Goal: Task Accomplishment & Management: Manage account settings

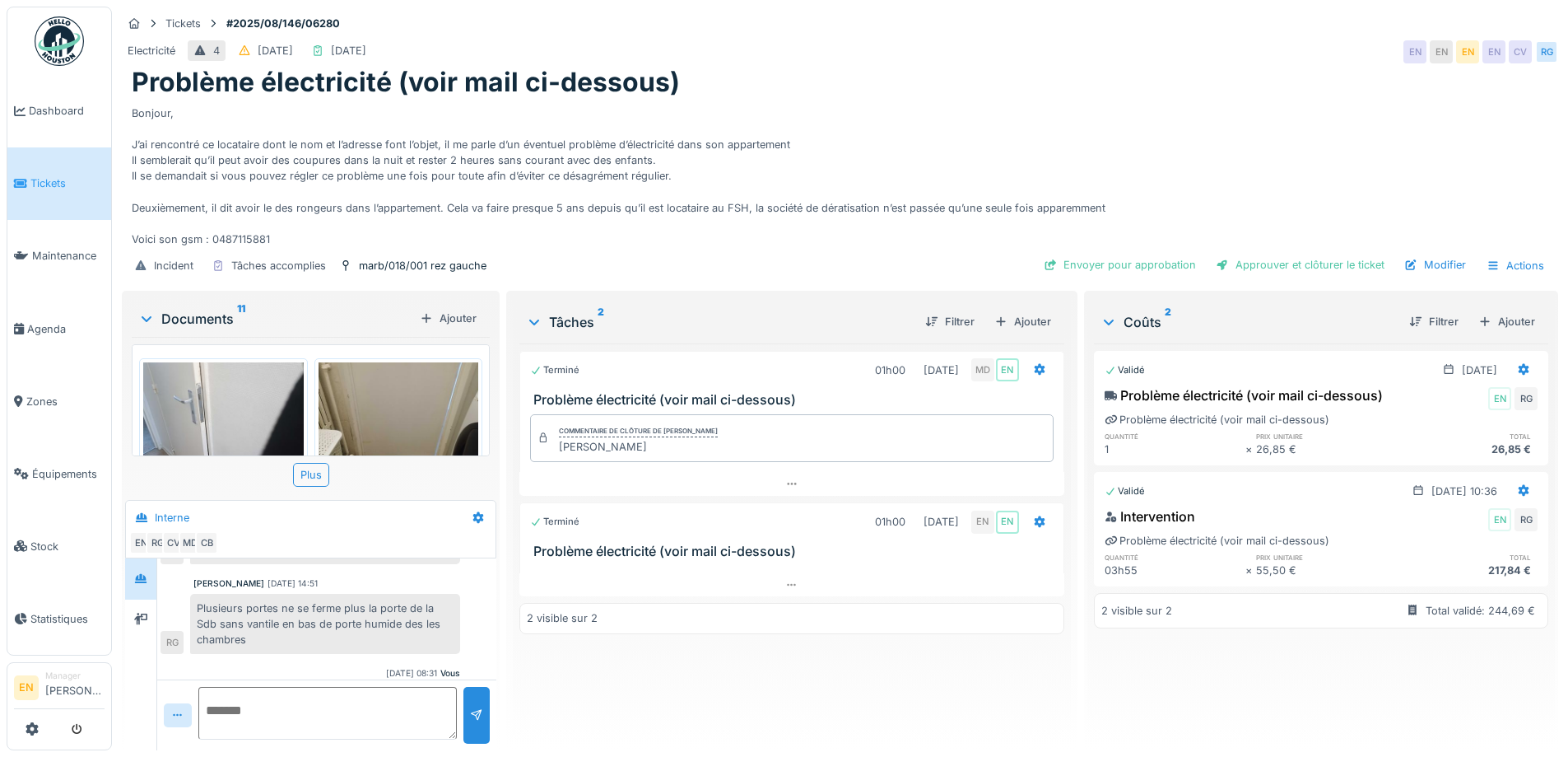
scroll to position [365, 0]
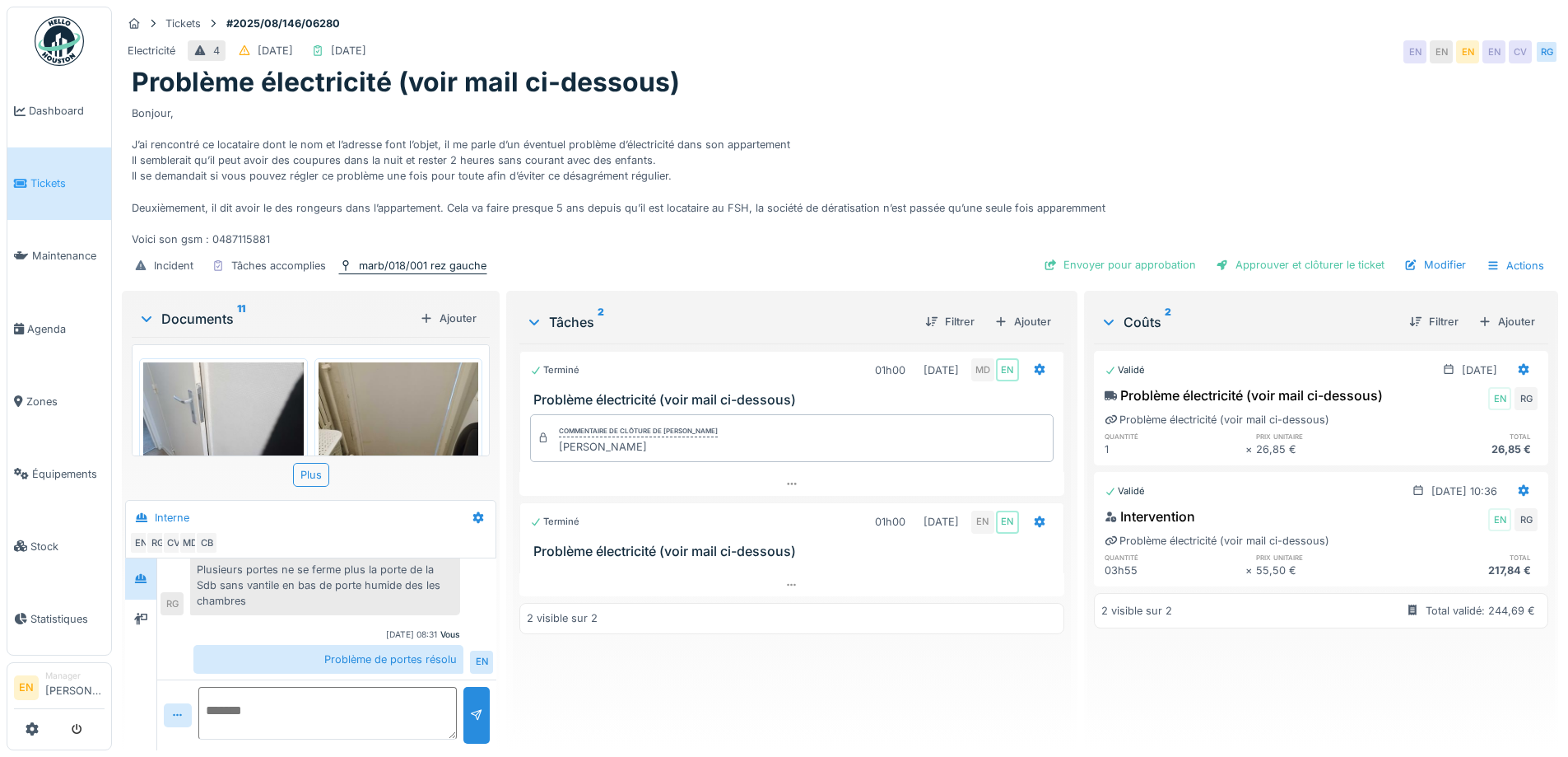
click at [406, 257] on div "marb/018/001 rez gauche" at bounding box center [423, 265] width 128 height 16
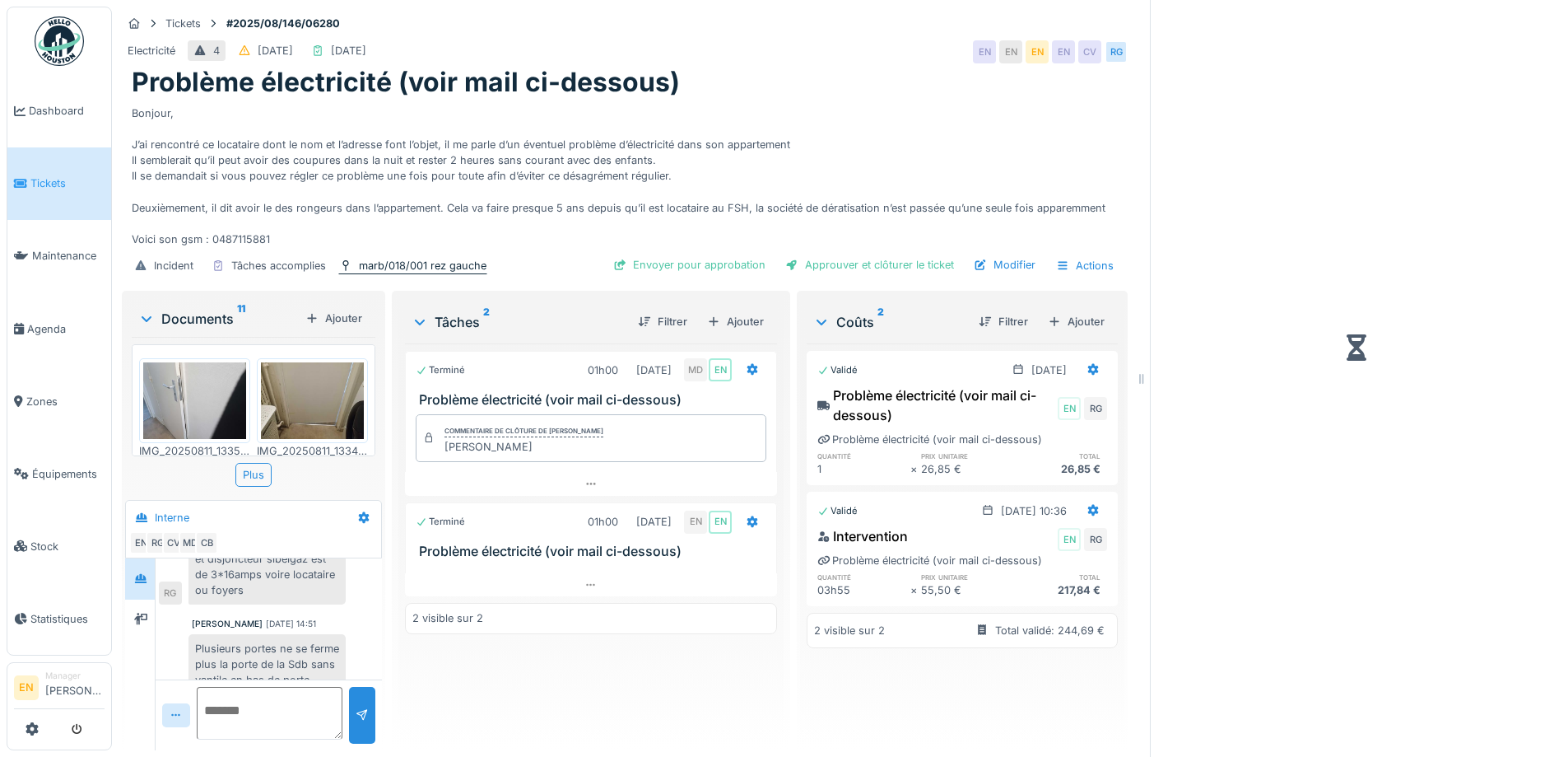
scroll to position [441, 0]
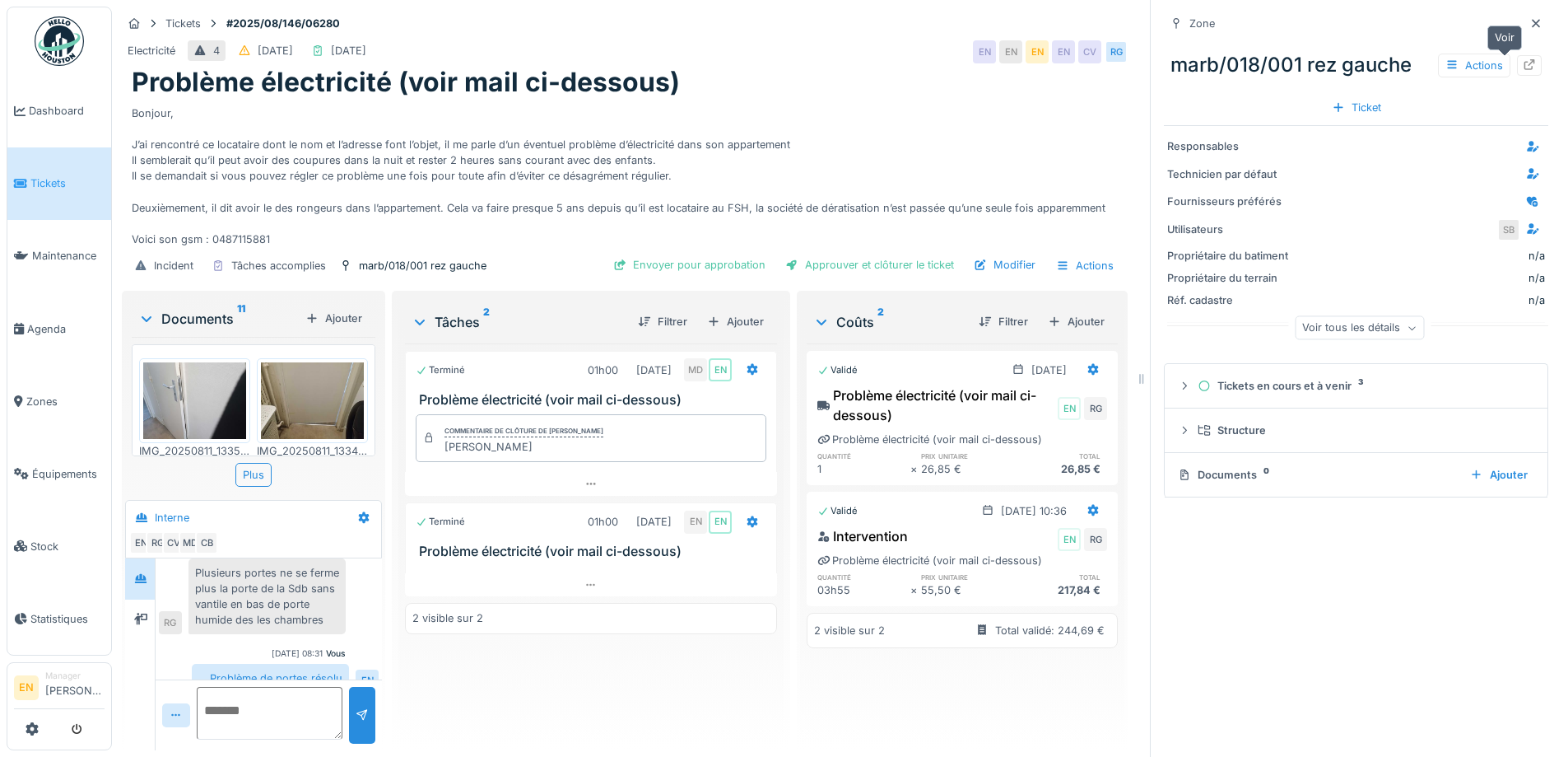
click at [1523, 59] on icon at bounding box center [1529, 64] width 13 height 11
click at [1529, 18] on icon at bounding box center [1535, 23] width 13 height 11
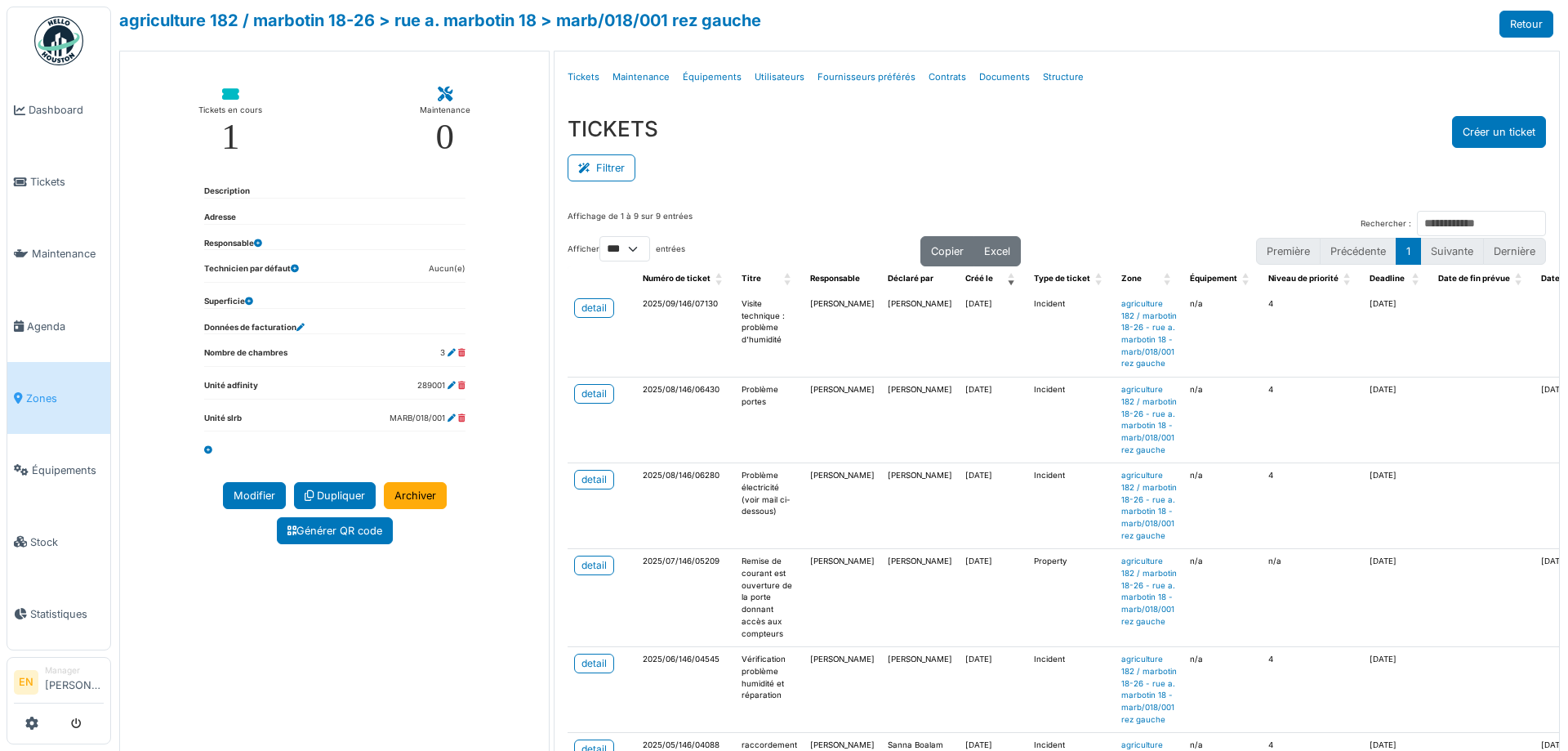
select select "***"
click at [597, 401] on div "detail" at bounding box center [595, 394] width 26 height 15
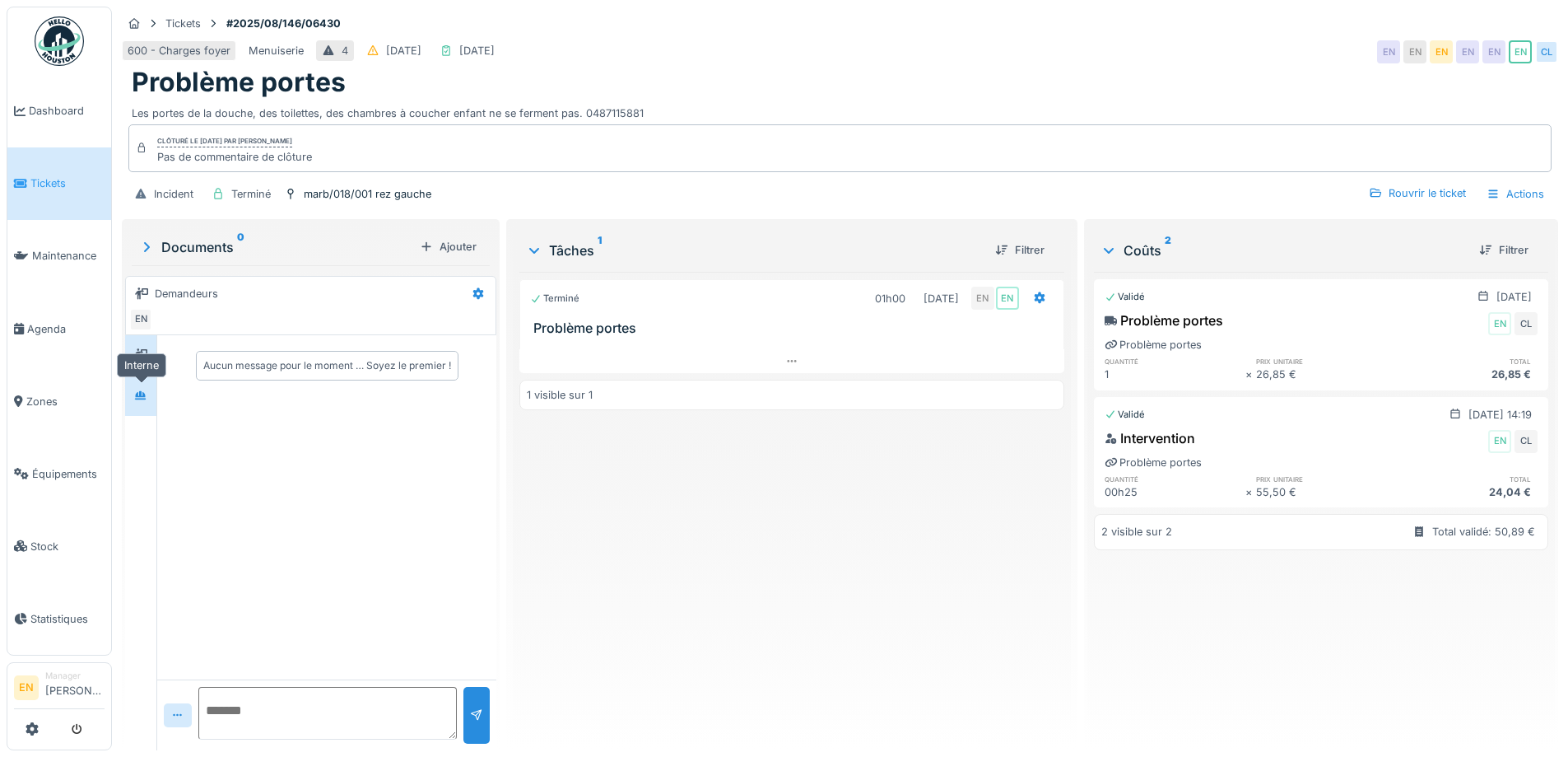
click at [137, 401] on div at bounding box center [141, 396] width 13 height 16
click at [814, 567] on div "Terminé 01h00 21/08/2025 EN EN Problème portes 1 visible sur 1" at bounding box center [791, 504] width 544 height 466
click at [786, 361] on icon at bounding box center [790, 361] width 9 height 2
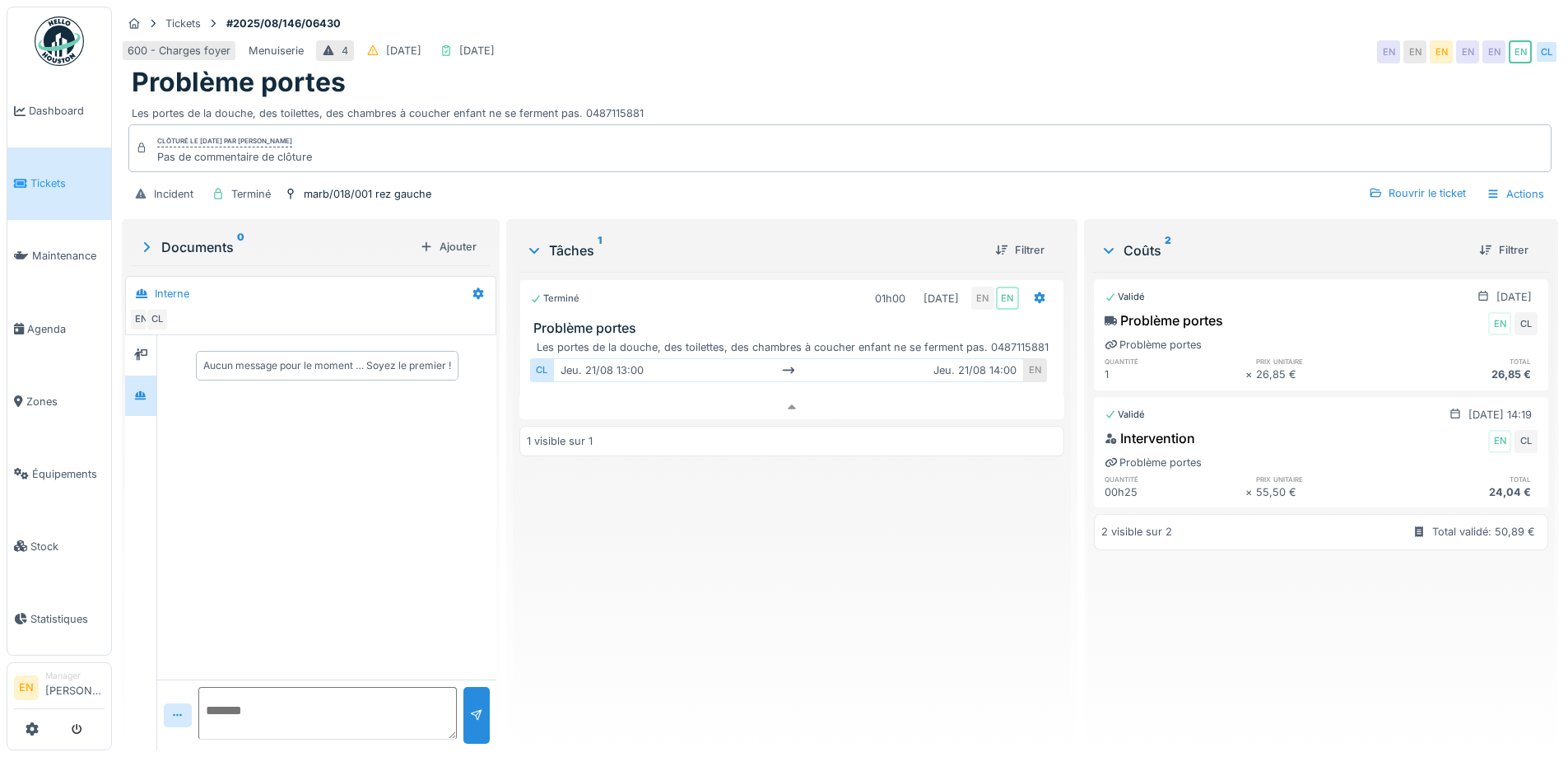
click at [770, 537] on div "Terminé 01h00 21/08/2025 EN EN Problème portes Les portes de la douche, des toi…" at bounding box center [791, 504] width 544 height 466
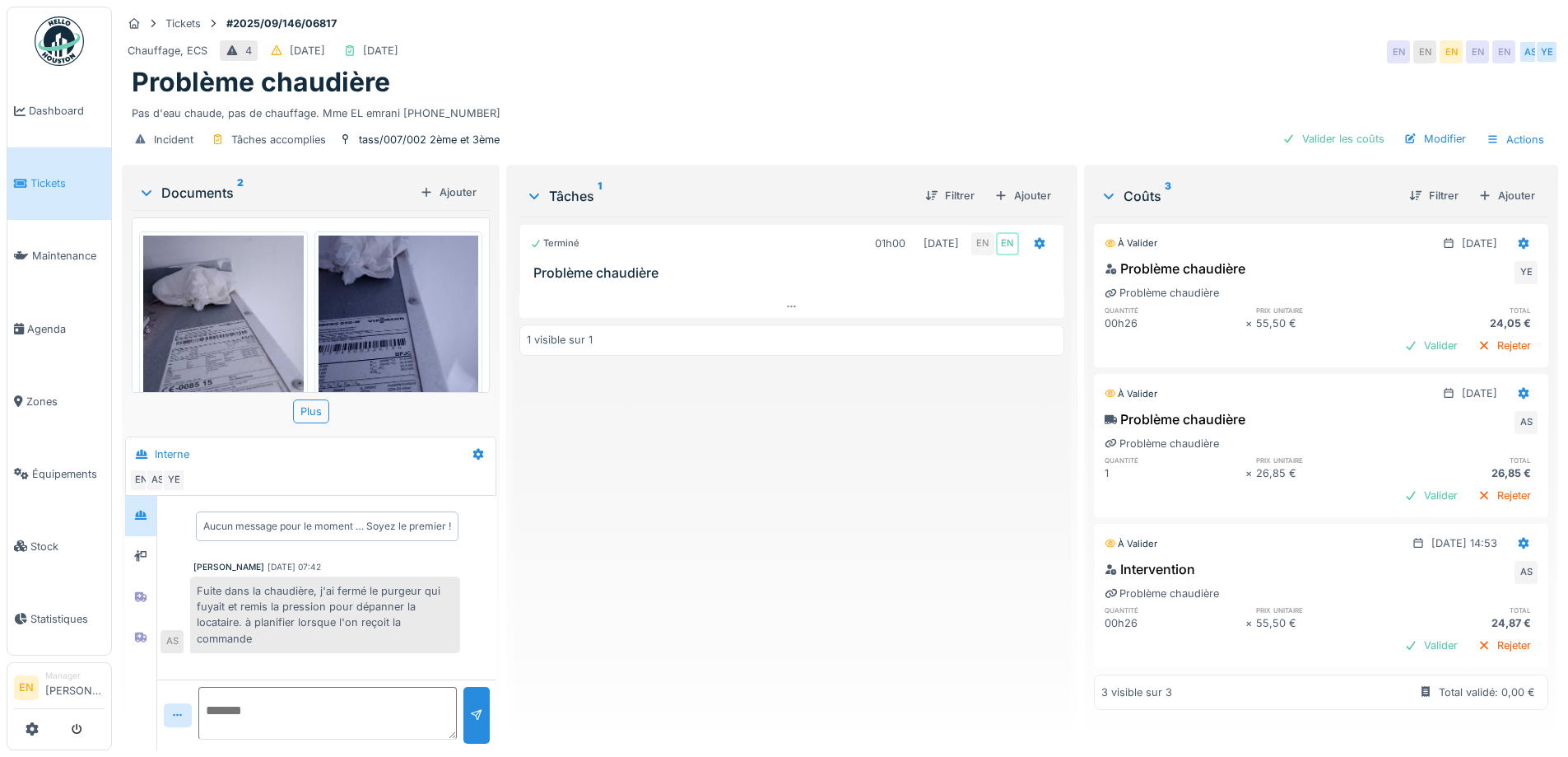
scroll to position [12, 0]
click at [831, 72] on div "Problème chaudière" at bounding box center [839, 82] width 1416 height 31
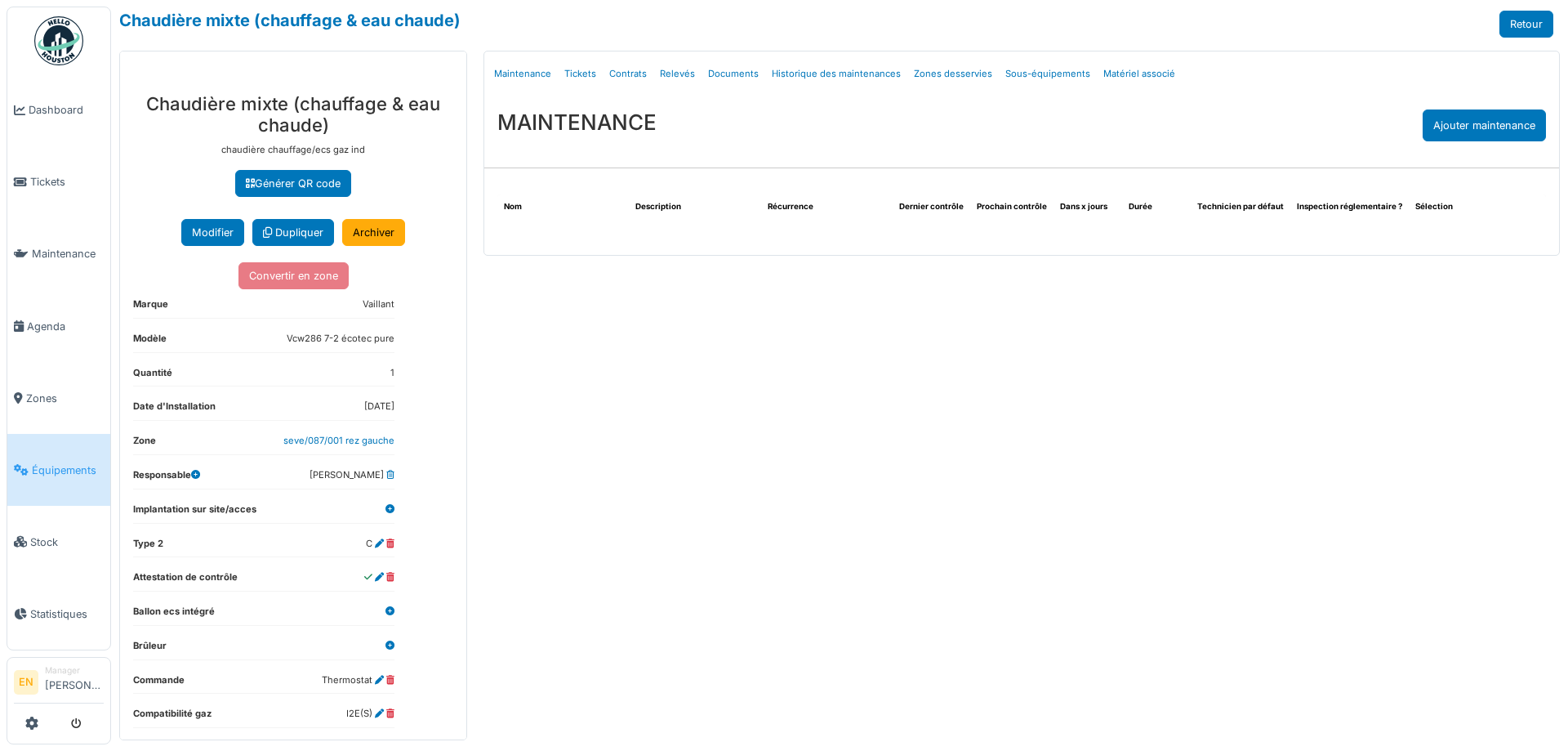
select select "***"
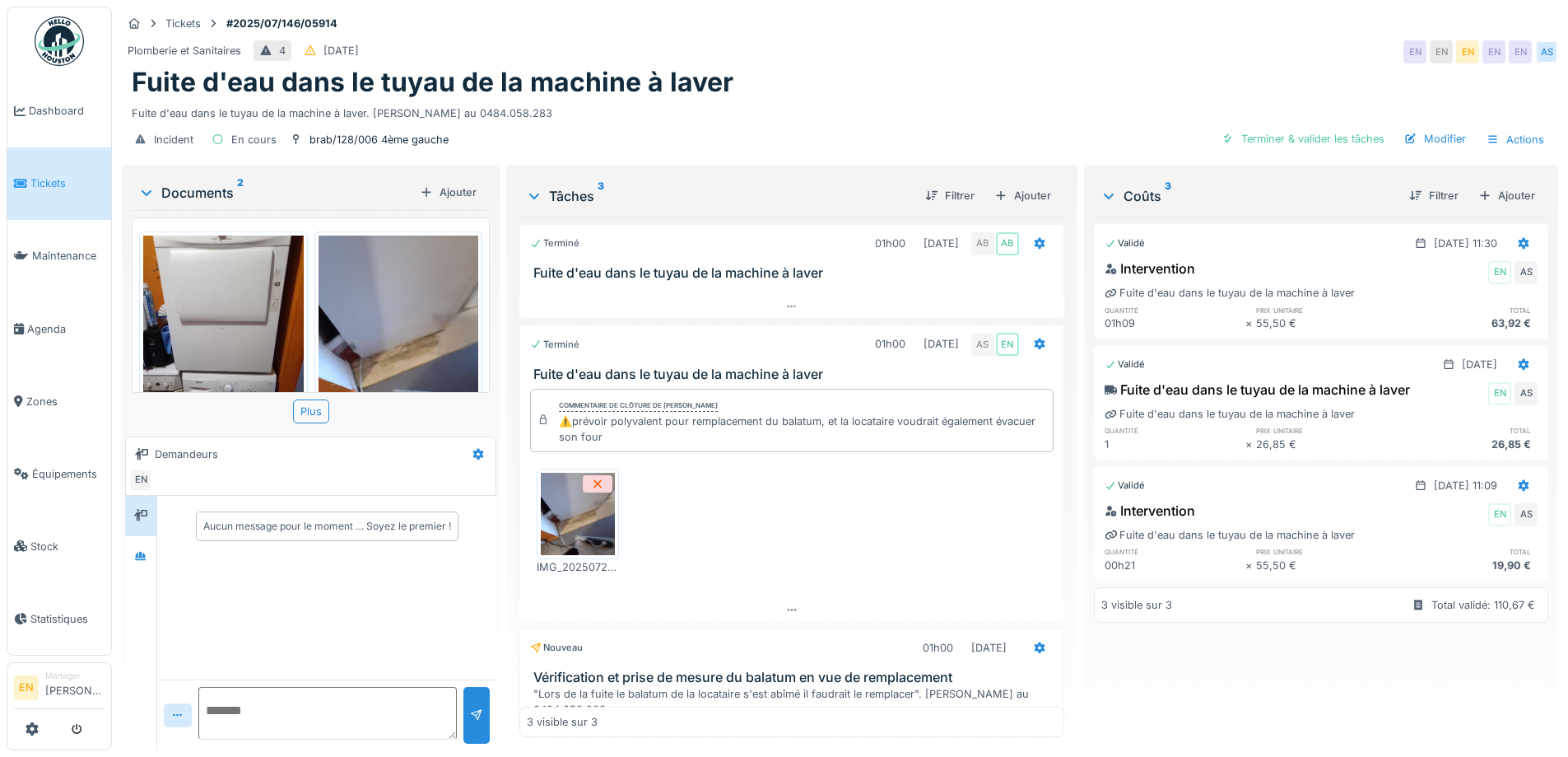
click at [765, 78] on div "Fuite d'eau dans le tuyau de la machine à laver" at bounding box center [839, 82] width 1416 height 31
drag, startPoint x: 837, startPoint y: 85, endPoint x: 831, endPoint y: 97, distance: 13.4
click at [832, 88] on div "Fuite d'eau dans le tuyau de la machine à laver" at bounding box center [839, 82] width 1416 height 31
click at [910, 69] on div "Fuite d'eau dans le tuyau de la machine à laver" at bounding box center [839, 82] width 1416 height 31
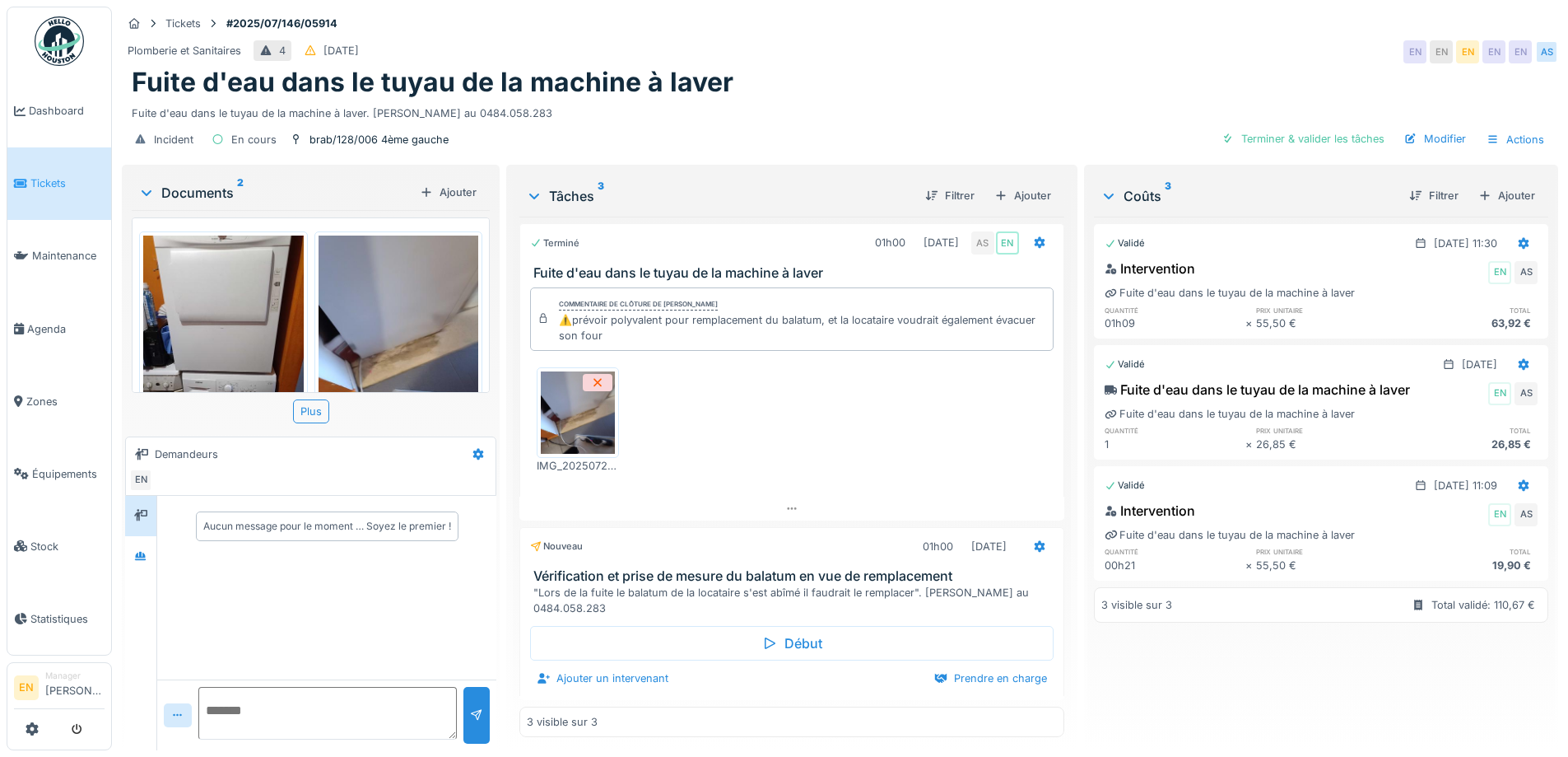
scroll to position [12, 0]
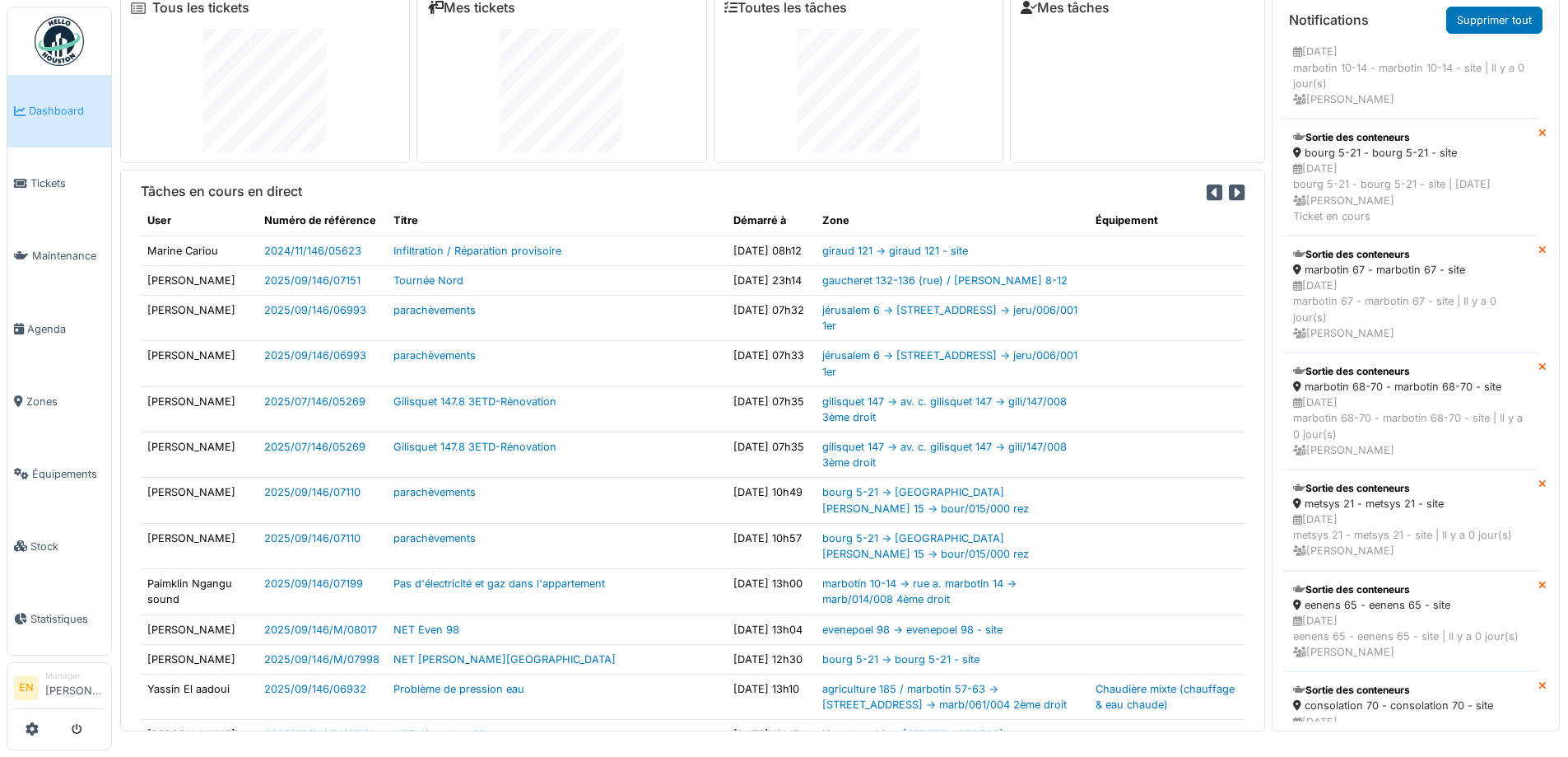
scroll to position [576, 0]
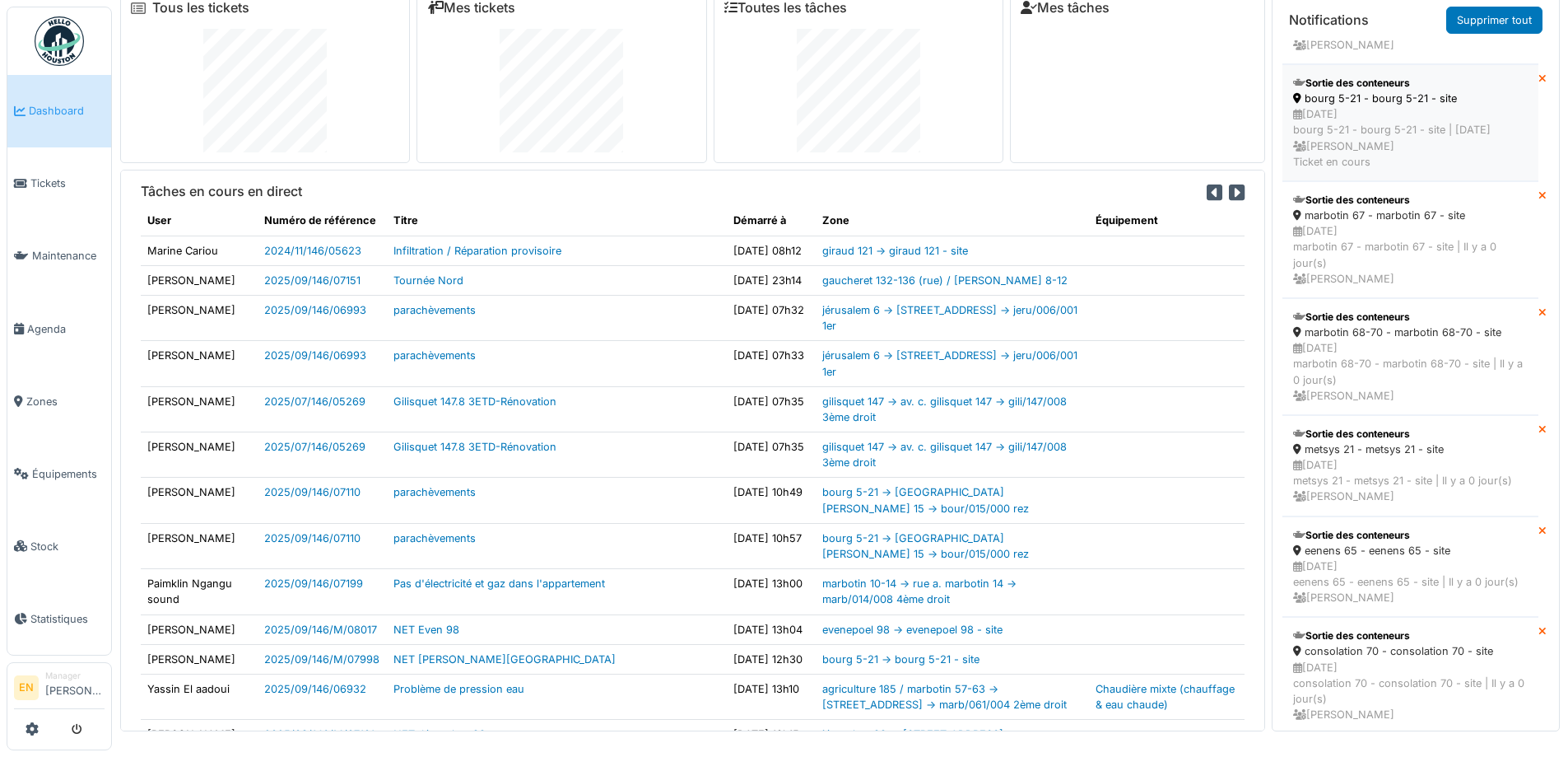
click at [1373, 141] on div "12/09/2025 bourg 5-21 - bourg 5-21 - site | Il y a 3 jour(s) Emmanuelle Ndomand…" at bounding box center [1410, 139] width 234 height 64
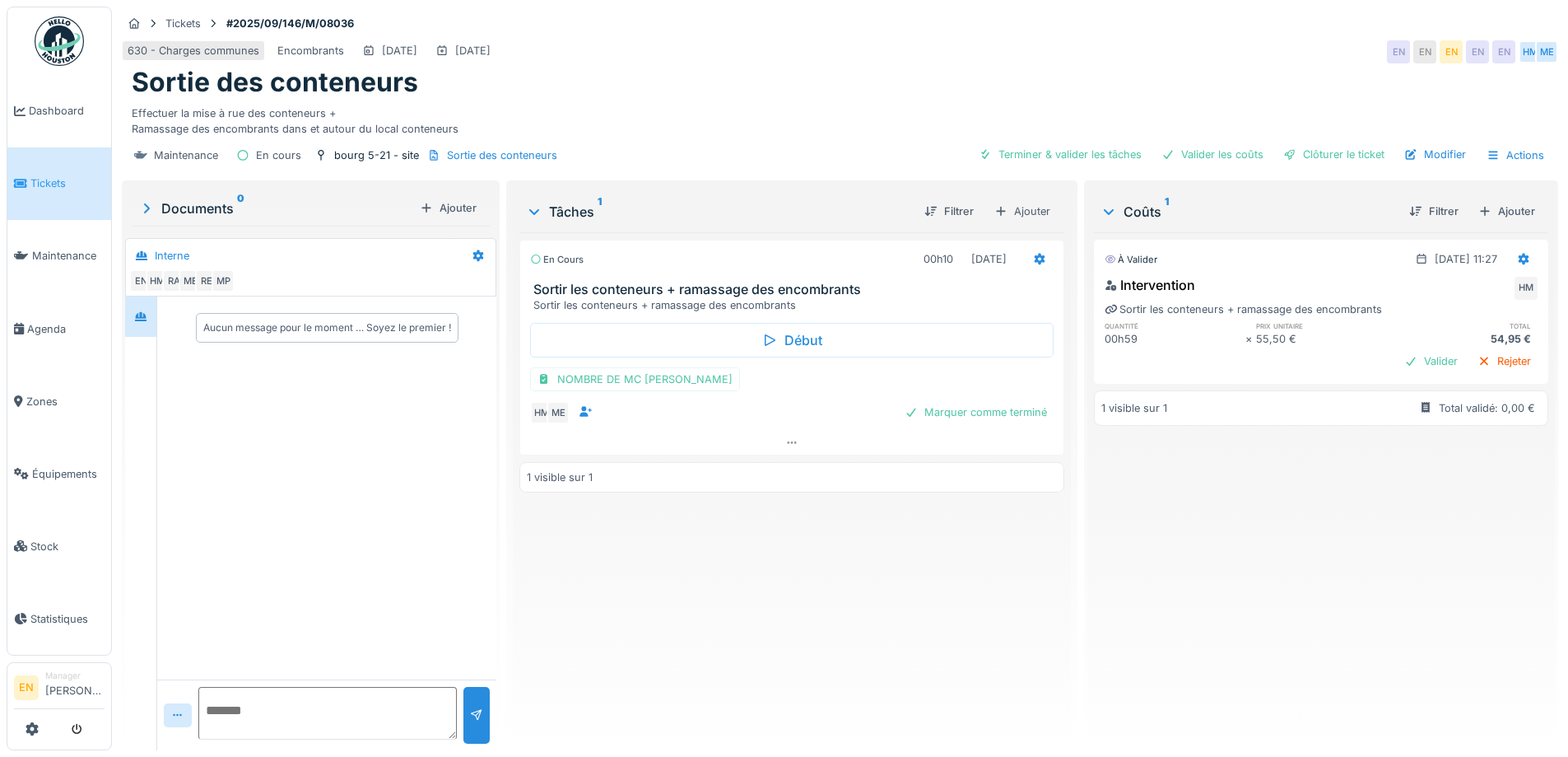
click at [742, 622] on div "En cours 00h10 [DATE] Sortir les conteneurs + ramassage des encombrants Sortir …" at bounding box center [791, 485] width 544 height 505
click at [146, 317] on icon at bounding box center [141, 316] width 12 height 9
click at [837, 619] on div "En cours 00h10 [DATE] Sortir les conteneurs + ramassage des encombrants Sortir …" at bounding box center [791, 485] width 544 height 505
click at [1459, 575] on div "À valider [DATE] 11:27 Intervention HM Sortir les conteneurs + ramassage des en…" at bounding box center [1321, 485] width 455 height 505
click at [1480, 214] on div "Ajouter" at bounding box center [1506, 211] width 70 height 22
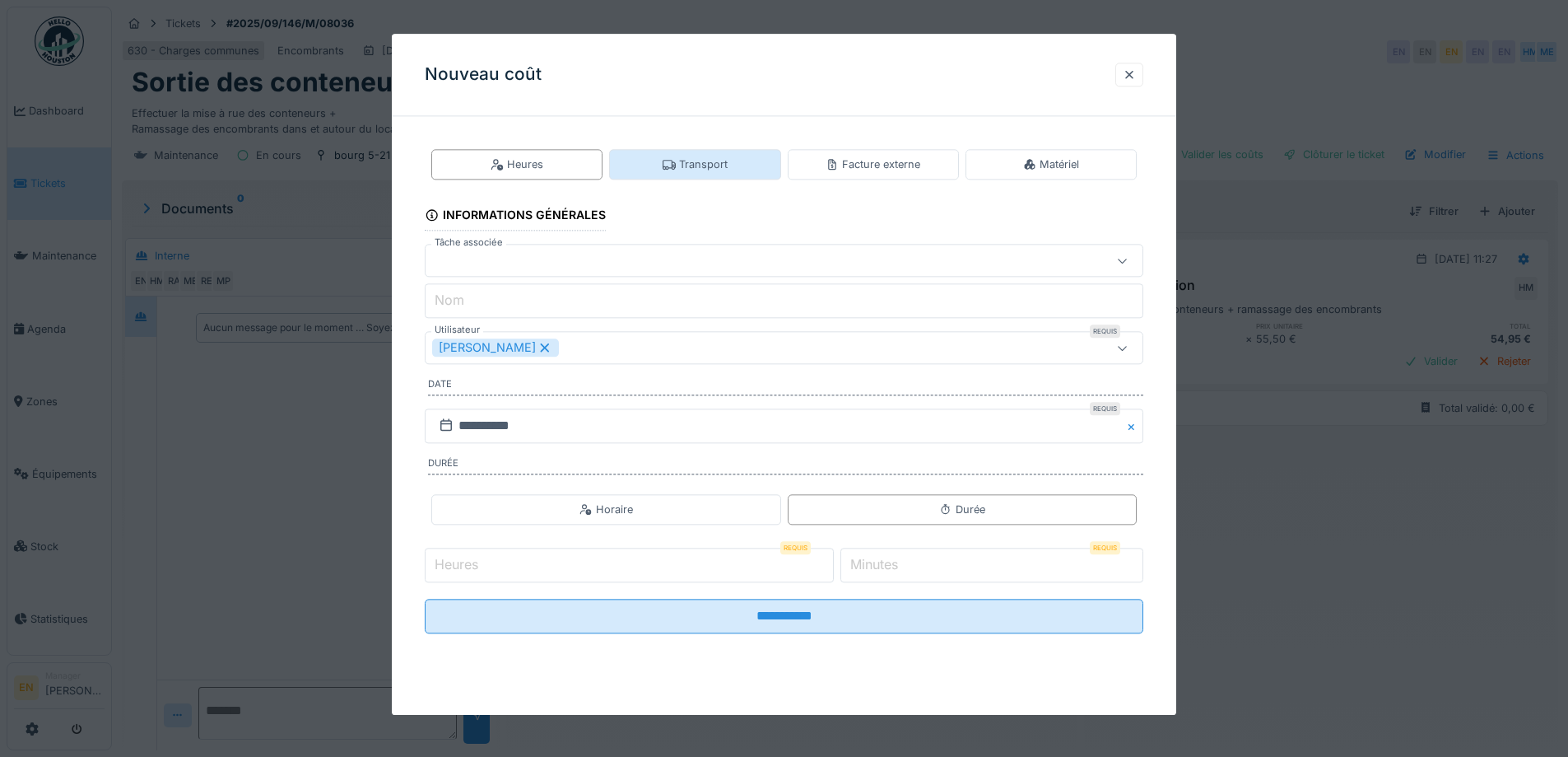
click at [723, 177] on div "Transport" at bounding box center [695, 164] width 171 height 31
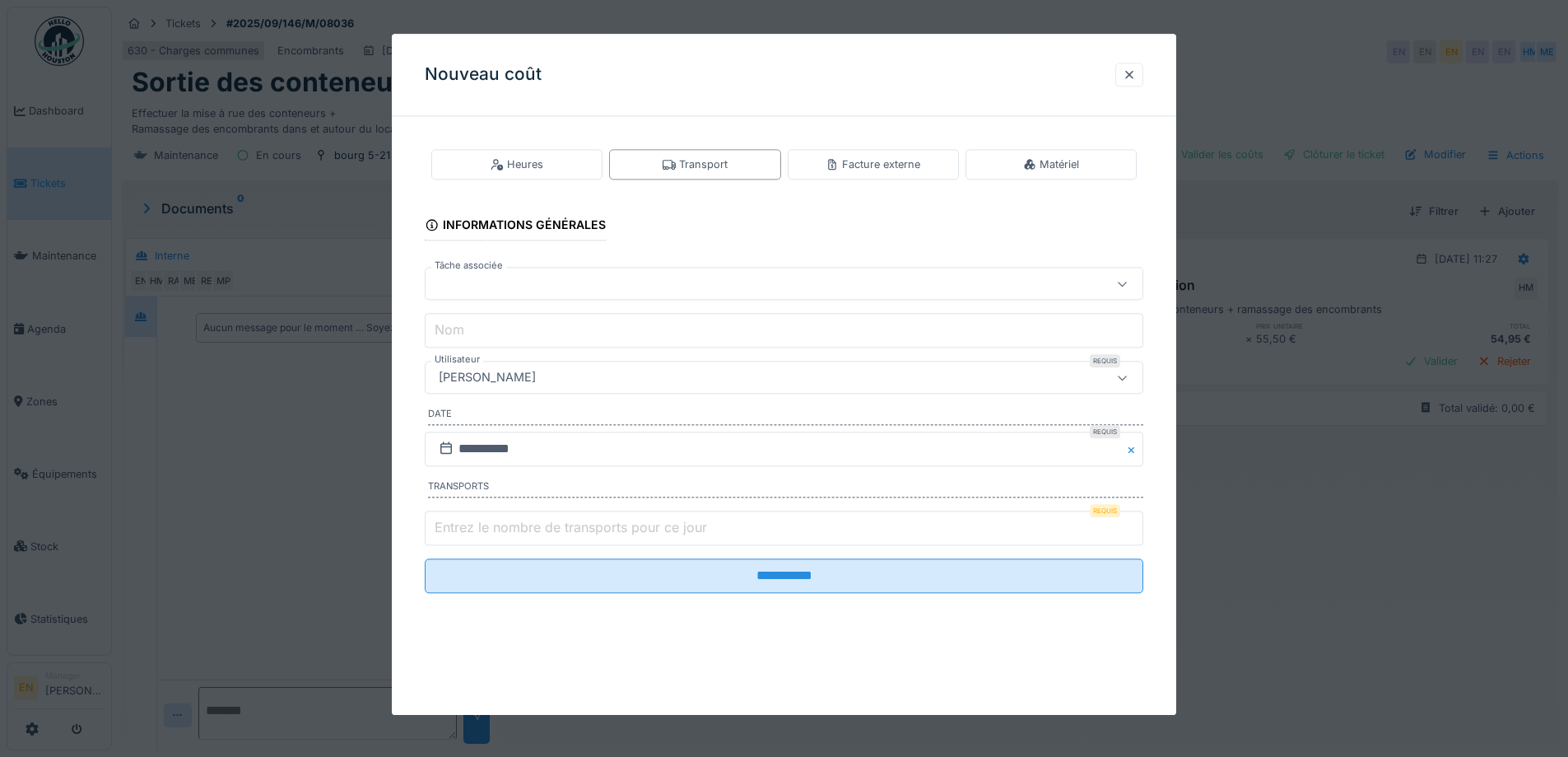
type input "*"
click at [1135, 526] on input "*" at bounding box center [784, 528] width 719 height 35
click at [626, 374] on div "[PERSON_NAME]" at bounding box center [742, 378] width 620 height 18
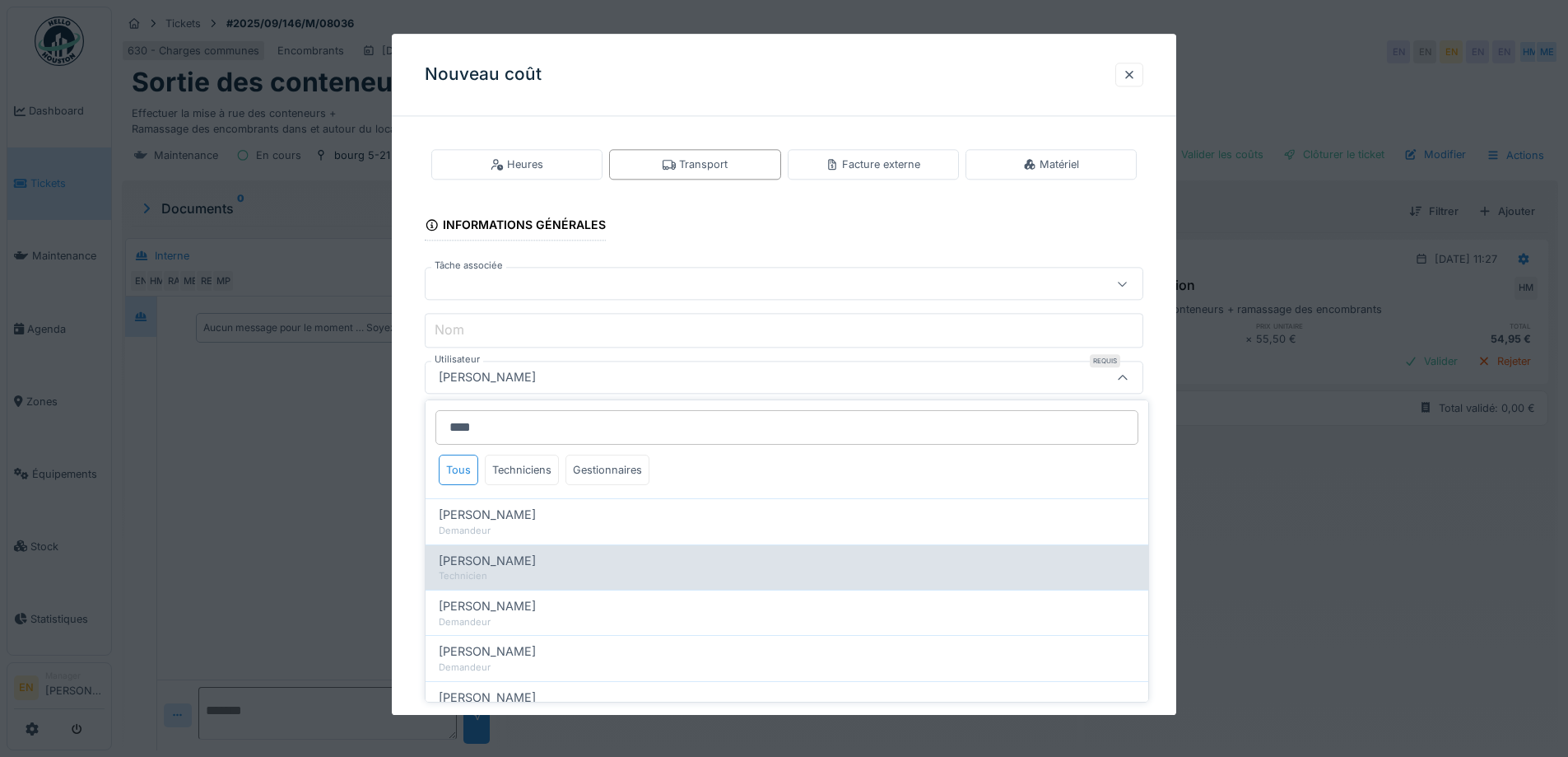
type input "****"
click at [528, 569] on div "Technicien" at bounding box center [786, 576] width 697 height 14
type input "****"
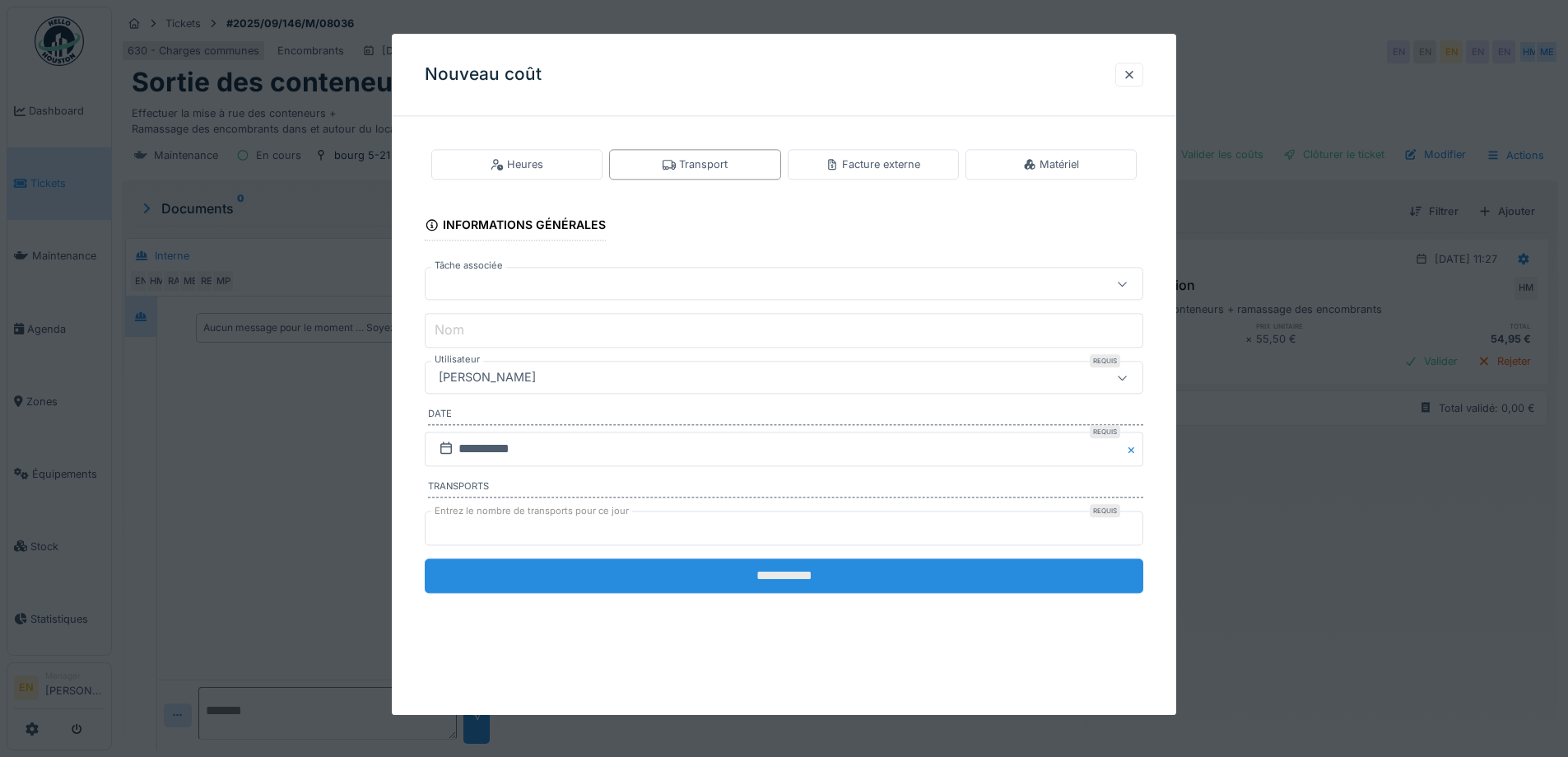
click at [801, 583] on input "**********" at bounding box center [784, 575] width 719 height 35
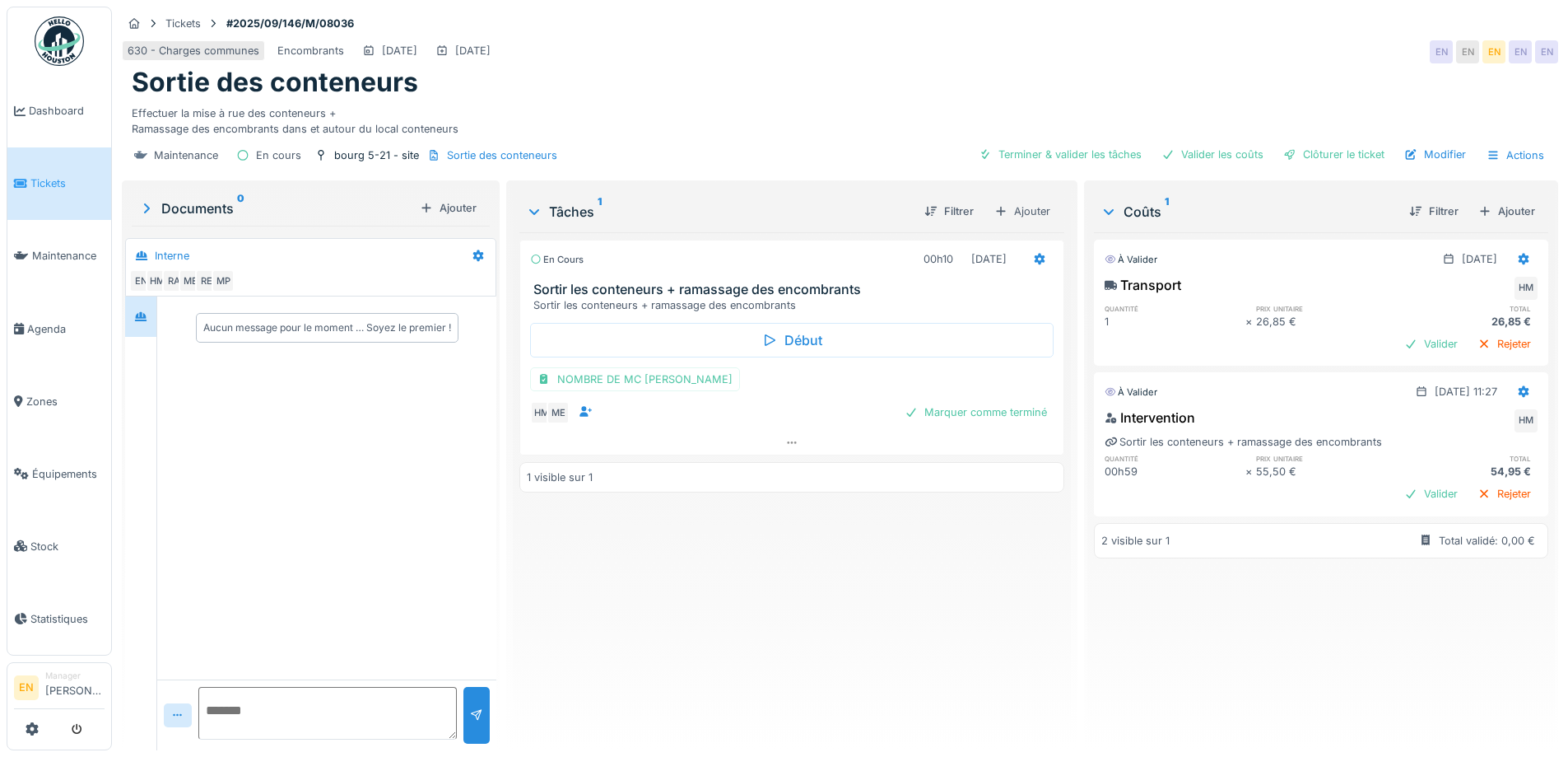
click at [682, 114] on div "Effectuer la mise à rue des conteneurs + Ramassage des encombrants dans et auto…" at bounding box center [839, 118] width 1416 height 38
click at [1307, 161] on div "Clôturer le ticket" at bounding box center [1334, 155] width 115 height 22
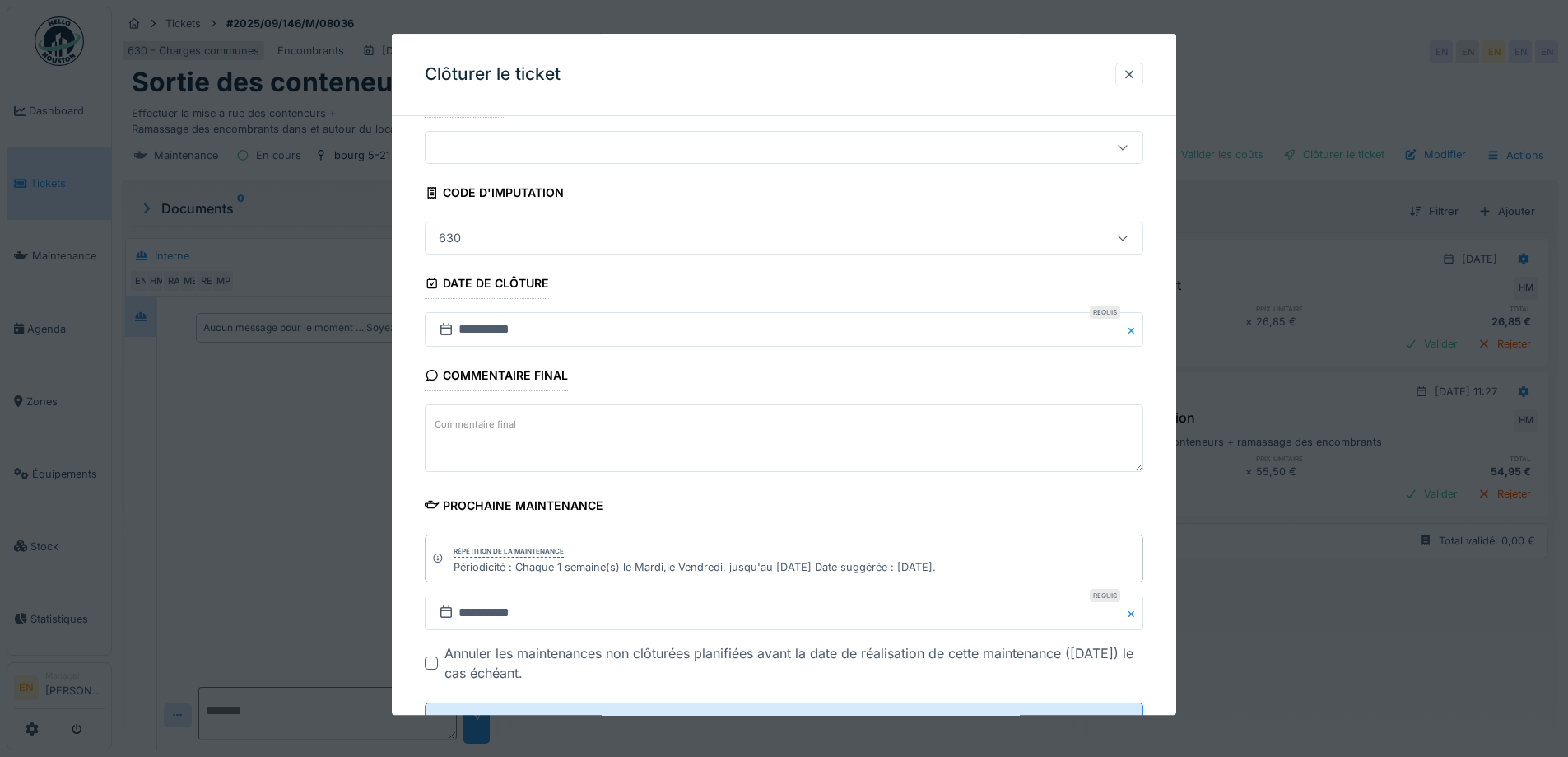
scroll to position [111, 0]
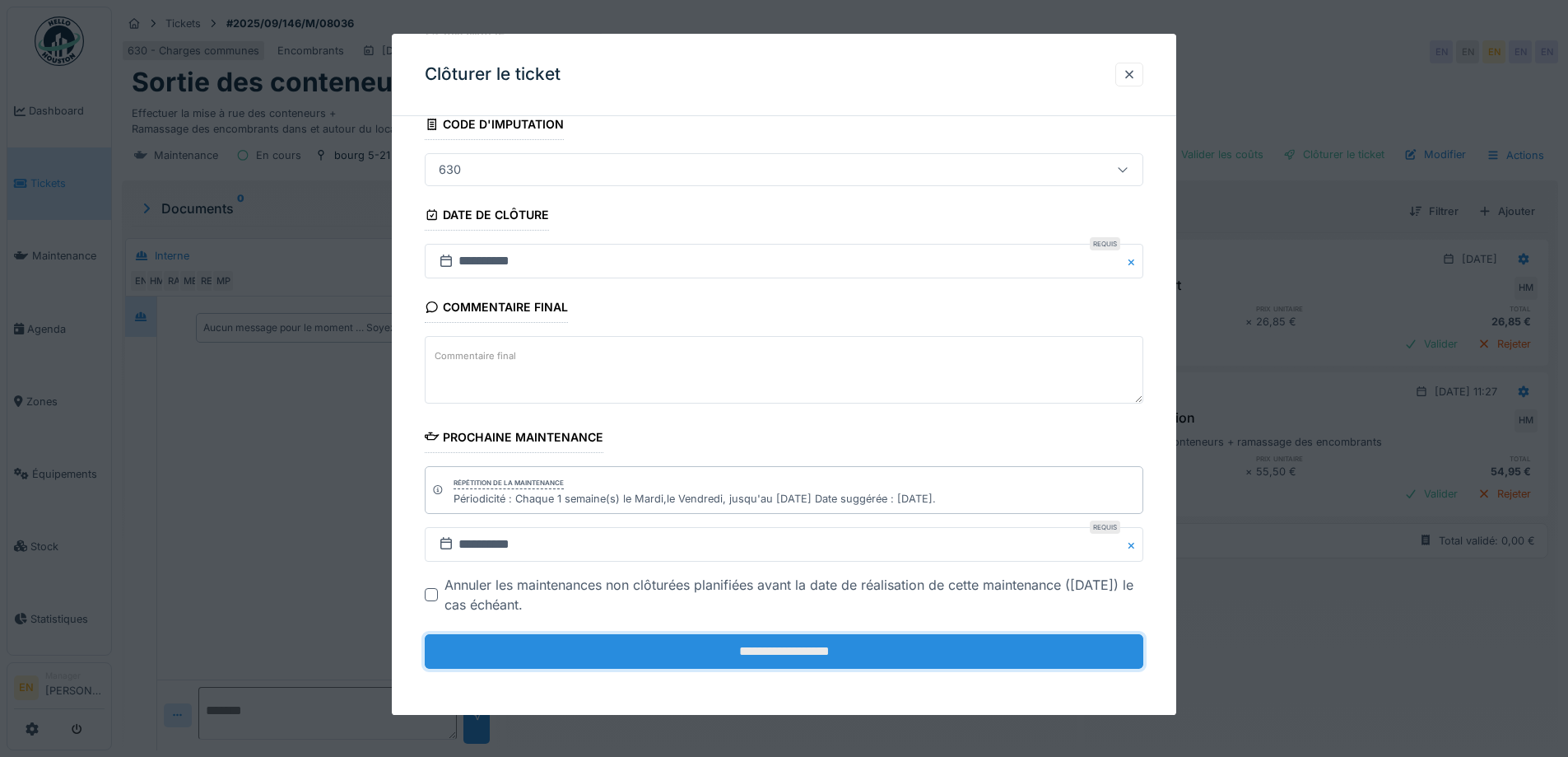
click at [852, 654] on input "**********" at bounding box center [784, 651] width 719 height 35
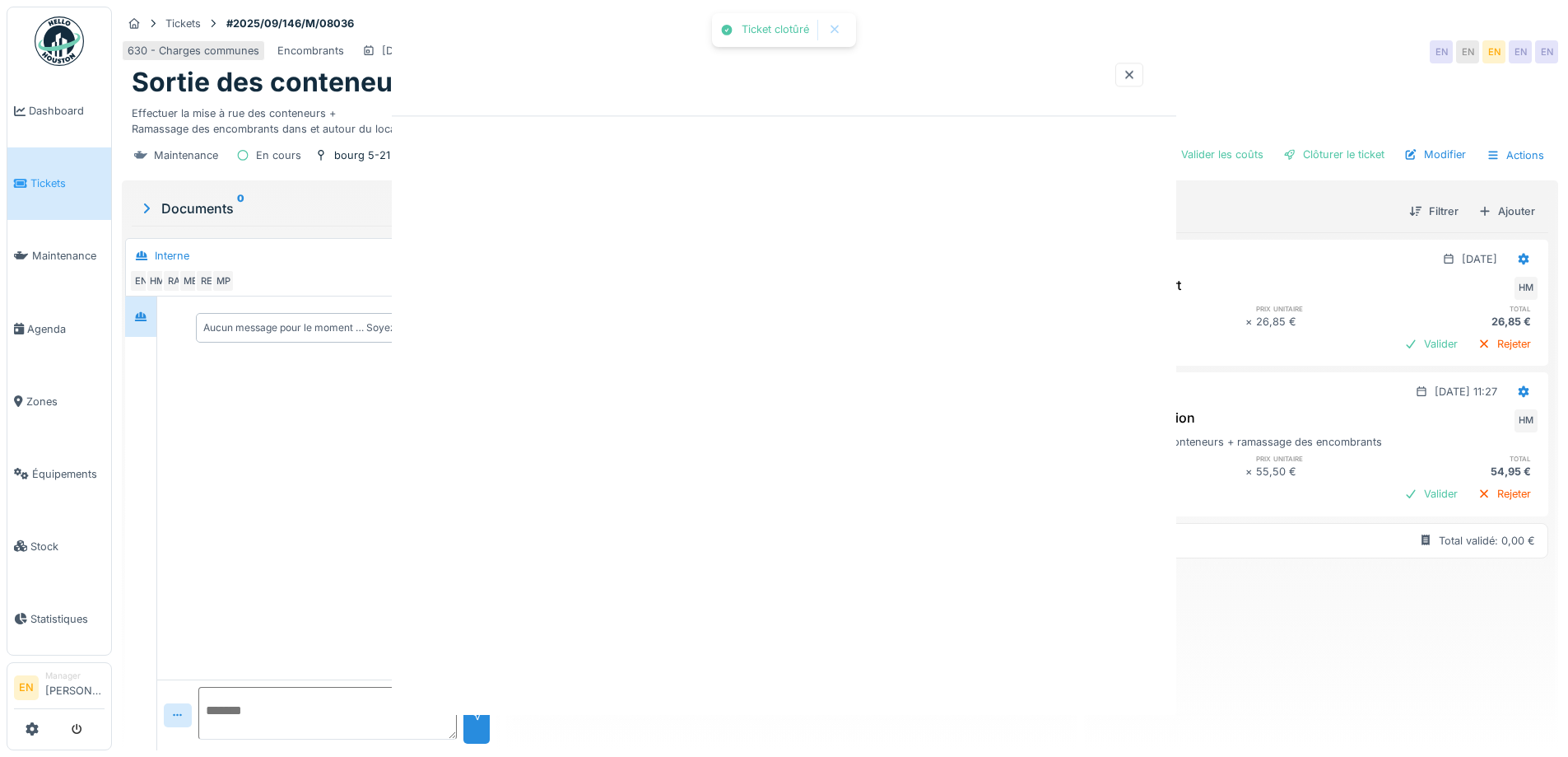
scroll to position [0, 0]
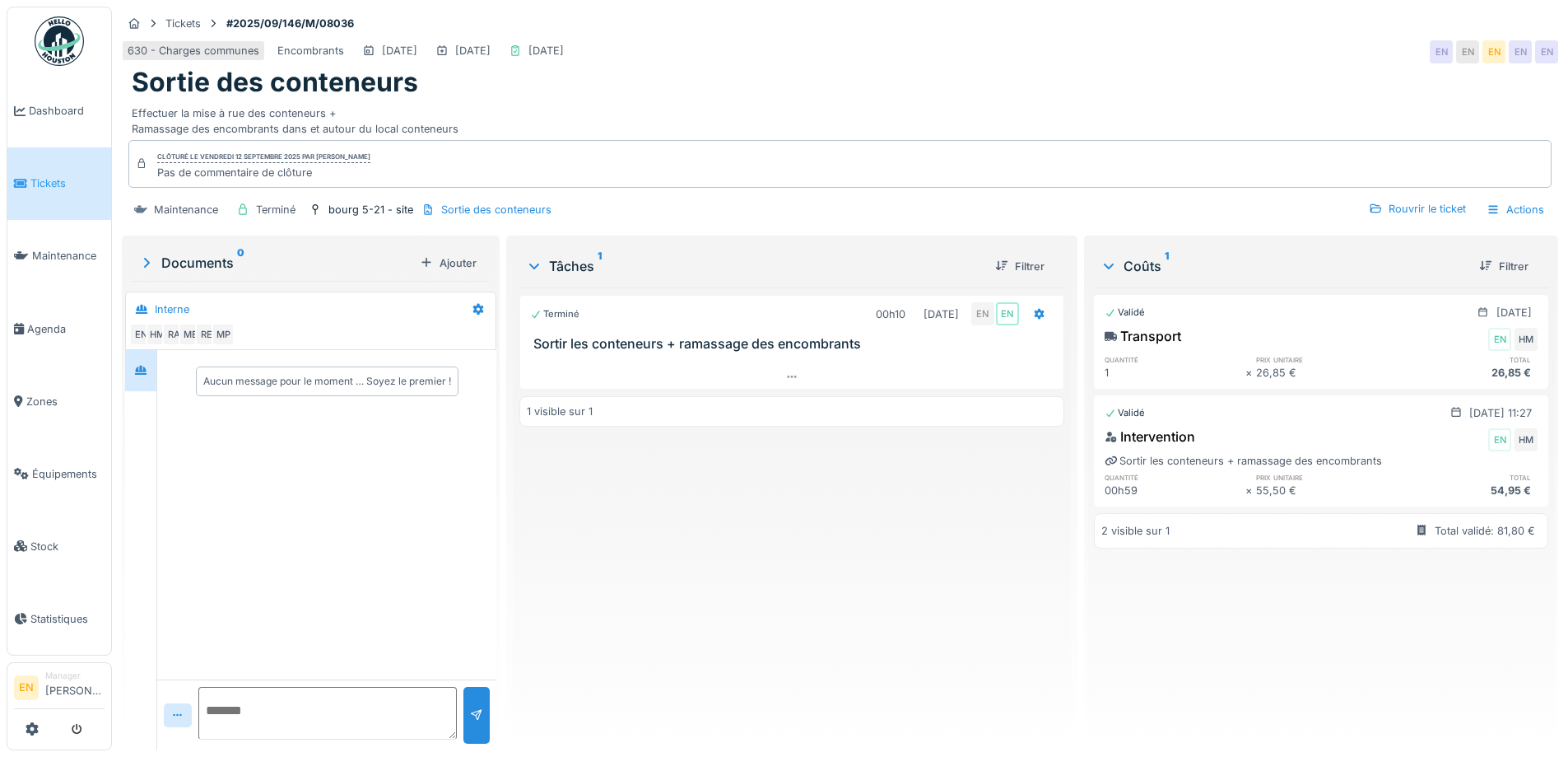
click at [591, 552] on div "Terminé 00h10 12/09/2025 EN EN Sortir les conteneurs + ramassage des encombrant…" at bounding box center [791, 512] width 544 height 450
click at [682, 588] on div "Terminé 00h10 12/09/2025 EN EN Sortir les conteneurs + ramassage des encombrant…" at bounding box center [791, 512] width 544 height 450
click at [645, 544] on div "Terminé 00h10 12/09/2025 EN EN Sortir les conteneurs + ramassage des encombrant…" at bounding box center [791, 512] width 544 height 450
click at [651, 556] on div "Terminé 00h10 12/09/2025 EN EN Sortir les conteneurs + ramassage des encombrant…" at bounding box center [791, 512] width 544 height 450
click at [65, 51] on img at bounding box center [60, 42] width 50 height 50
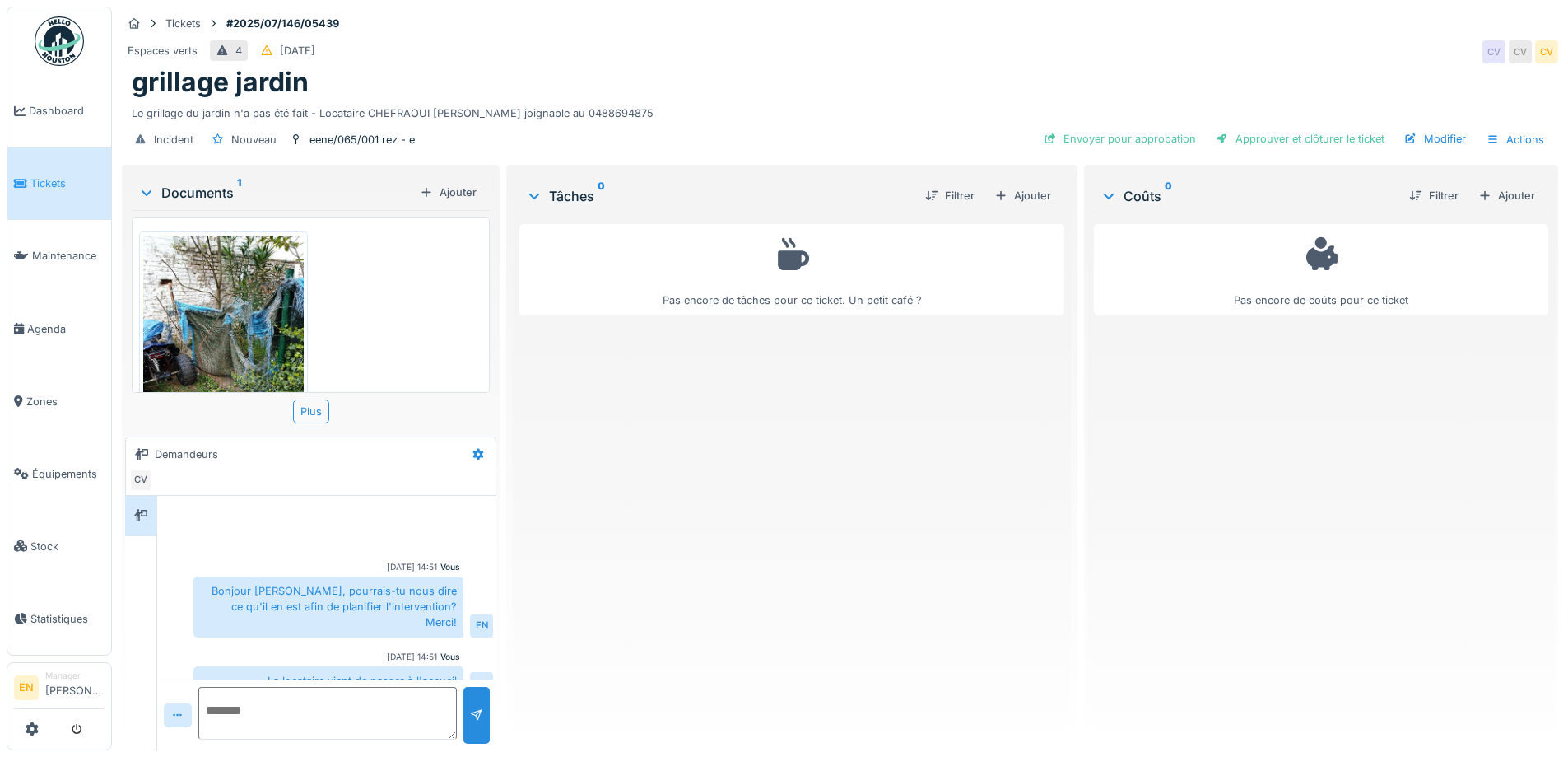
scroll to position [81, 0]
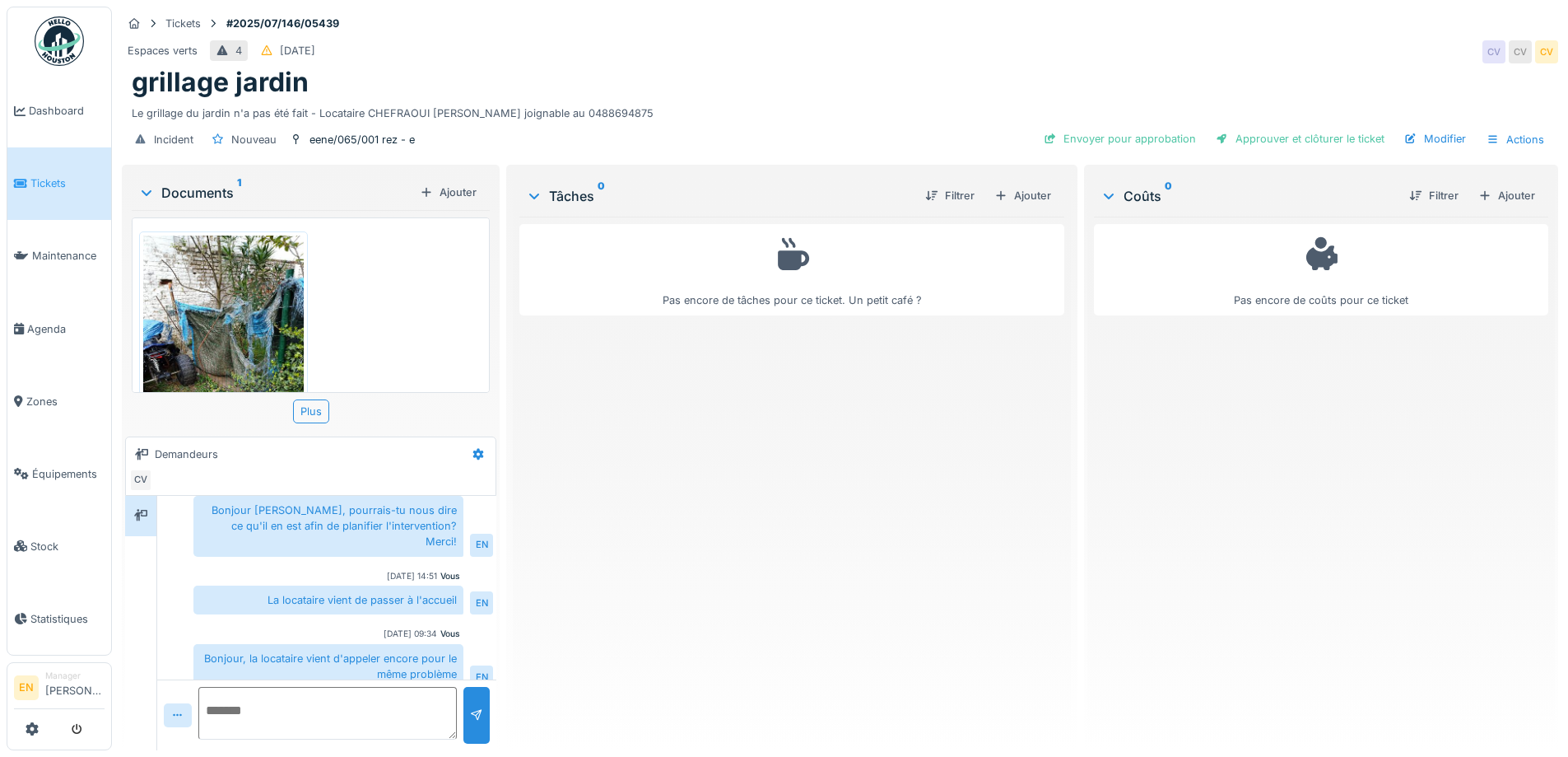
drag, startPoint x: 637, startPoint y: 534, endPoint x: 642, endPoint y: 483, distance: 51.2
click at [638, 525] on div "Pas encore de tâches pour ce ticket. Un petit café ?" at bounding box center [791, 477] width 544 height 521
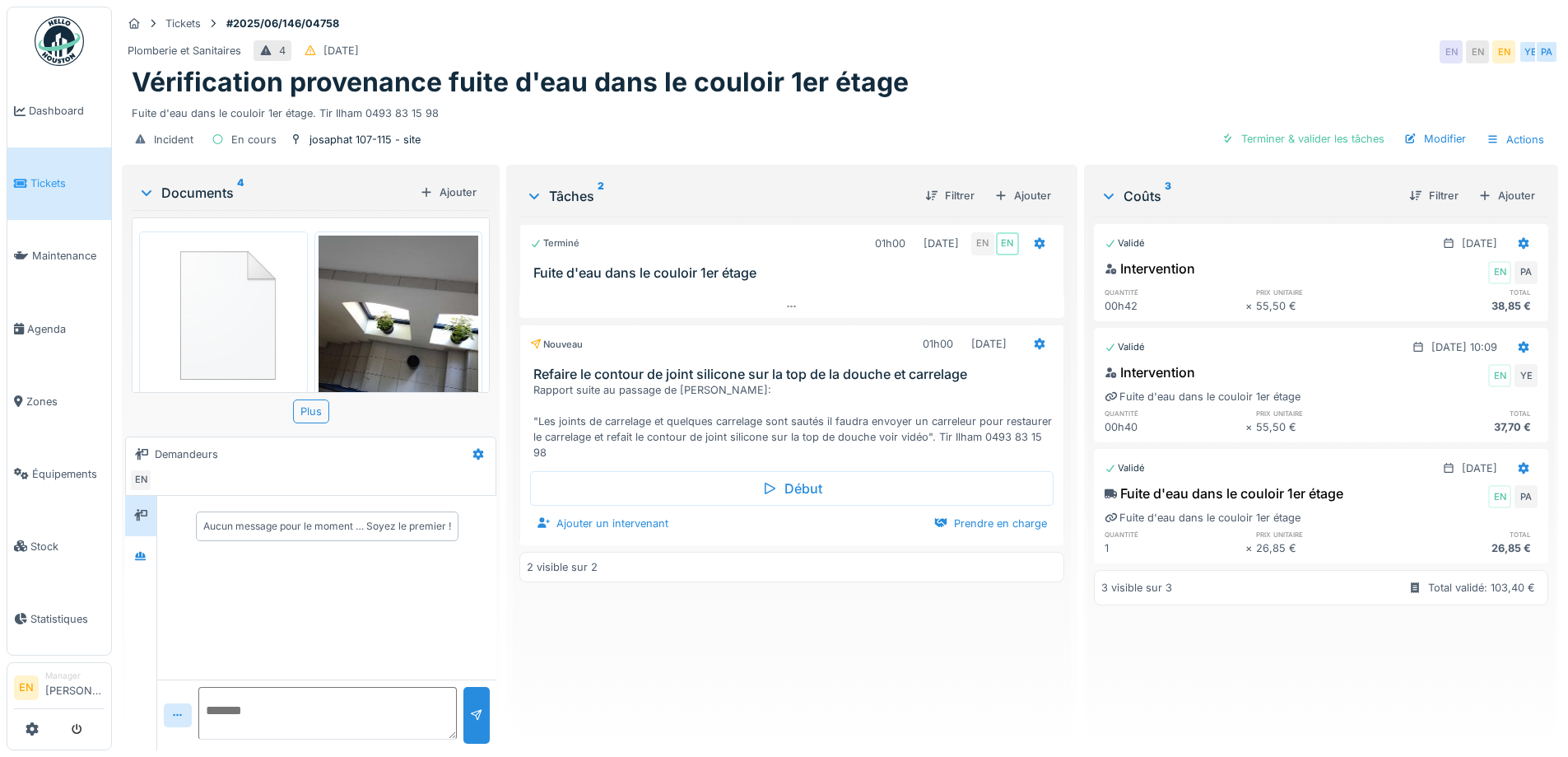
click at [675, 155] on div "Incident En cours josaphat 107-115 - site Terminer & valider les tâches Modifie…" at bounding box center [839, 139] width 1436 height 37
drag, startPoint x: 640, startPoint y: 688, endPoint x: 643, endPoint y: 655, distance: 33.1
click at [643, 673] on div "Terminé 01h00 [DATE] EN EN Fuite d'eau dans le couloir 1er étage Nouveau 01h00 …" at bounding box center [791, 477] width 544 height 521
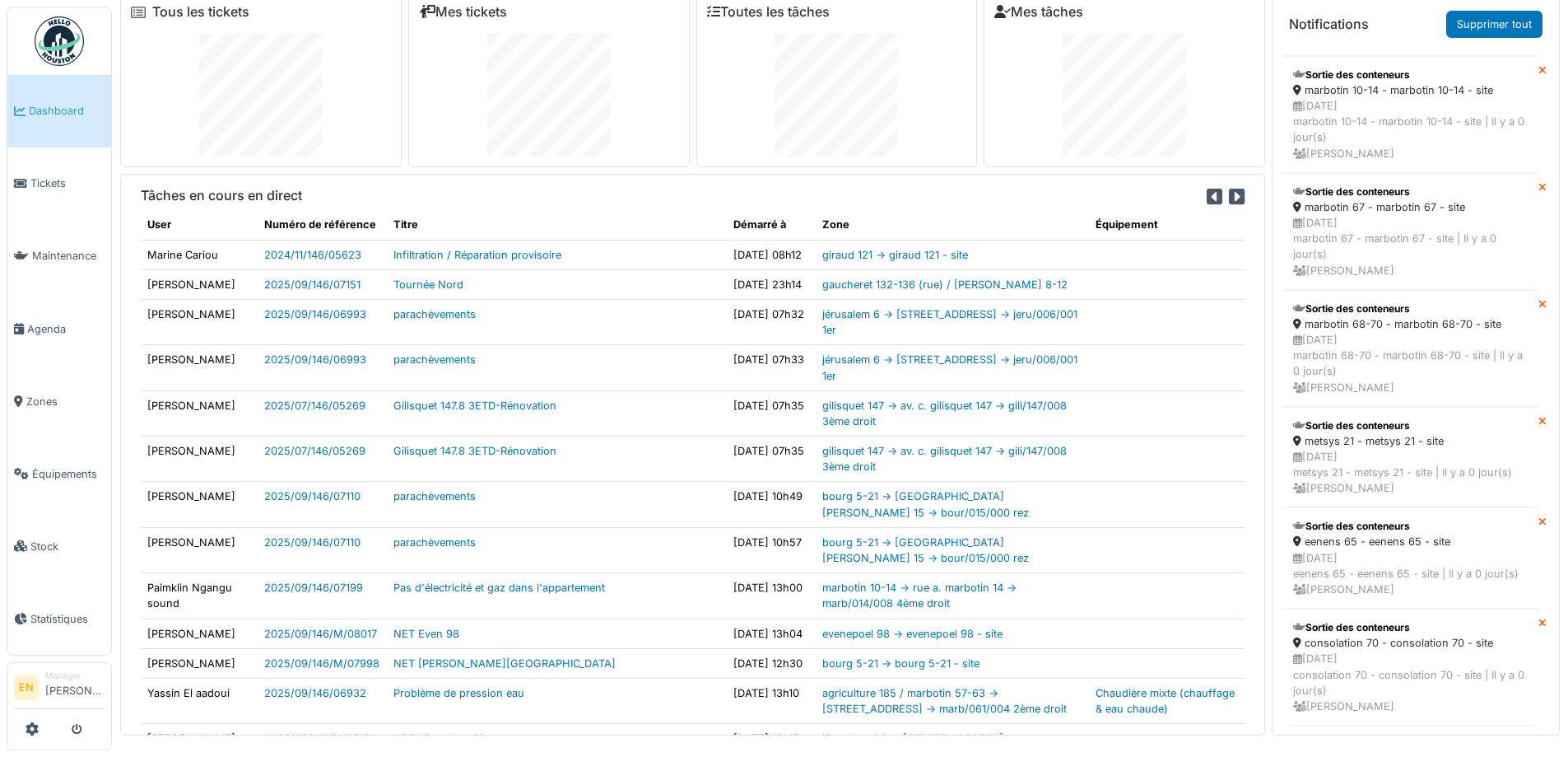
scroll to position [17, 0]
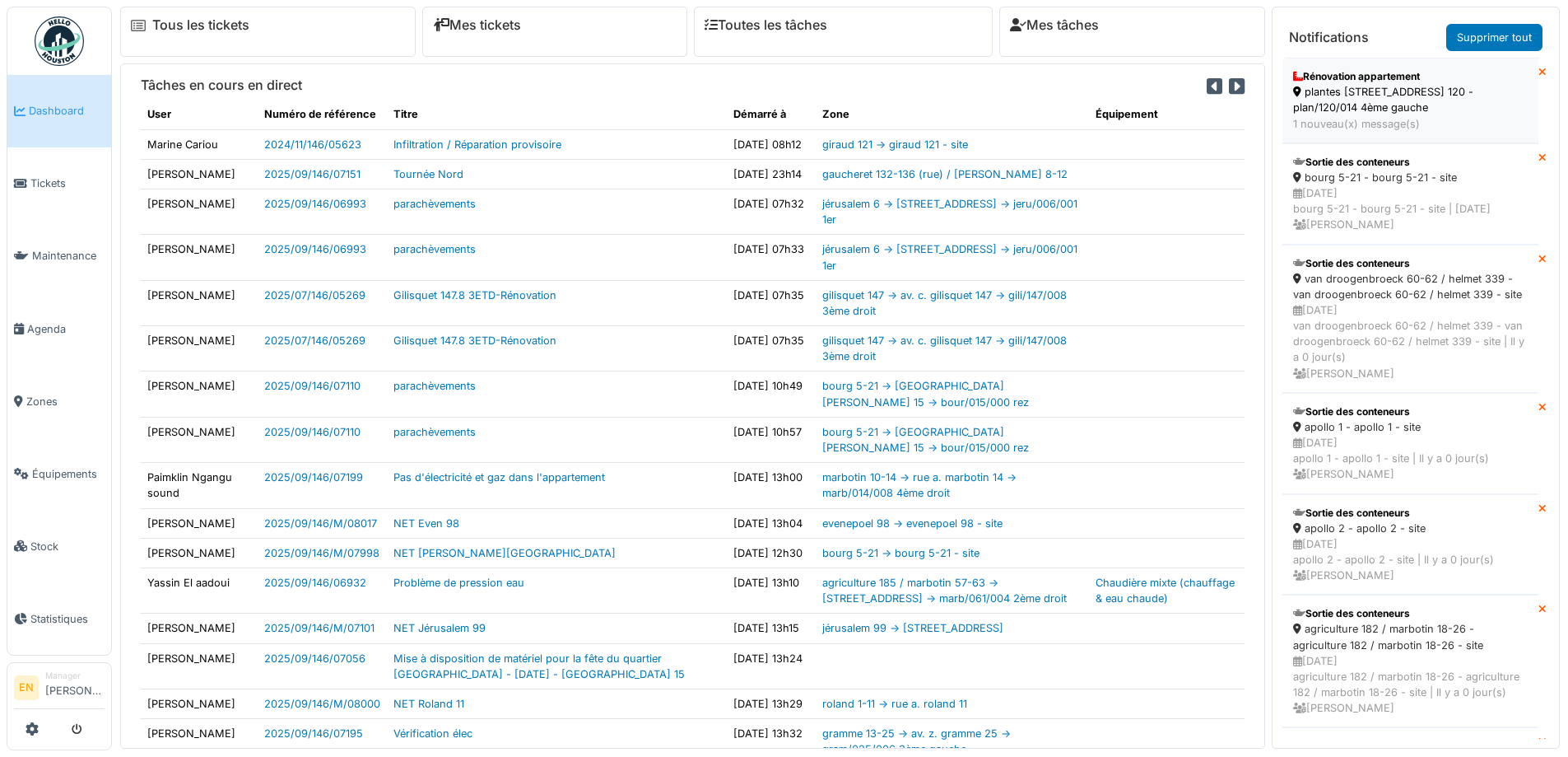
click at [1356, 102] on div "plantes [STREET_ADDRESS] 120 - plan/120/014 4ème gauche" at bounding box center [1410, 99] width 234 height 31
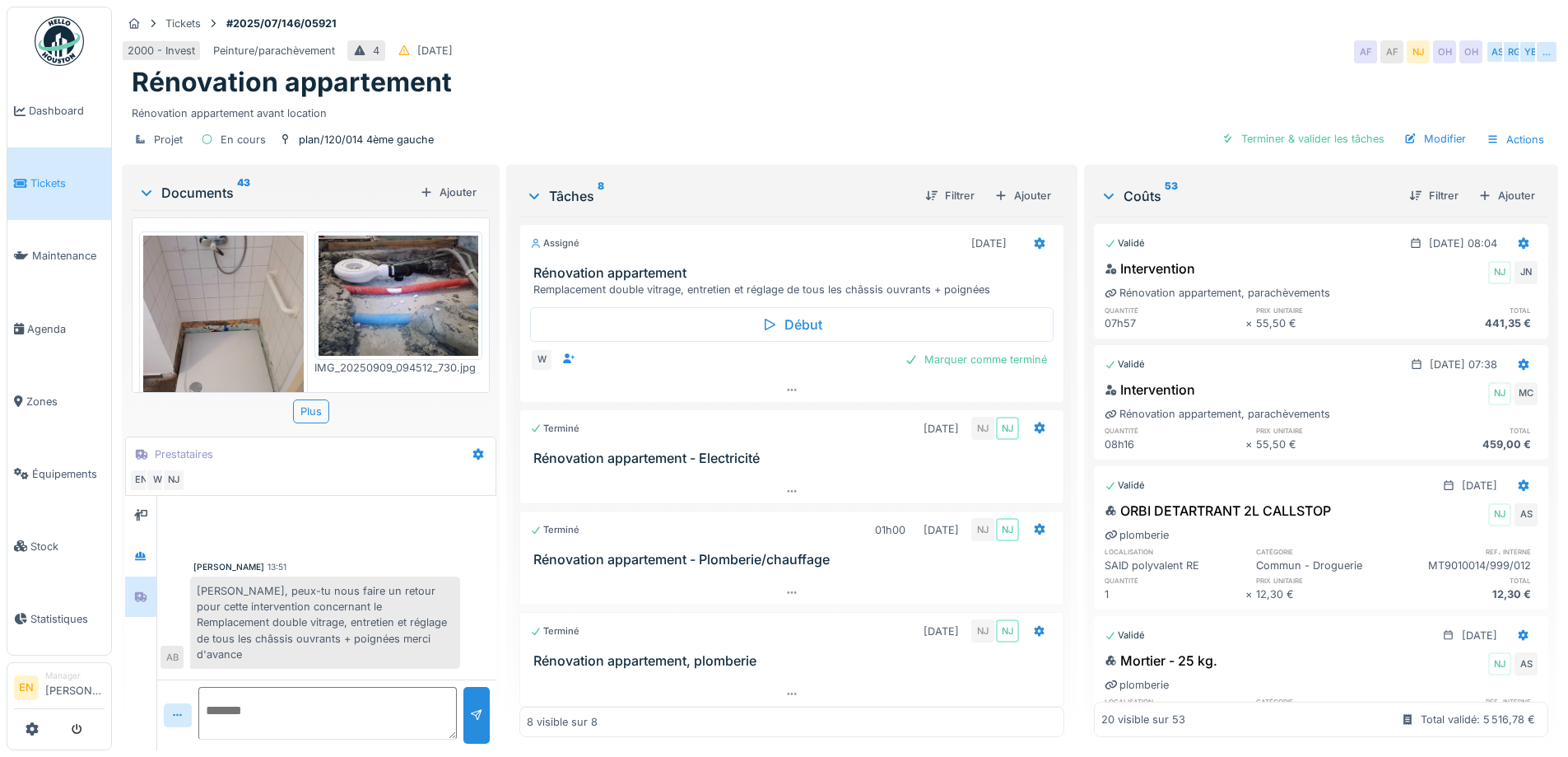
click at [643, 109] on div "Rénovation appartement avant location" at bounding box center [839, 110] width 1416 height 22
click at [646, 92] on div "Rénovation appartement" at bounding box center [839, 82] width 1416 height 31
click at [59, 42] on img at bounding box center [60, 42] width 50 height 50
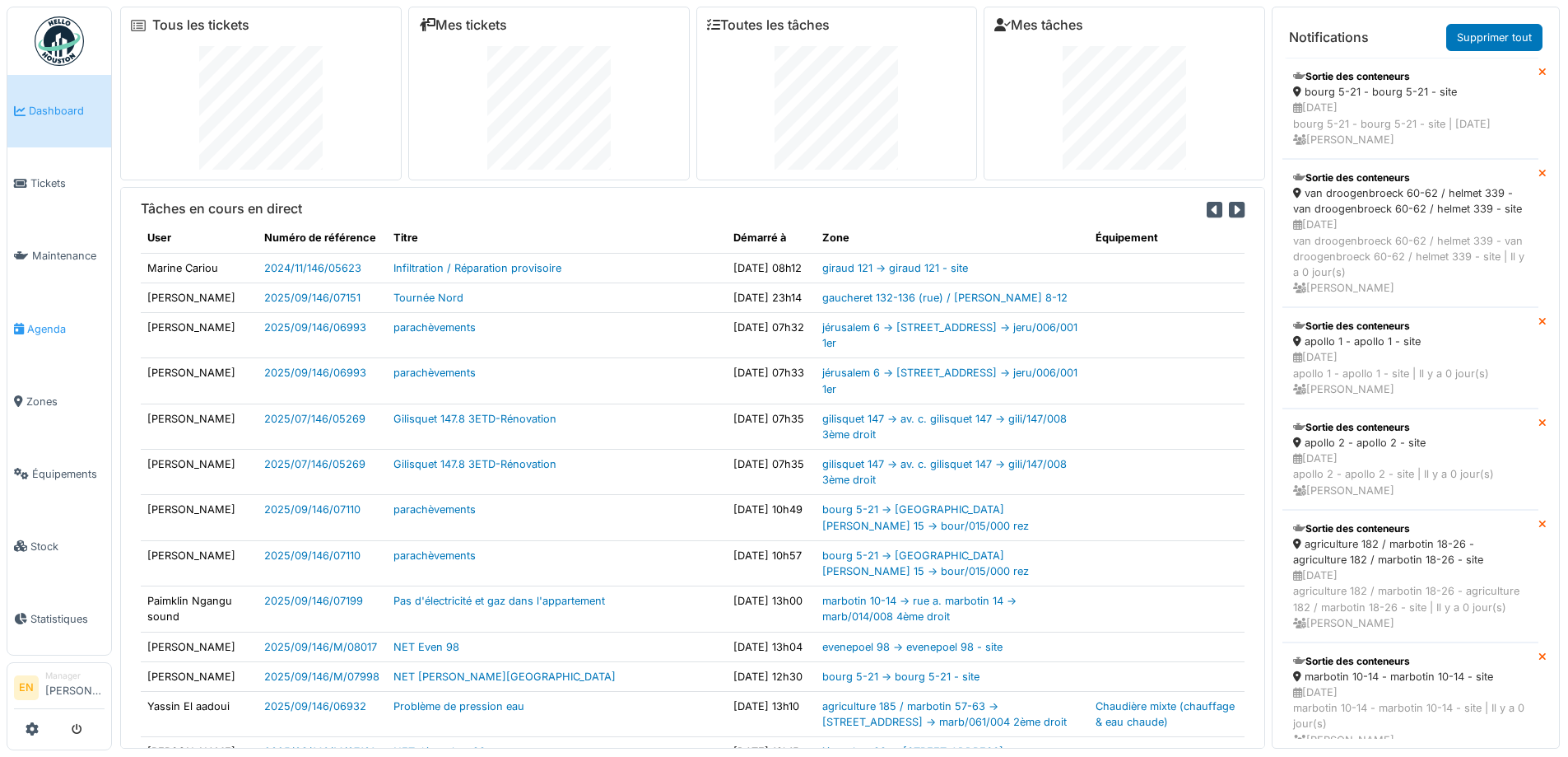
click at [55, 323] on span "Agenda" at bounding box center [66, 329] width 78 height 16
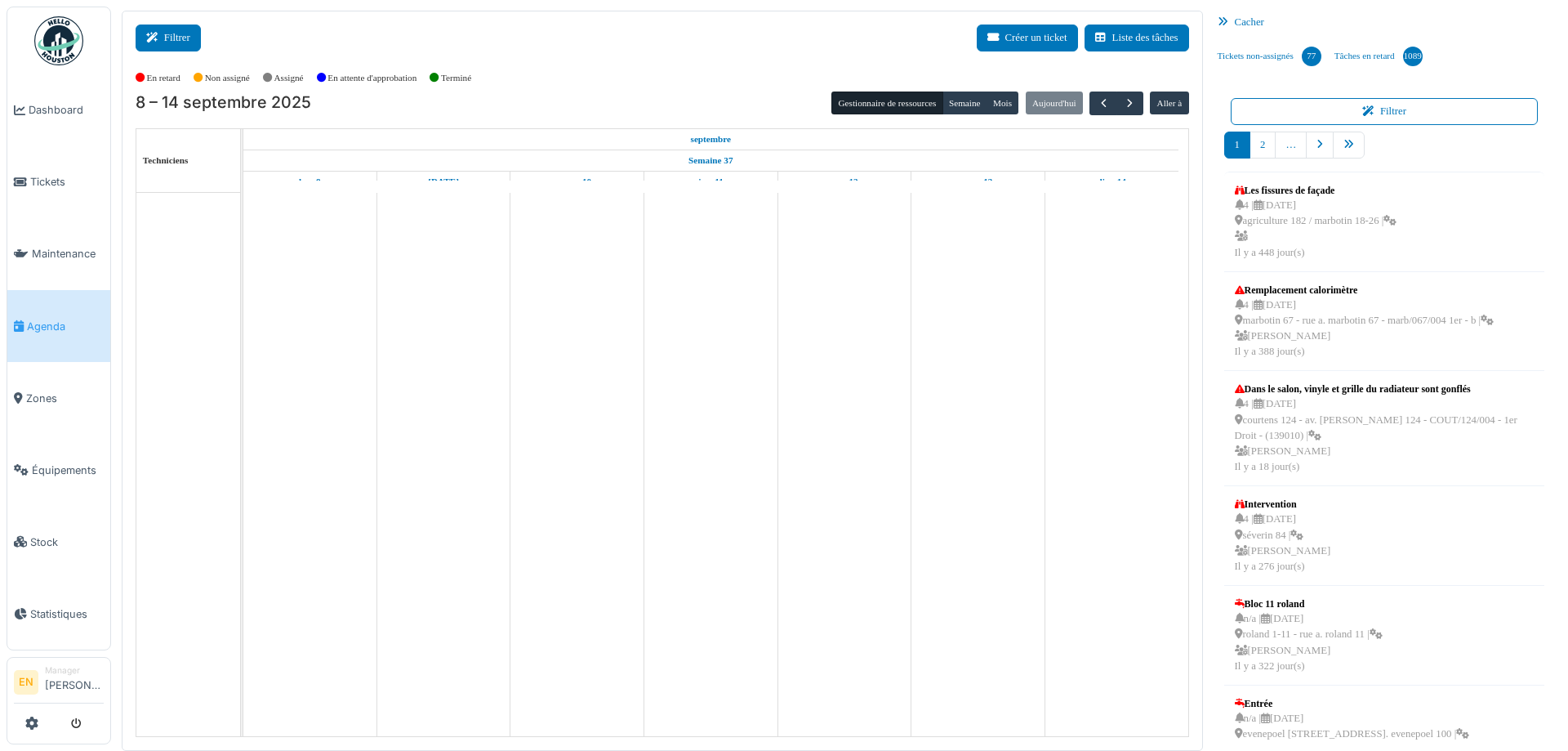
click at [178, 31] on button "Filtrer" at bounding box center [168, 38] width 65 height 27
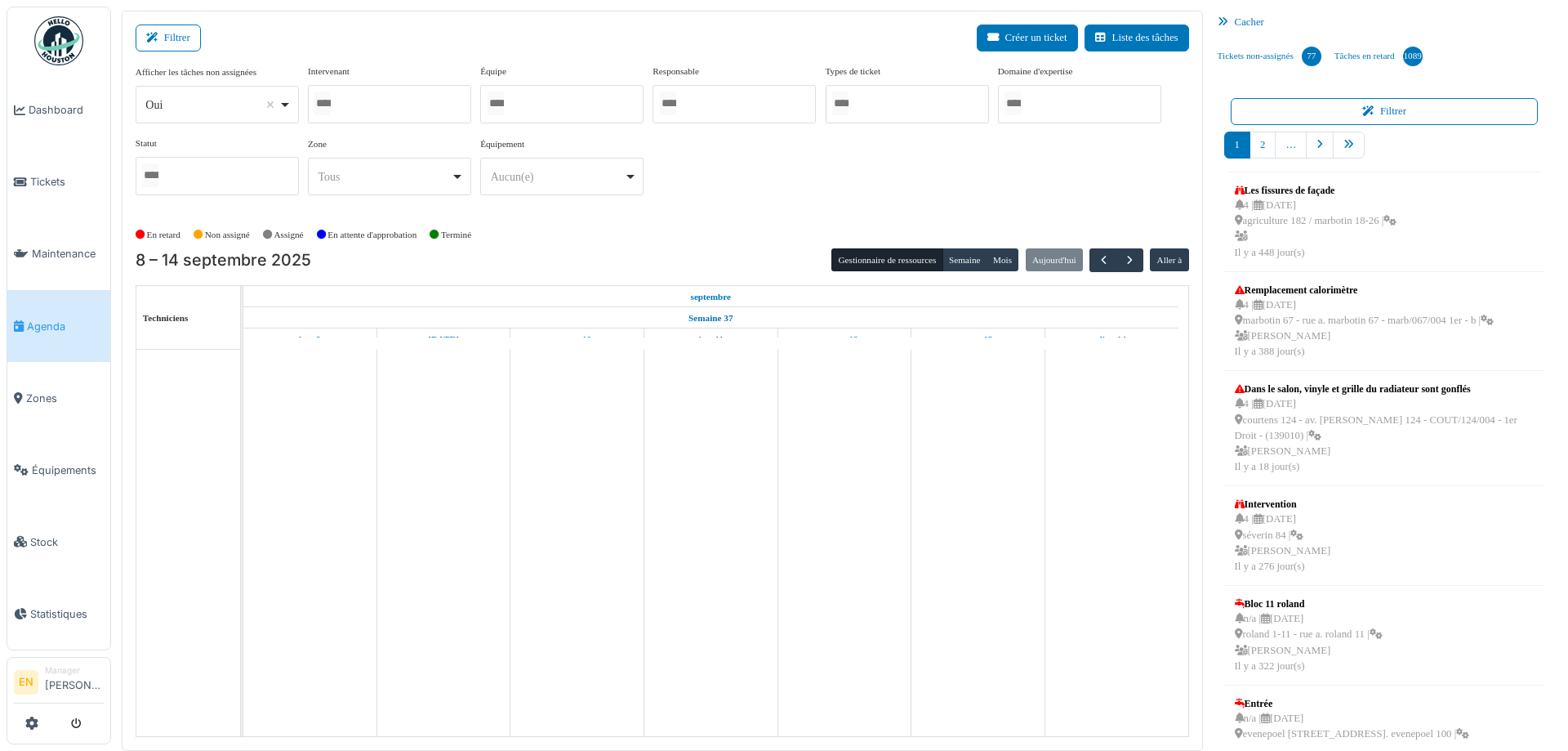
click at [285, 102] on div "Oui Remove item" at bounding box center [217, 105] width 149 height 24
select select "**"
click at [447, 103] on div at bounding box center [389, 104] width 163 height 39
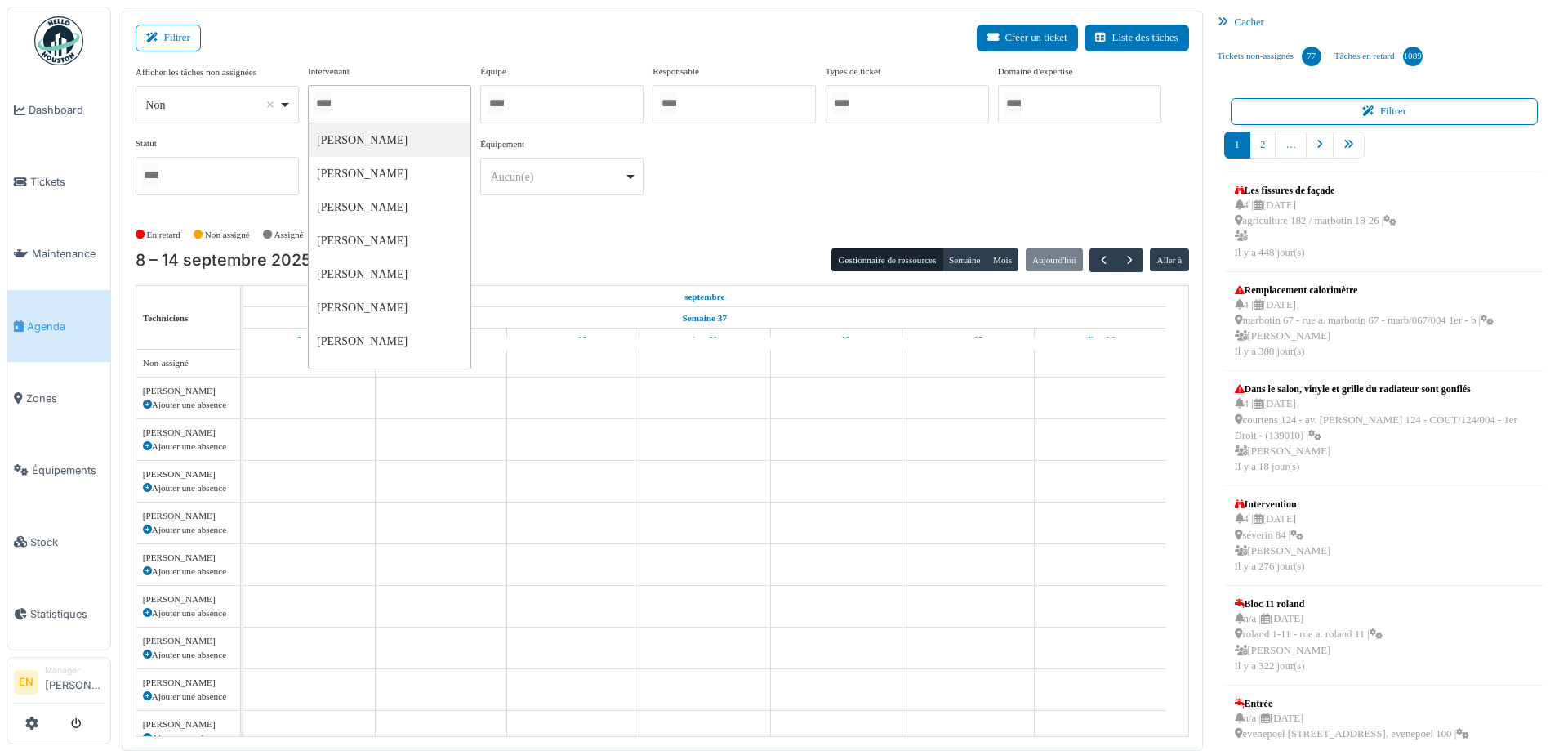
click at [587, 95] on div at bounding box center [562, 104] width 163 height 39
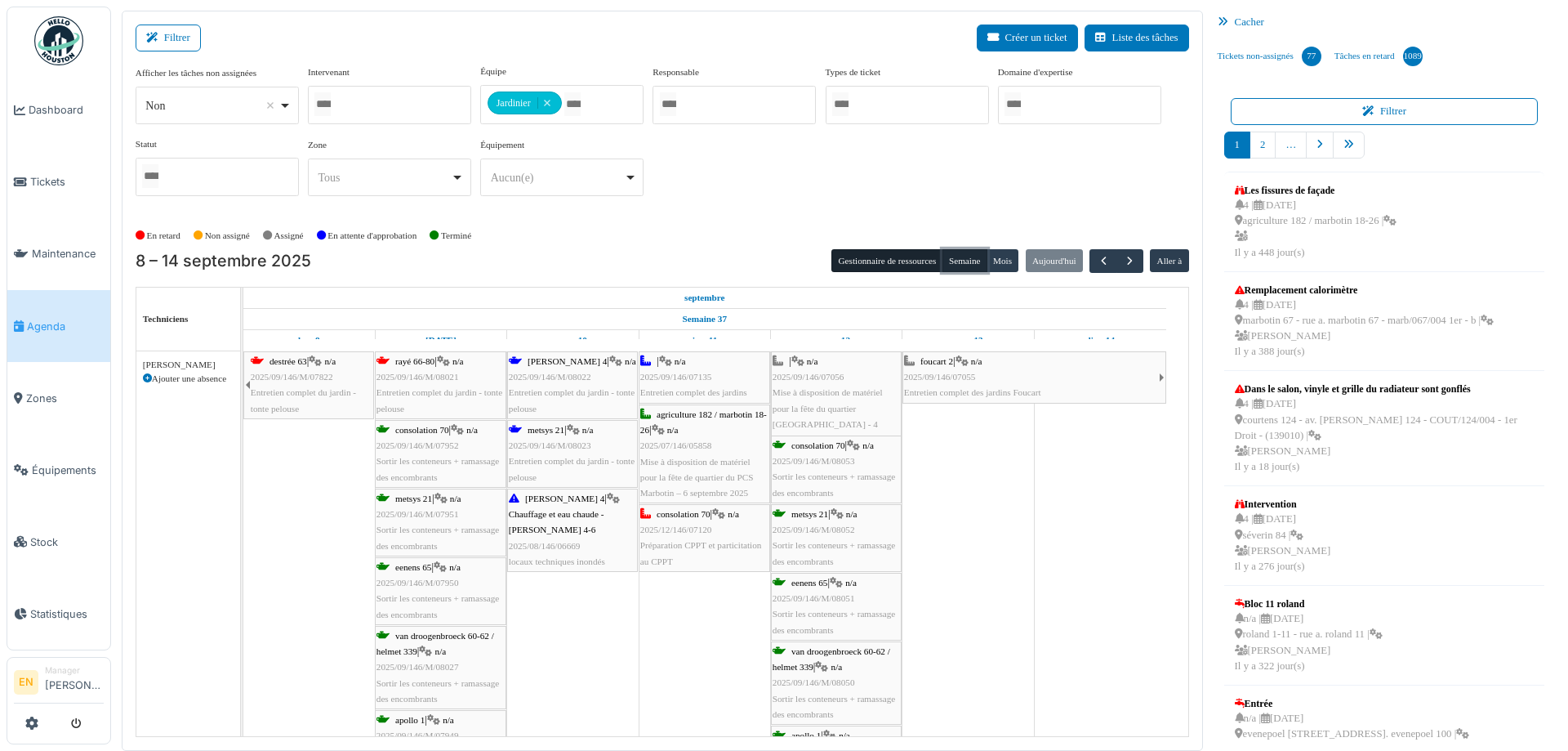
click at [952, 253] on button "Semaine" at bounding box center [965, 260] width 45 height 23
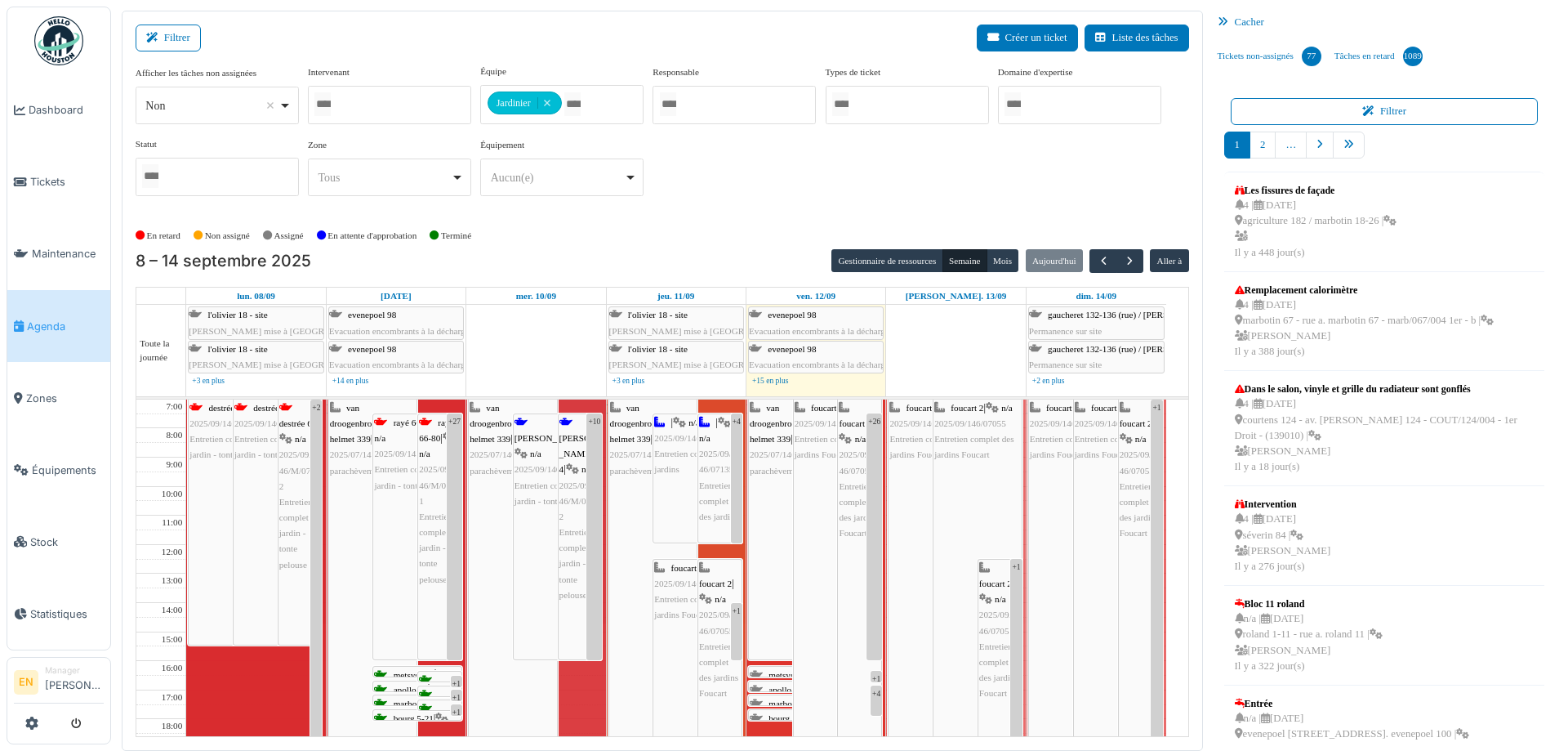
click at [712, 204] on div "Afficher les tâches non assignées *** Non Remove item Oui Non Intervenant Abdel…" at bounding box center [662, 137] width 1054 height 144
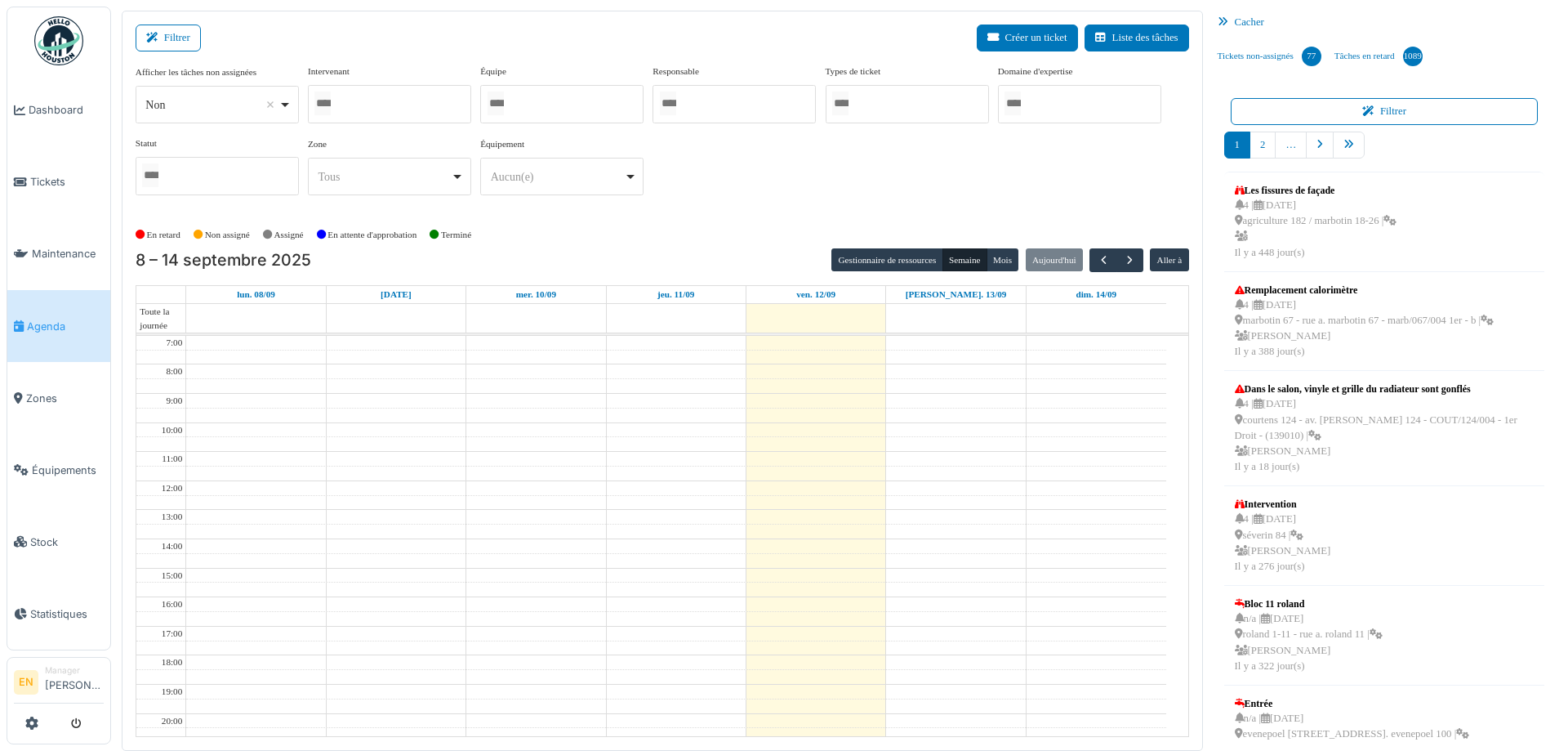
drag, startPoint x: 752, startPoint y: 180, endPoint x: 716, endPoint y: 180, distance: 36.0
click at [753, 180] on div "Afficher les tâches non assignées *** Non Remove item Oui Non Intervenant Abdel…" at bounding box center [662, 136] width 1054 height 143
click at [954, 256] on button "Semaine" at bounding box center [965, 259] width 45 height 23
click at [813, 202] on div "Afficher les tâches non assignées *** Non Remove item Oui Non Intervenant Abdel…" at bounding box center [662, 136] width 1054 height 143
click at [744, 199] on div "Afficher les tâches non assignées *** Non Remove item Oui Non Intervenant Abdel…" at bounding box center [662, 136] width 1054 height 143
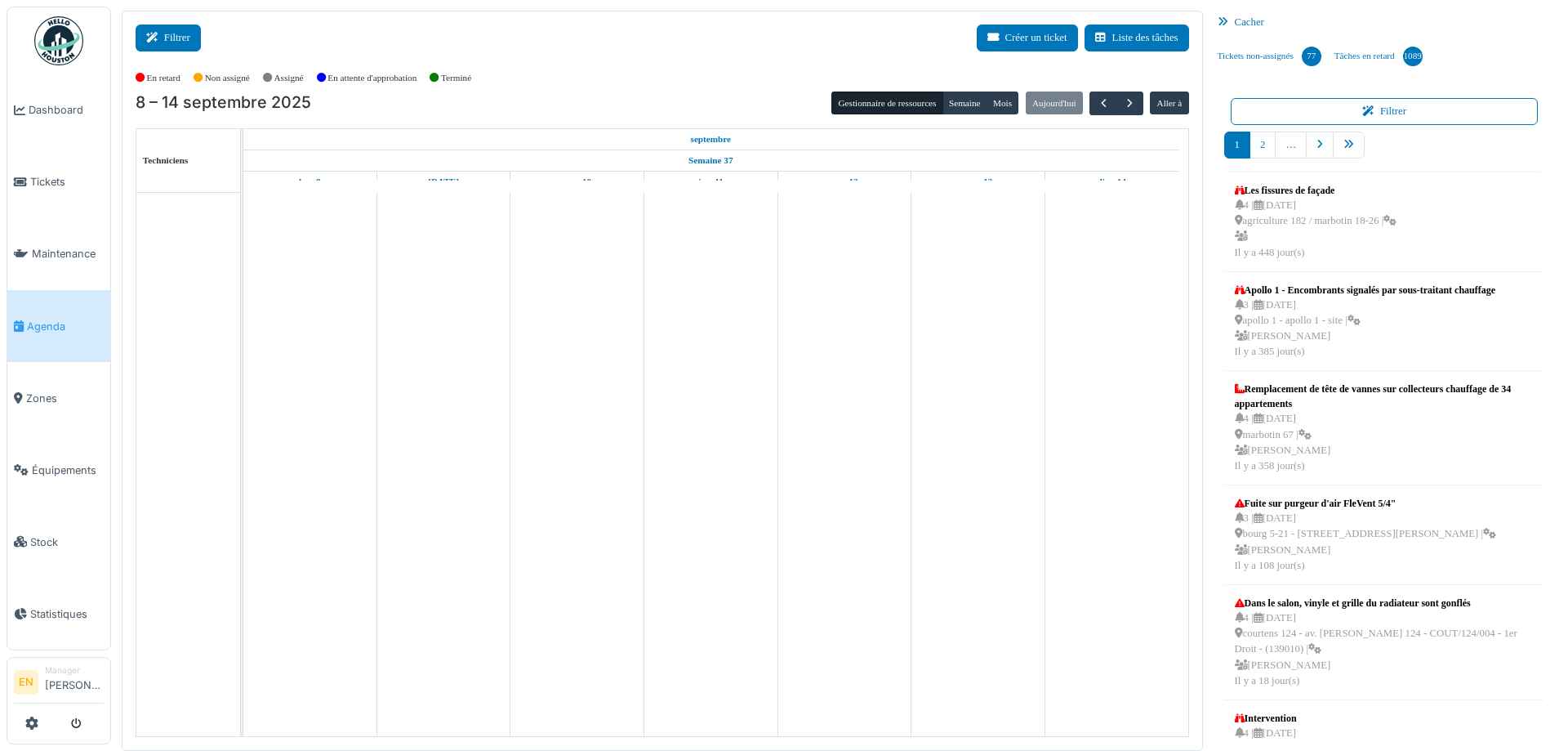
click at [163, 34] on icon at bounding box center [155, 38] width 18 height 11
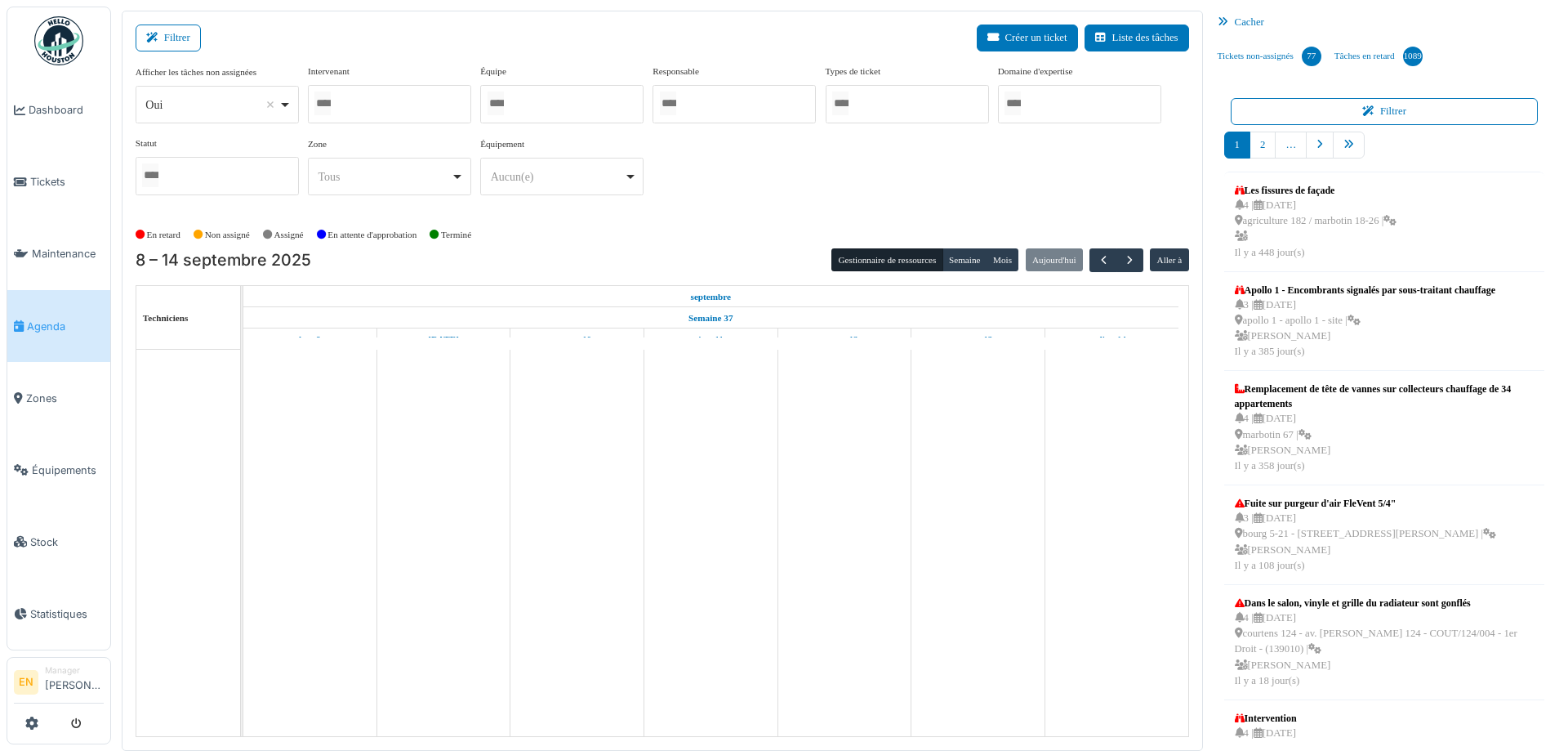
click at [283, 106] on div "Oui Remove item" at bounding box center [217, 105] width 149 height 24
select select "**"
click at [383, 101] on div at bounding box center [389, 104] width 163 height 39
click at [565, 96] on div at bounding box center [562, 104] width 163 height 39
click at [762, 198] on div "Afficher les tâches non assignées *** Non Remove item Oui Non Intervenant Abdel…" at bounding box center [662, 137] width 1054 height 144
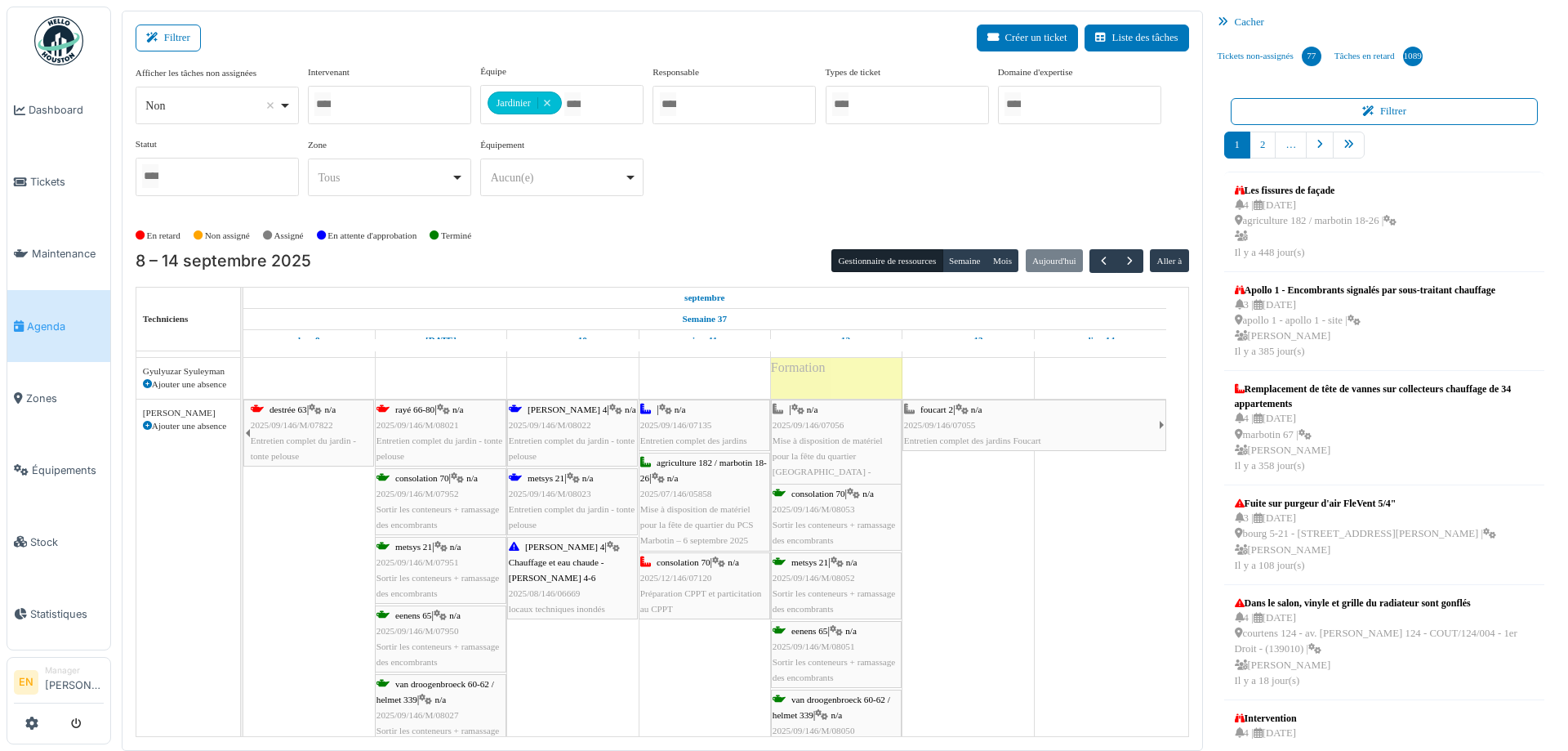
scroll to position [1115, 0]
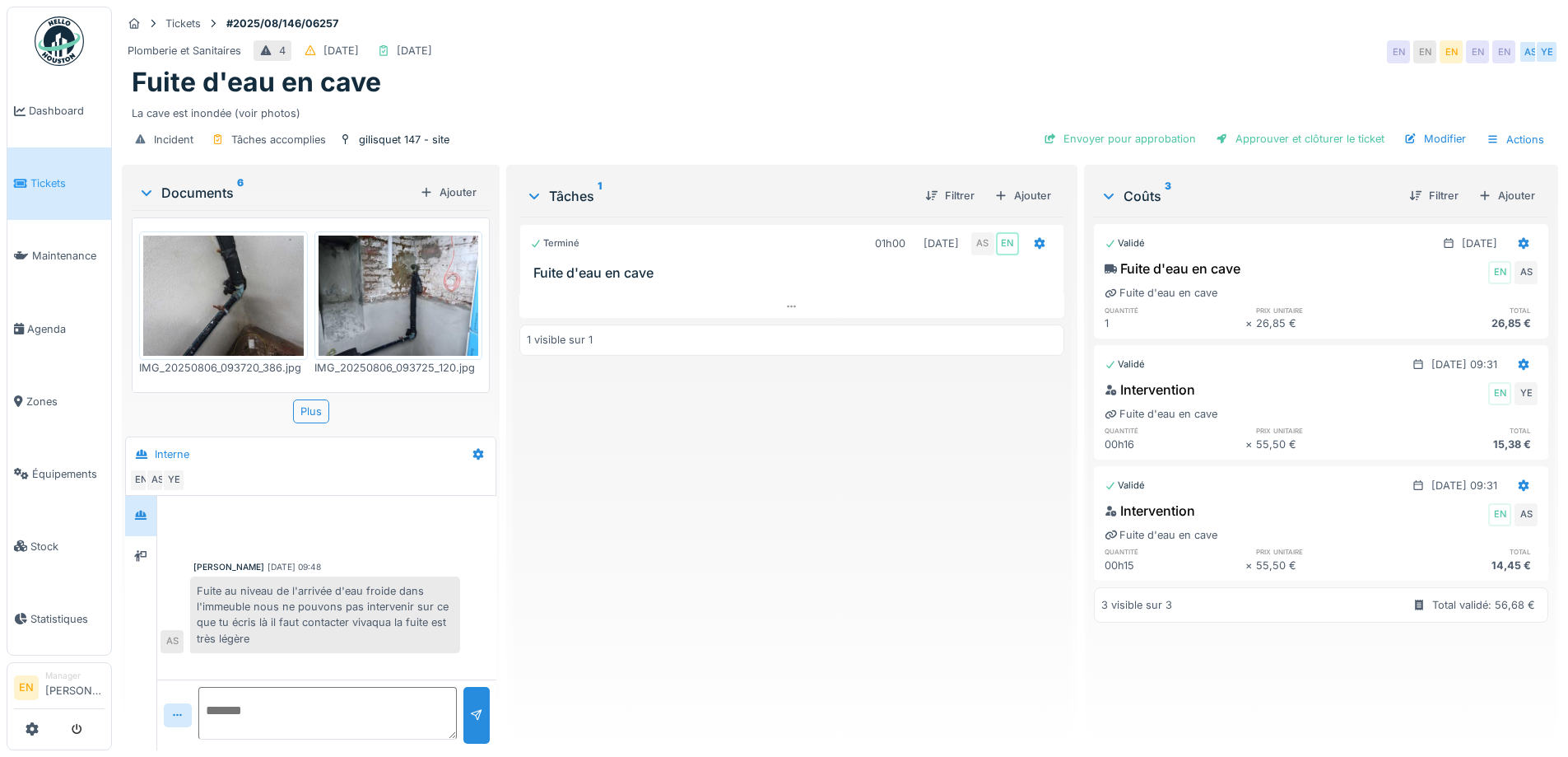
scroll to position [395, 0]
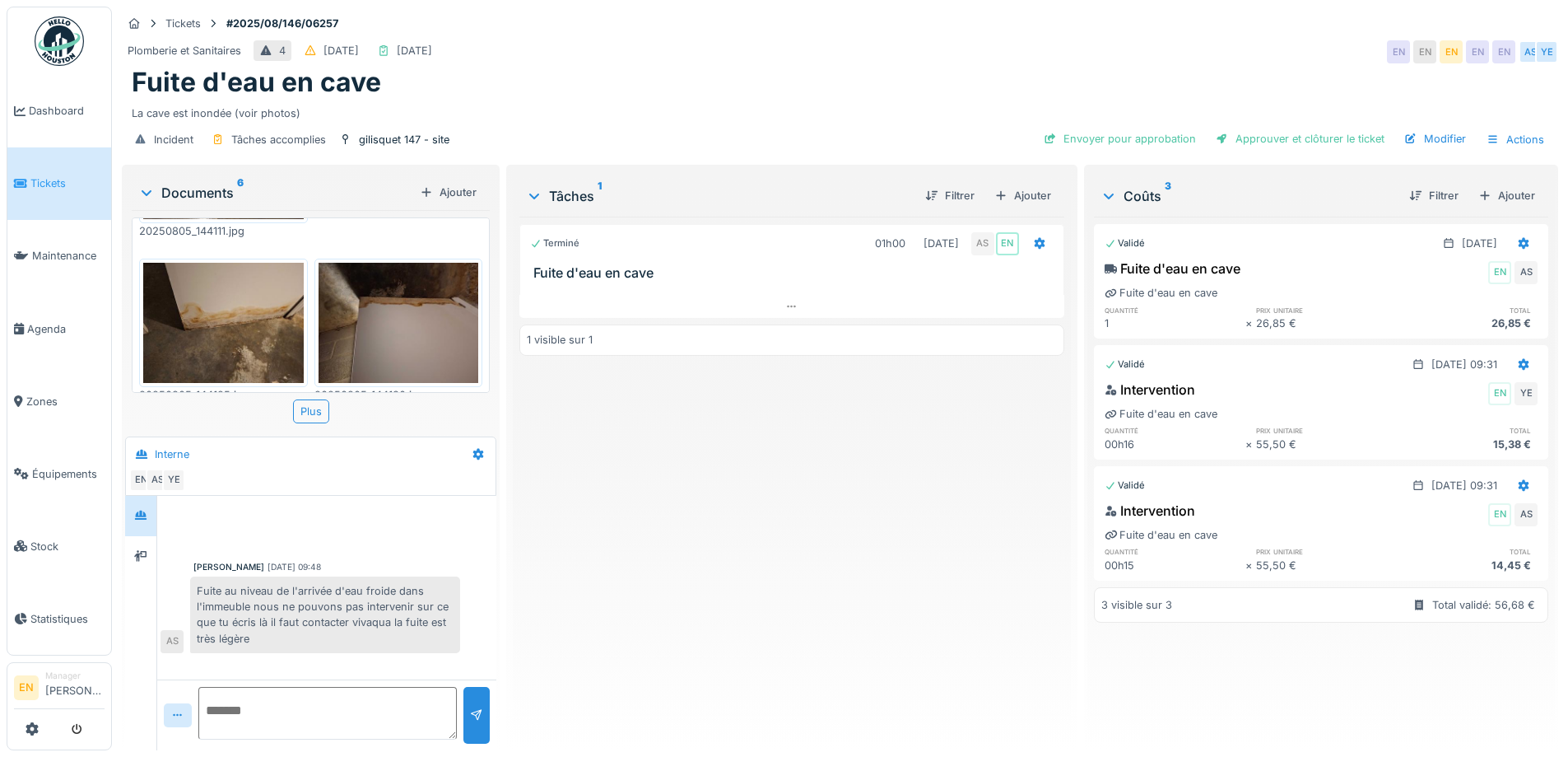
drag, startPoint x: 692, startPoint y: 456, endPoint x: 667, endPoint y: 408, distance: 54.1
click at [692, 450] on div "Terminé 01h00 [DATE] AS EN Fuite d'eau en cave 1 visible sur 1" at bounding box center [791, 477] width 544 height 521
click at [576, 653] on div "Terminé 01h00 [DATE] AS EN Fuite d'eau en cave 1 visible sur 1" at bounding box center [791, 477] width 544 height 521
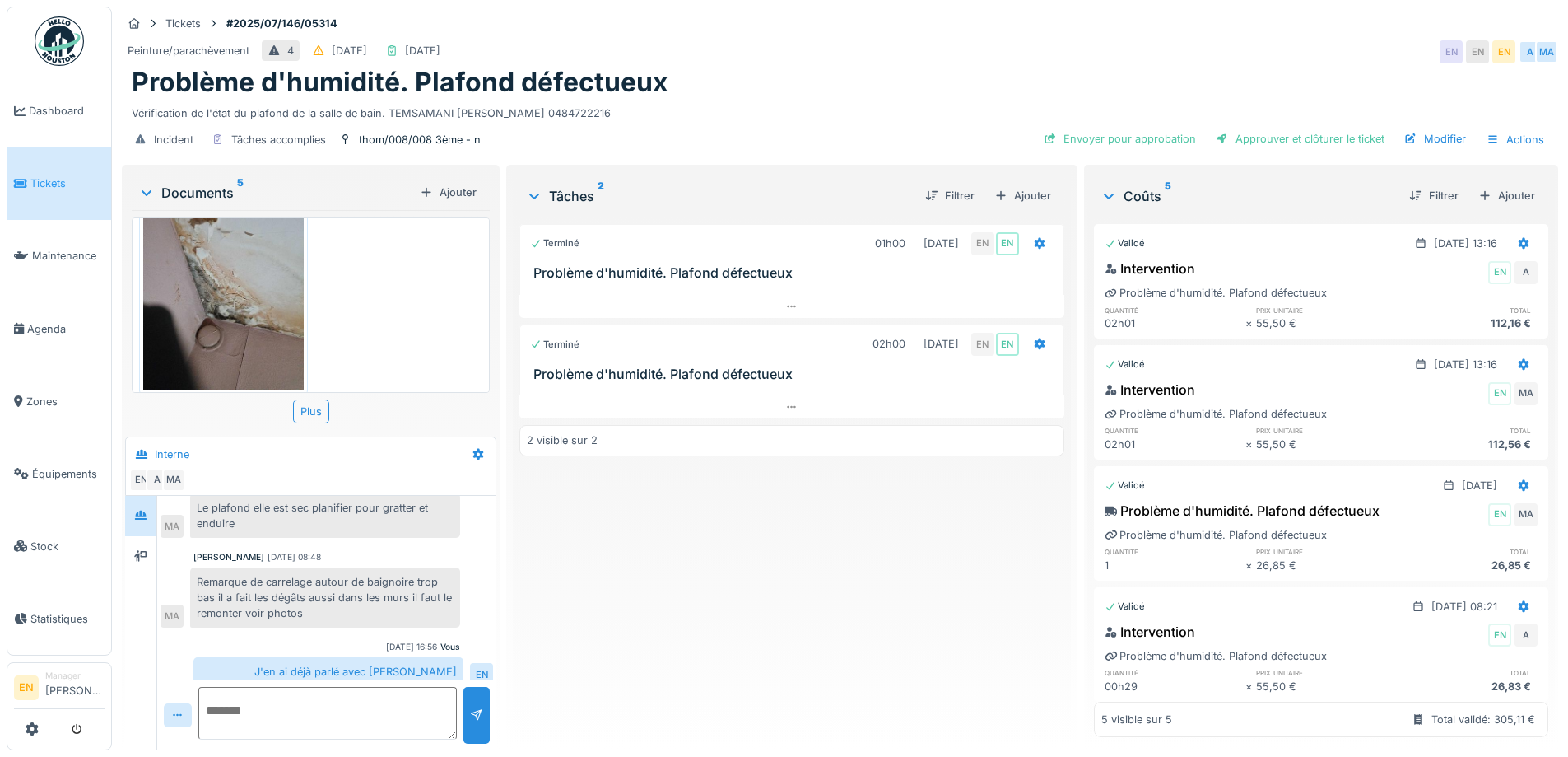
scroll to position [97, 0]
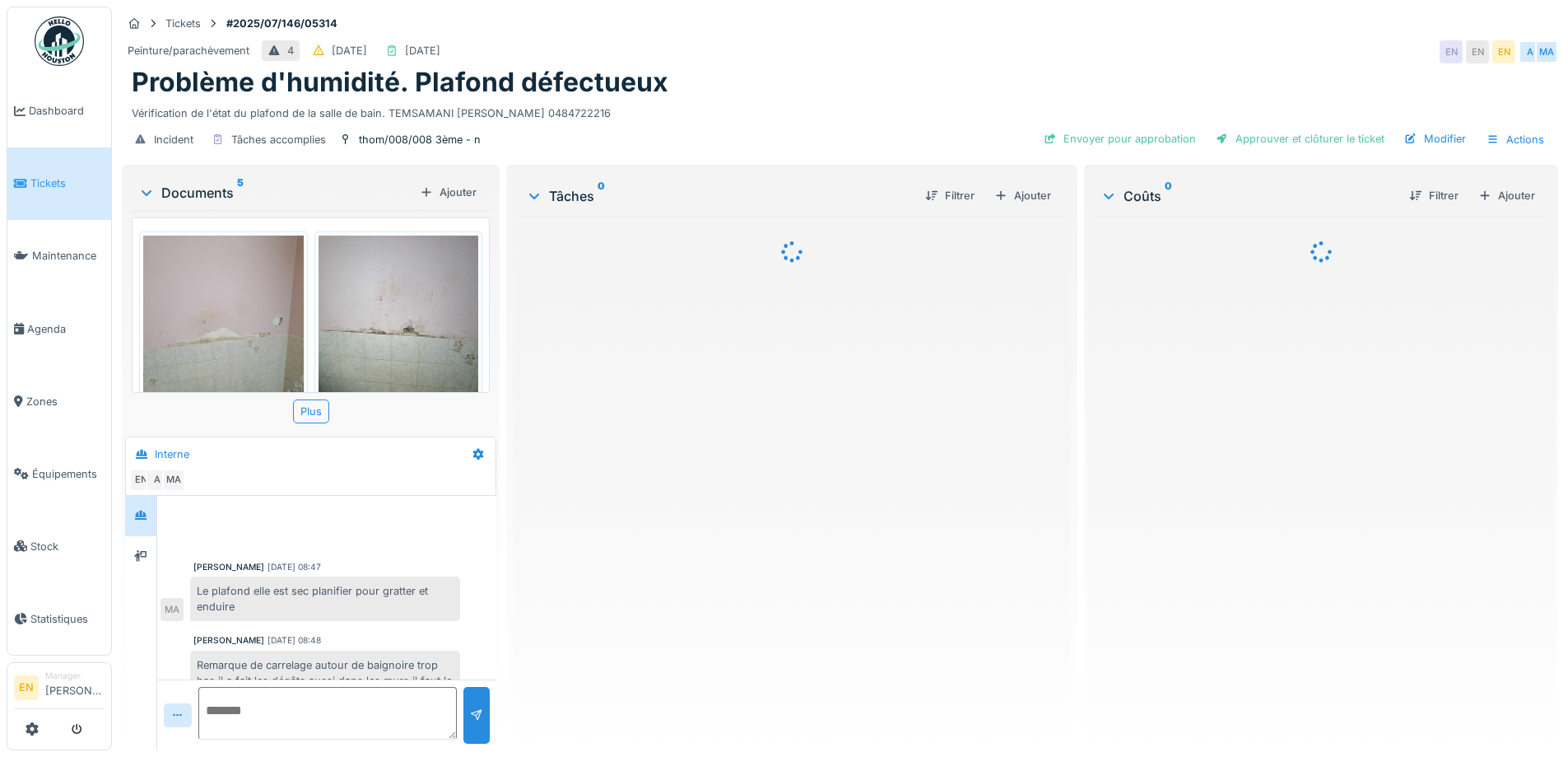
scroll to position [97, 0]
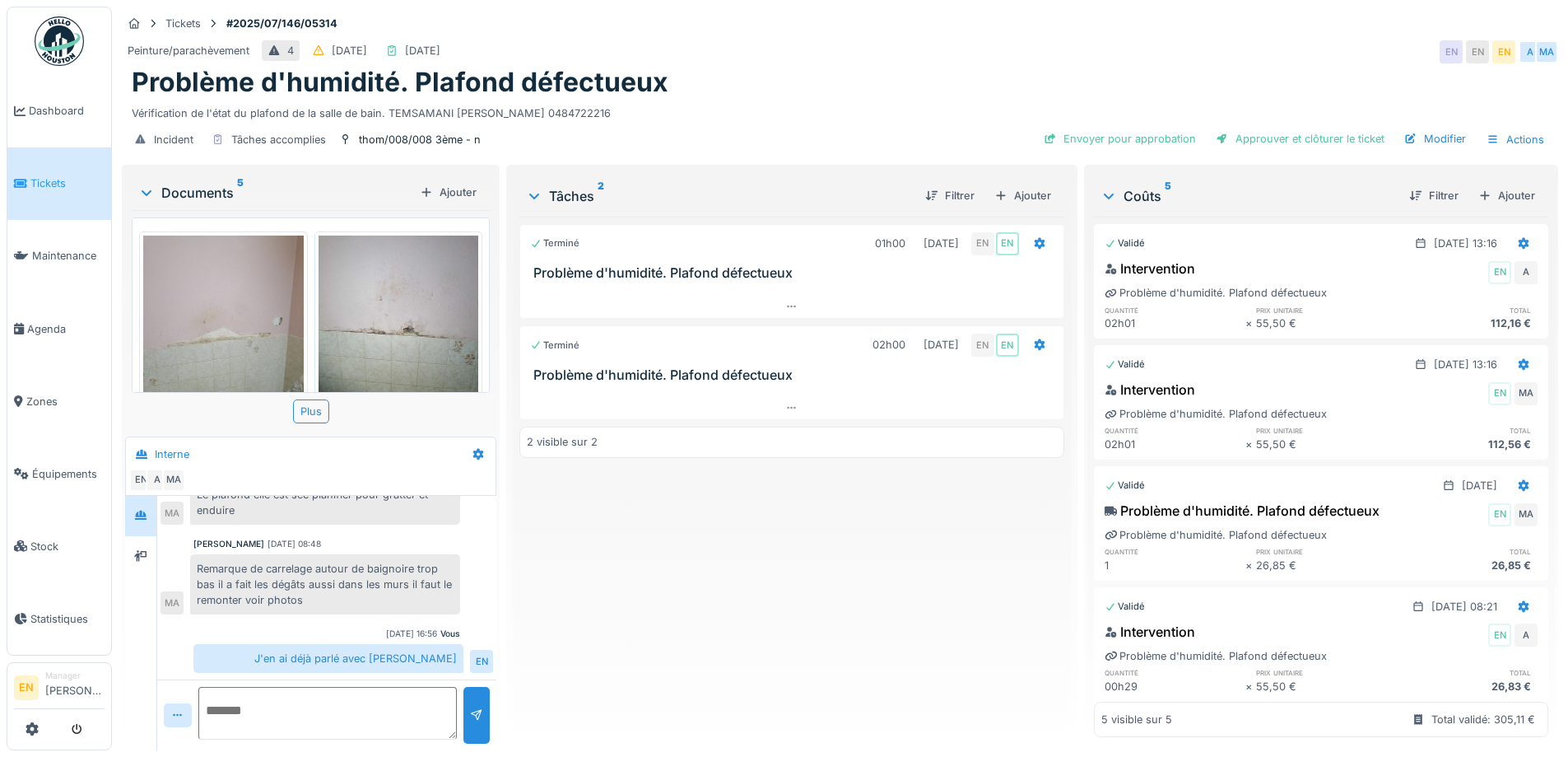
drag, startPoint x: 675, startPoint y: 582, endPoint x: 709, endPoint y: 489, distance: 99.0
click at [678, 570] on div "Terminé 01h00 [DATE] EN EN Problème d'humidité. Plafond défectueux Terminé 02h0…" at bounding box center [791, 477] width 544 height 521
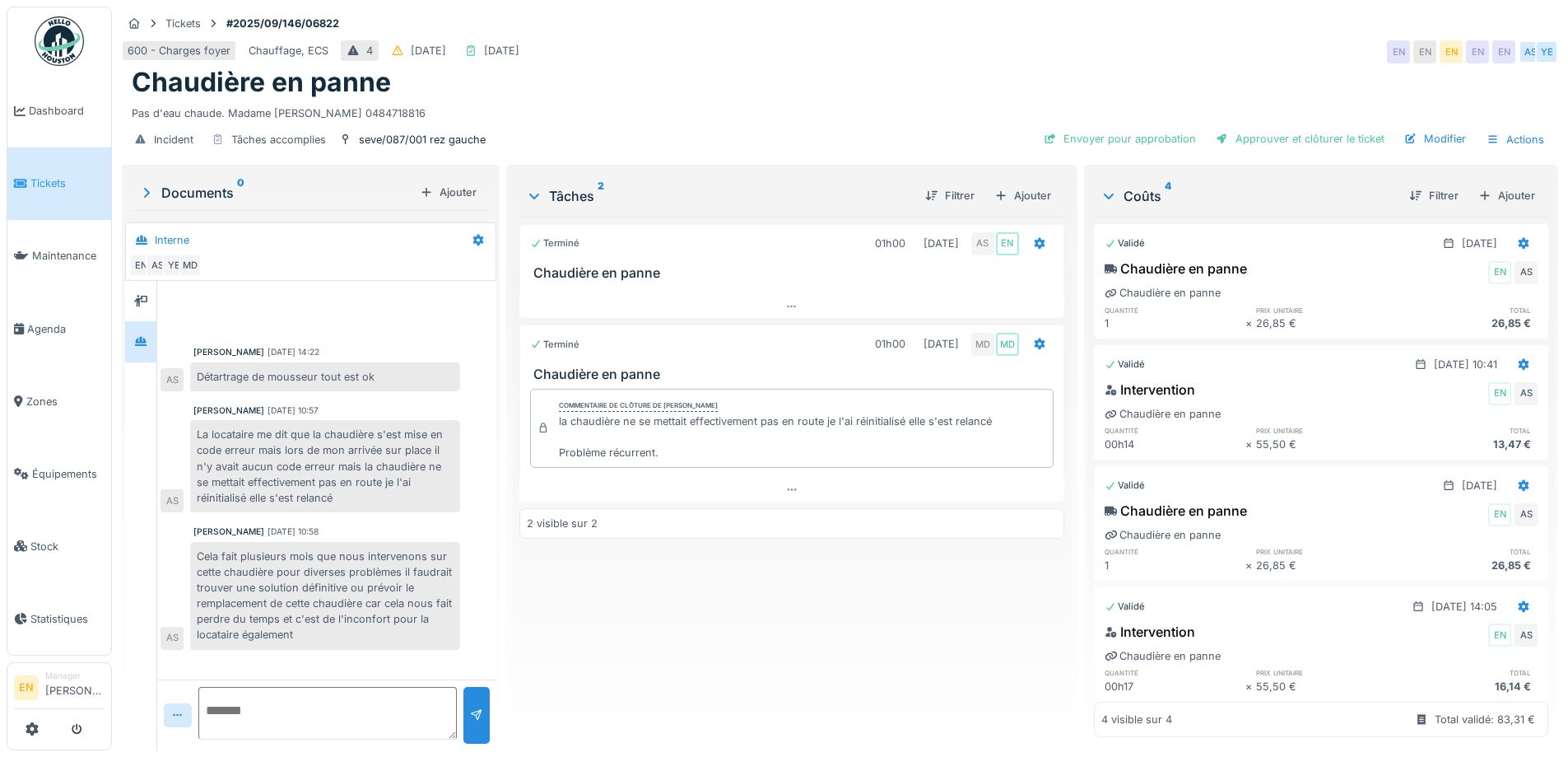
click at [751, 645] on div "Terminé 01h00 [DATE] AS EN Chaudière en panne Terminé 01h00 [DATE] MD MD [PERSO…" at bounding box center [791, 477] width 544 height 521
click at [757, 630] on div "Terminé 01h00 [DATE] AS EN Chaudière en panne Terminé 01h00 [DATE] MD MD [PERSO…" at bounding box center [791, 477] width 544 height 521
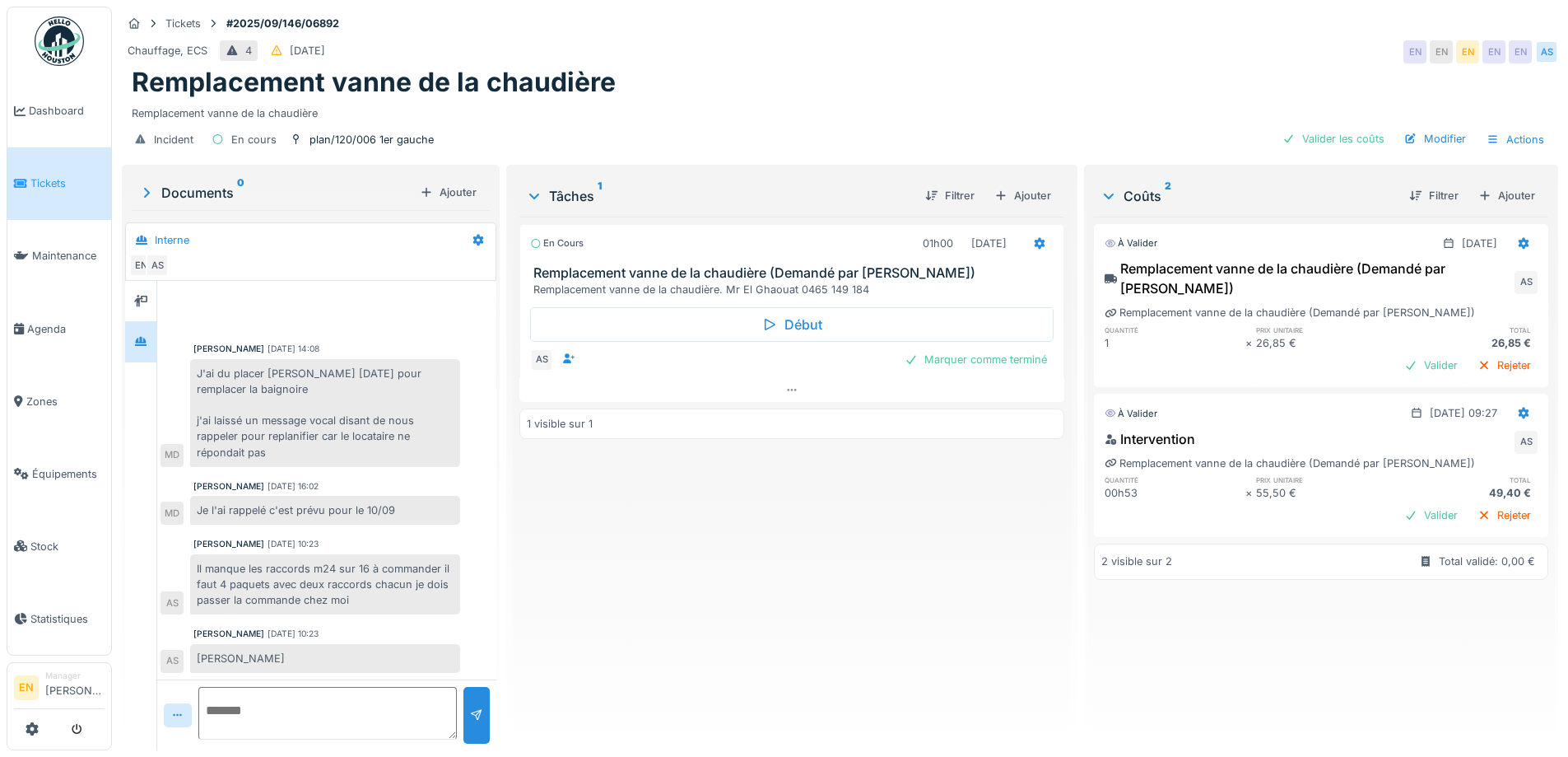
scroll to position [12, 0]
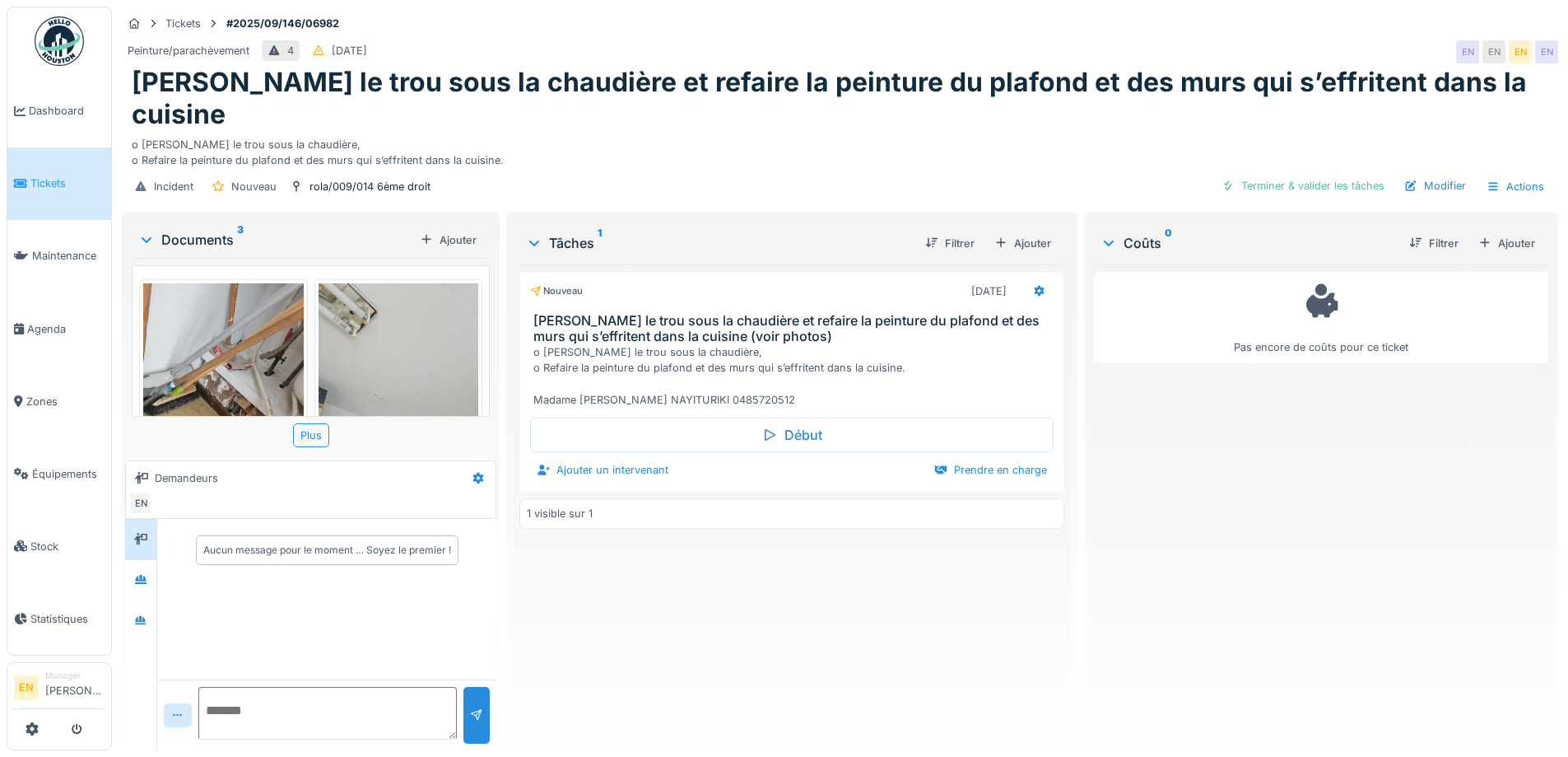
scroll to position [405, 0]
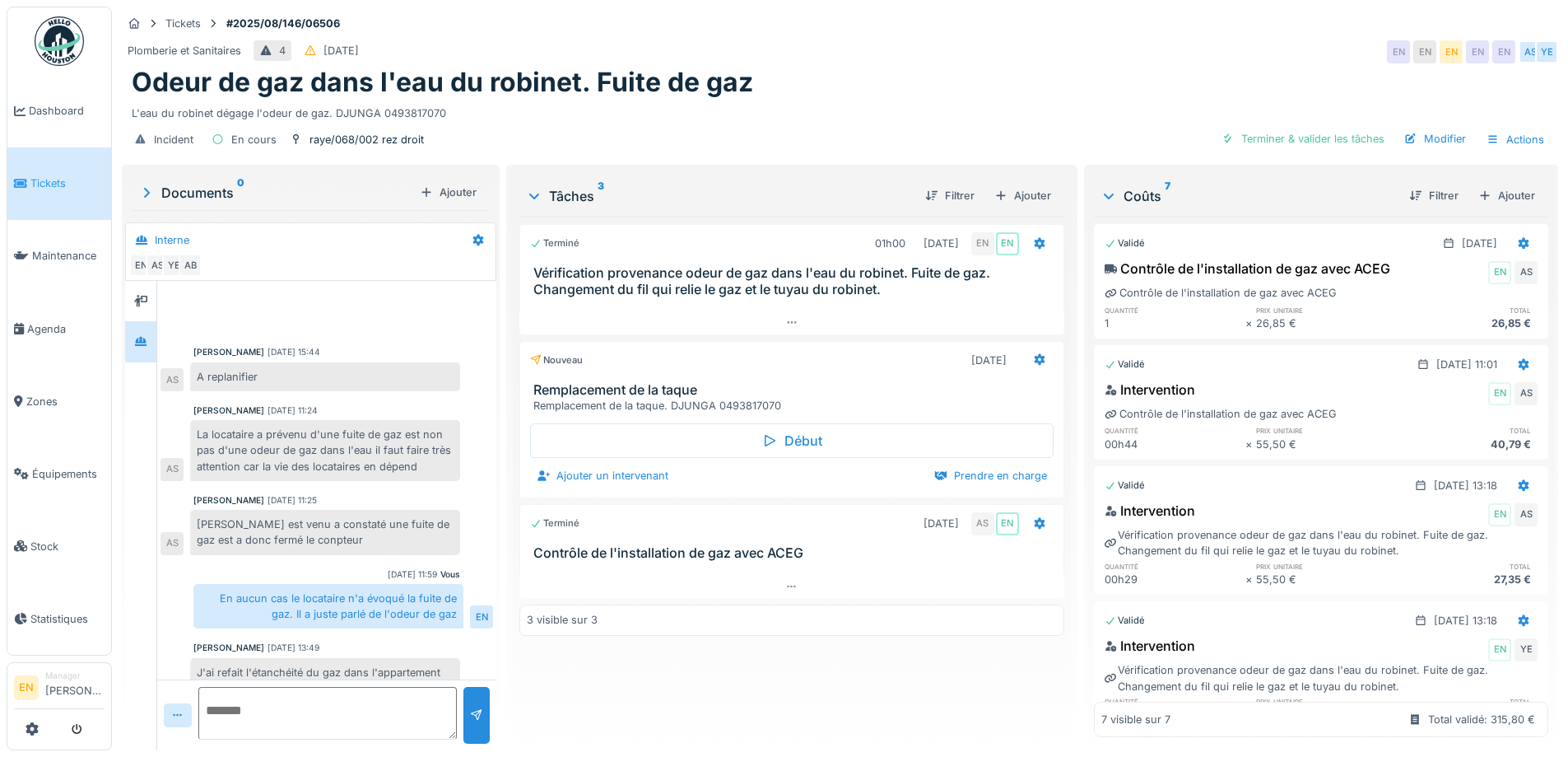
scroll to position [378, 0]
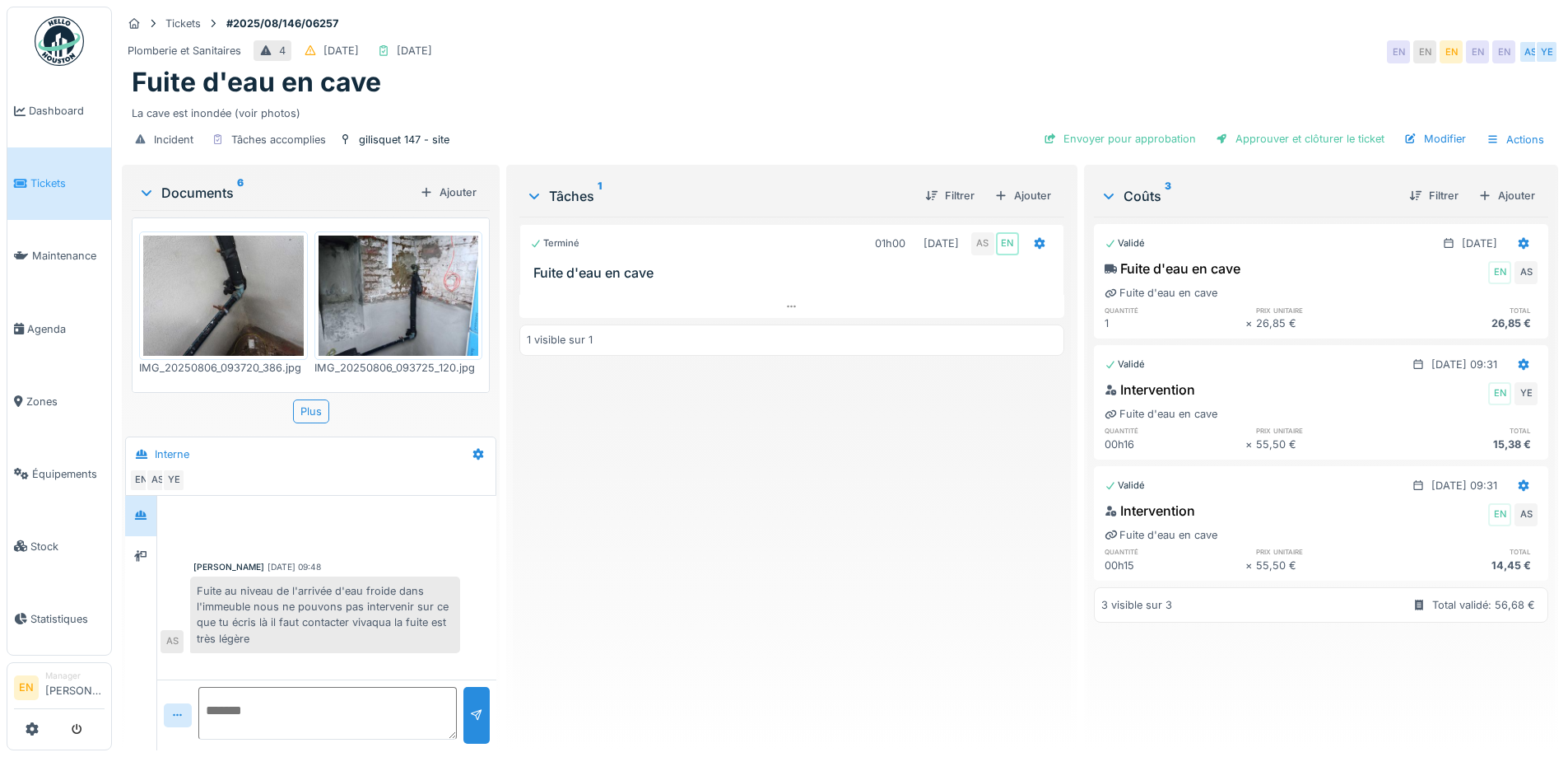
scroll to position [12, 0]
click at [835, 99] on div "La cave est inondée (voir photos)" at bounding box center [839, 110] width 1416 height 22
click at [623, 633] on div "Terminé 01h00 [DATE] AS EN Fuite d'eau en cave 1 visible sur 1" at bounding box center [791, 477] width 544 height 521
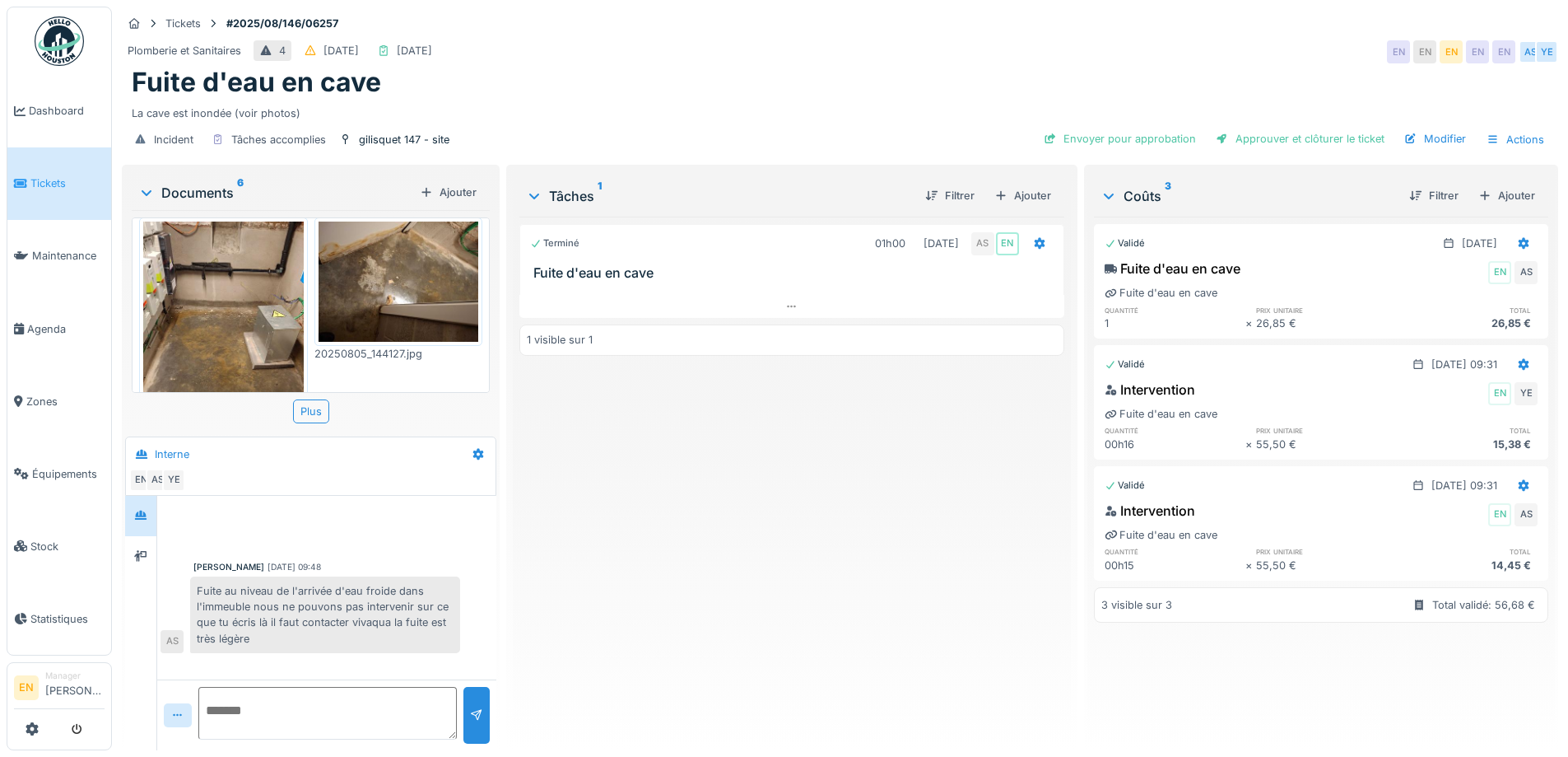
scroll to position [396, 0]
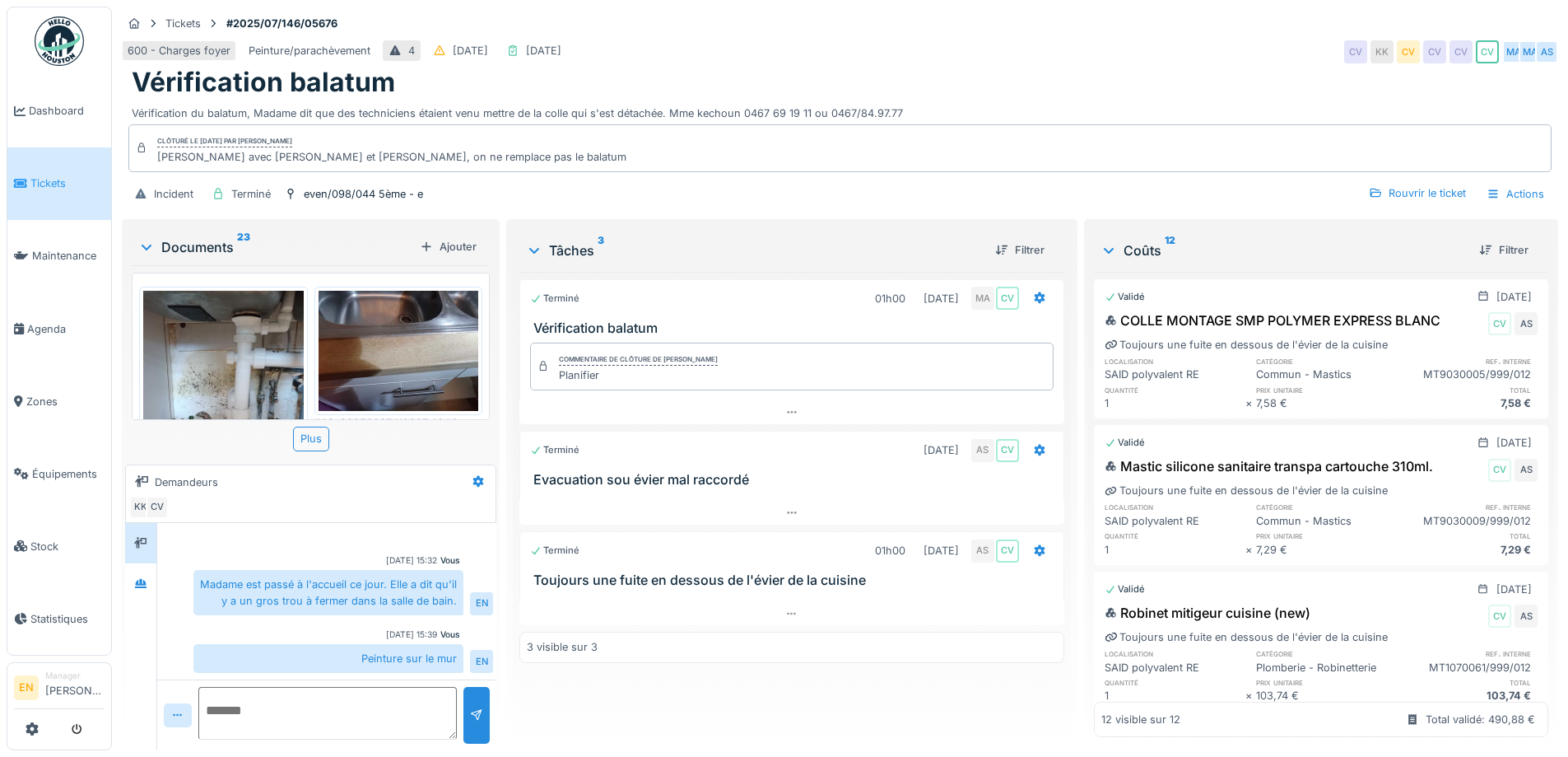
click at [385, 645] on div "Peinture sur le mur" at bounding box center [328, 658] width 270 height 29
click at [637, 683] on div "Terminé 01h00 [DATE] MA CV Vérification balatum Commentaire de clôture de Mahfo…" at bounding box center [791, 504] width 544 height 466
click at [999, 40] on div "600 - Charges foyer Peinture/parachèvement 4 [DATE] [DATE] CV KK CV CV CV CV MA…" at bounding box center [839, 52] width 1436 height 30
click at [149, 574] on div at bounding box center [141, 583] width 25 height 21
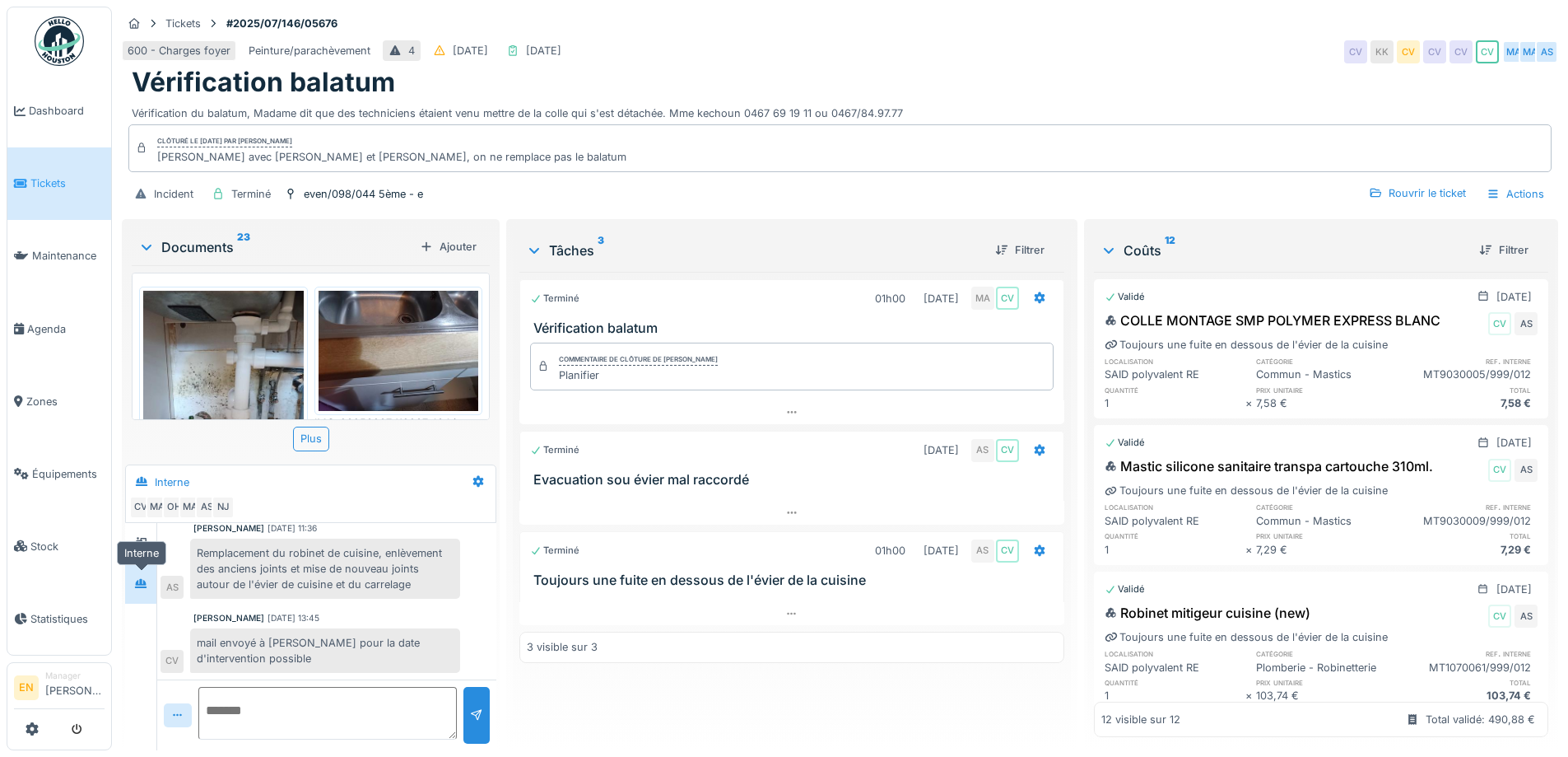
click at [142, 577] on div at bounding box center [141, 583] width 13 height 16
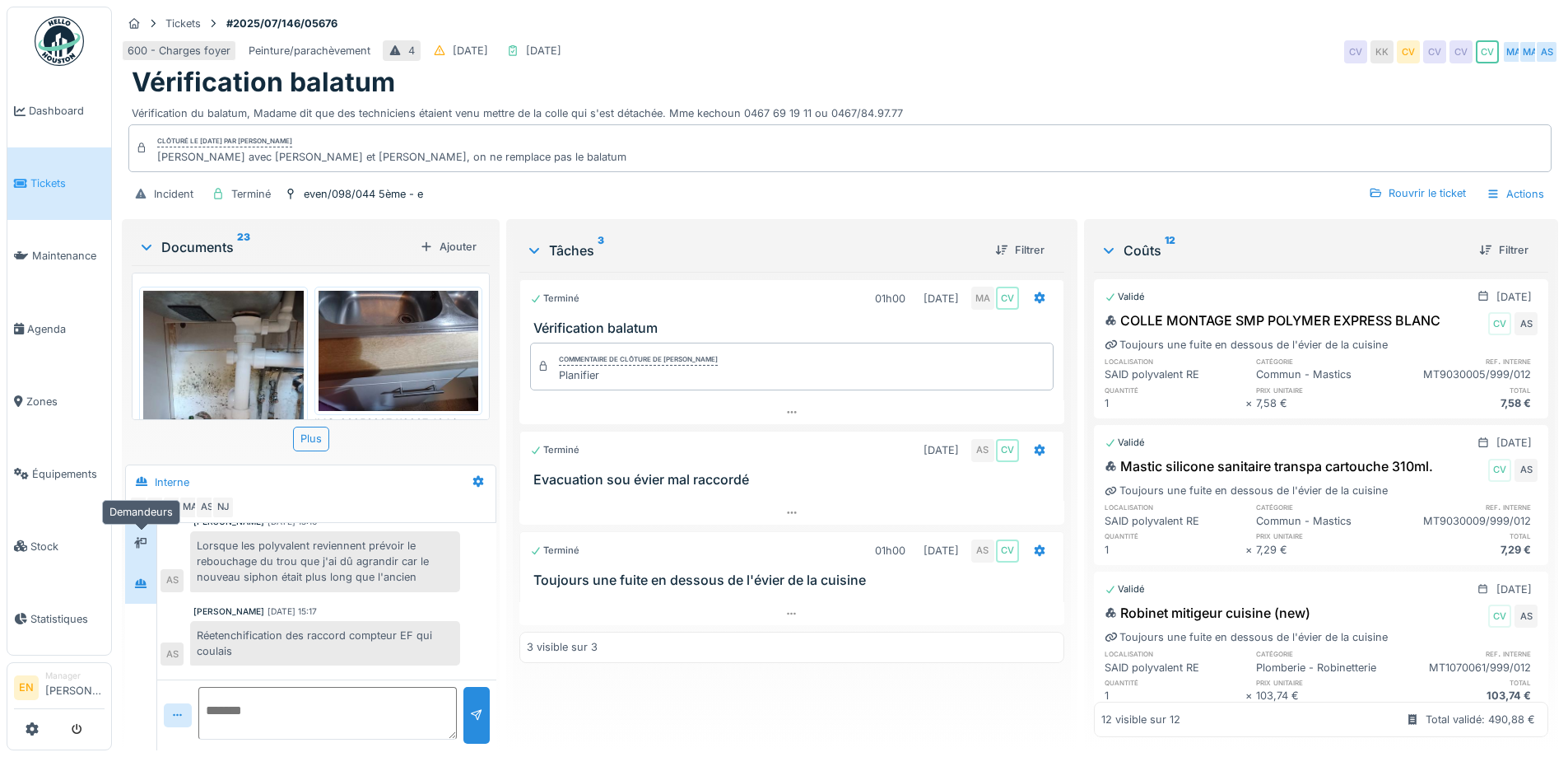
click at [141, 538] on icon at bounding box center [141, 543] width 13 height 11
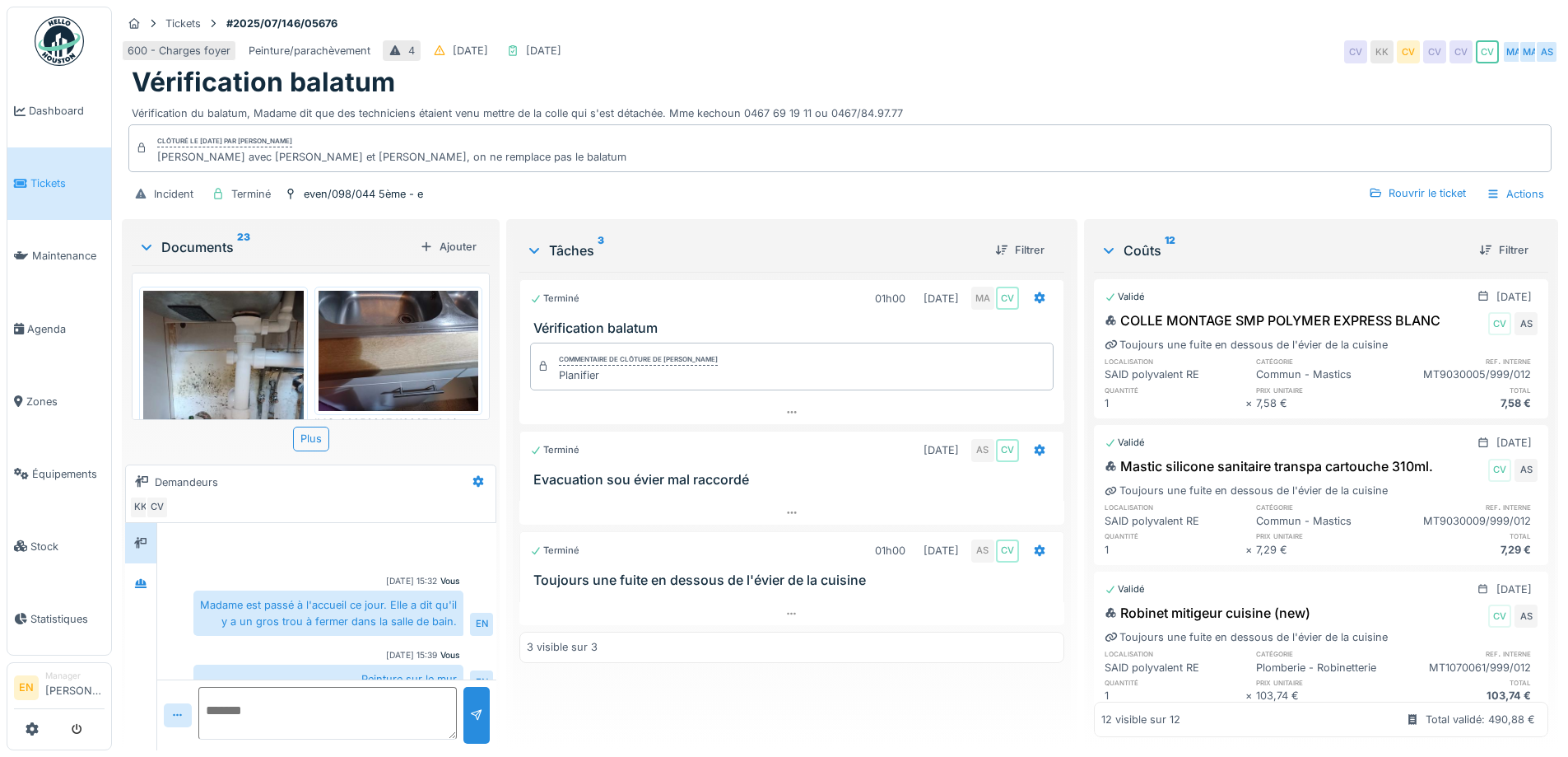
scroll to position [0, 0]
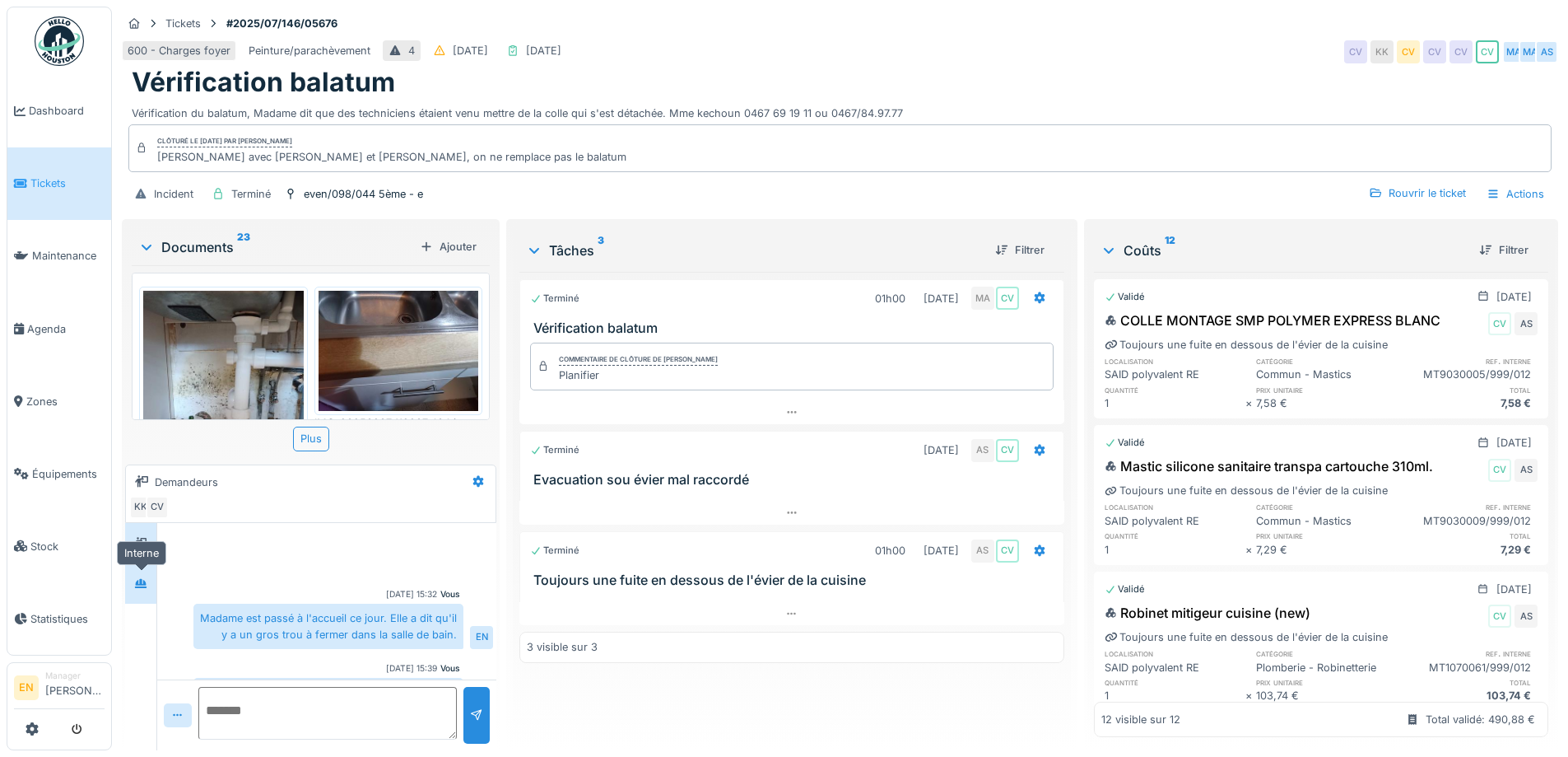
click at [143, 577] on div at bounding box center [141, 583] width 13 height 16
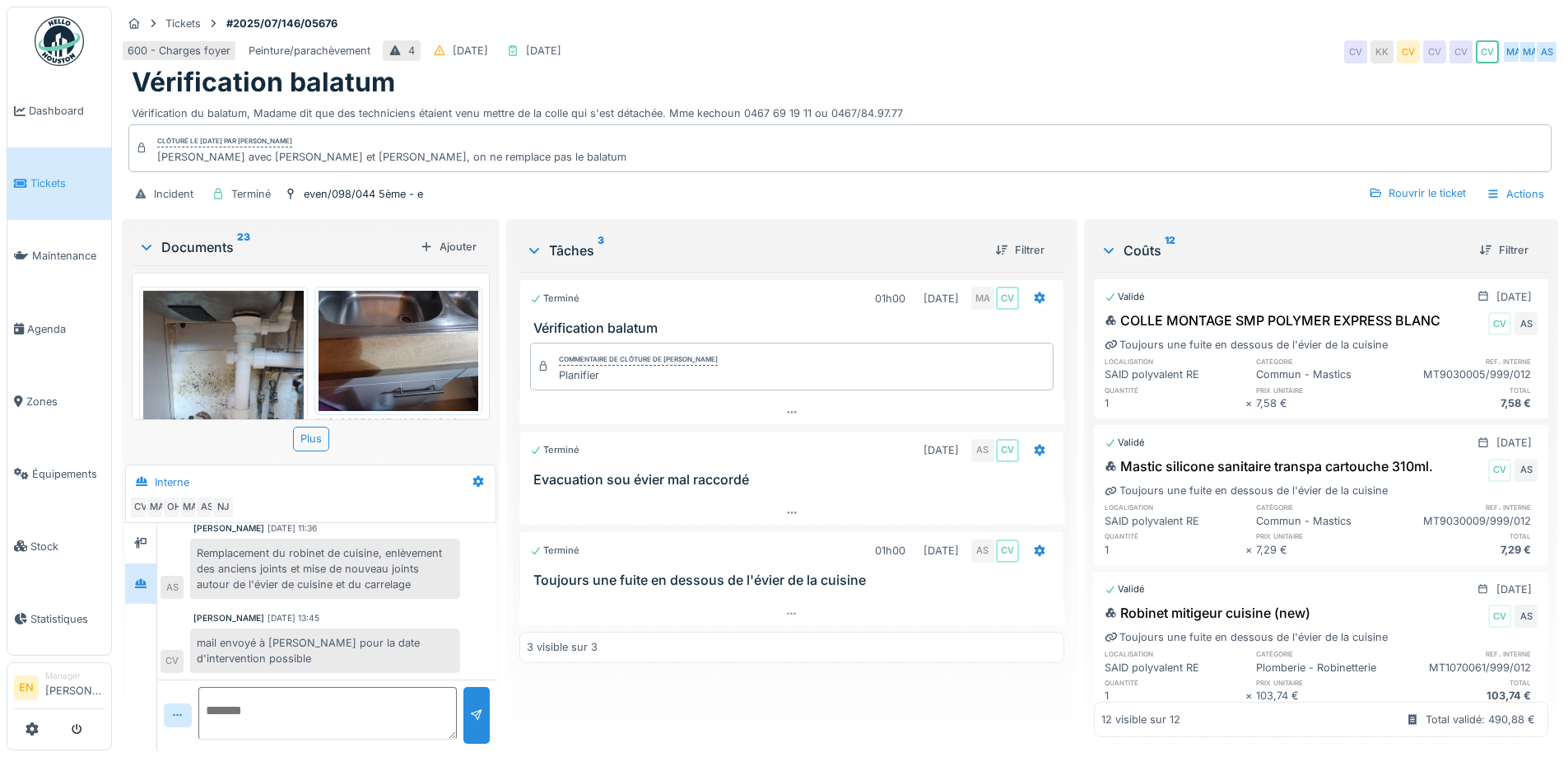
click at [1101, 37] on div "600 - Charges foyer Peinture/parachèvement 4 19/07/2025 07/08/2025 CV KK CV CV …" at bounding box center [839, 52] width 1436 height 30
drag, startPoint x: 882, startPoint y: 703, endPoint x: 873, endPoint y: 751, distance: 48.8
click at [874, 743] on div "Tickets #2025/07/146/05676 600 - Charges foyer Peinture/parachèvement 4 19/07/2…" at bounding box center [839, 378] width 1456 height 757
click at [1062, 37] on div "600 - Charges foyer Peinture/parachèvement 4 19/07/2025 07/08/2025 CV KK CV CV …" at bounding box center [839, 52] width 1436 height 30
click at [1008, 73] on div "Vérification balatum" at bounding box center [839, 82] width 1416 height 31
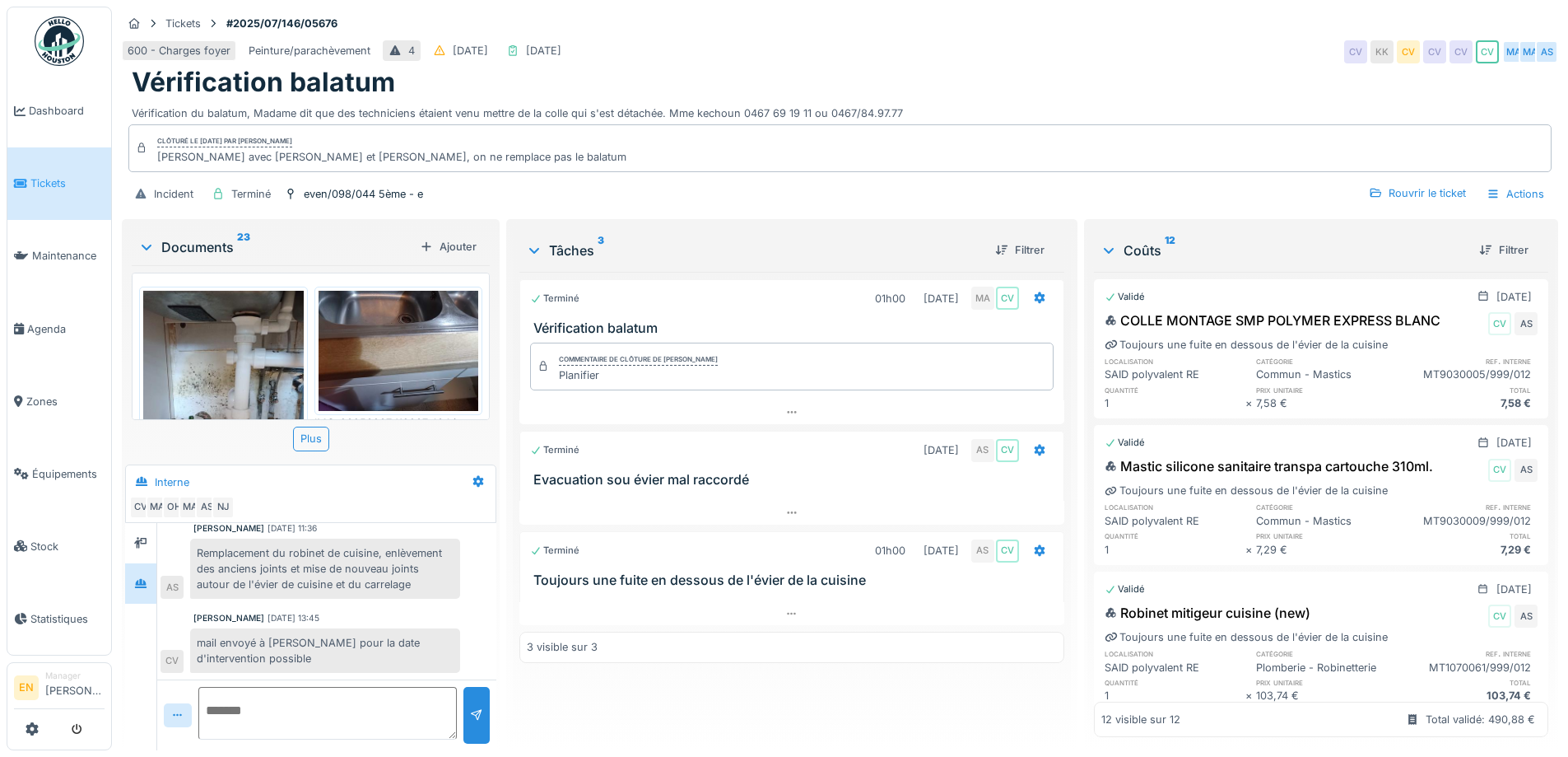
click at [790, 696] on div "Terminé 01h00 22/07/2025 MA CV Vérification balatum Commentaire de clôture de M…" at bounding box center [791, 504] width 544 height 466
click at [1070, 45] on div "600 - Charges foyer Peinture/parachèvement 4 19/07/2025 07/08/2025 CV KK CV CV …" at bounding box center [839, 52] width 1436 height 30
click at [1053, 67] on div "Vérification balatum" at bounding box center [839, 82] width 1416 height 31
click at [1044, 73] on div "Vérification balatum" at bounding box center [839, 82] width 1416 height 31
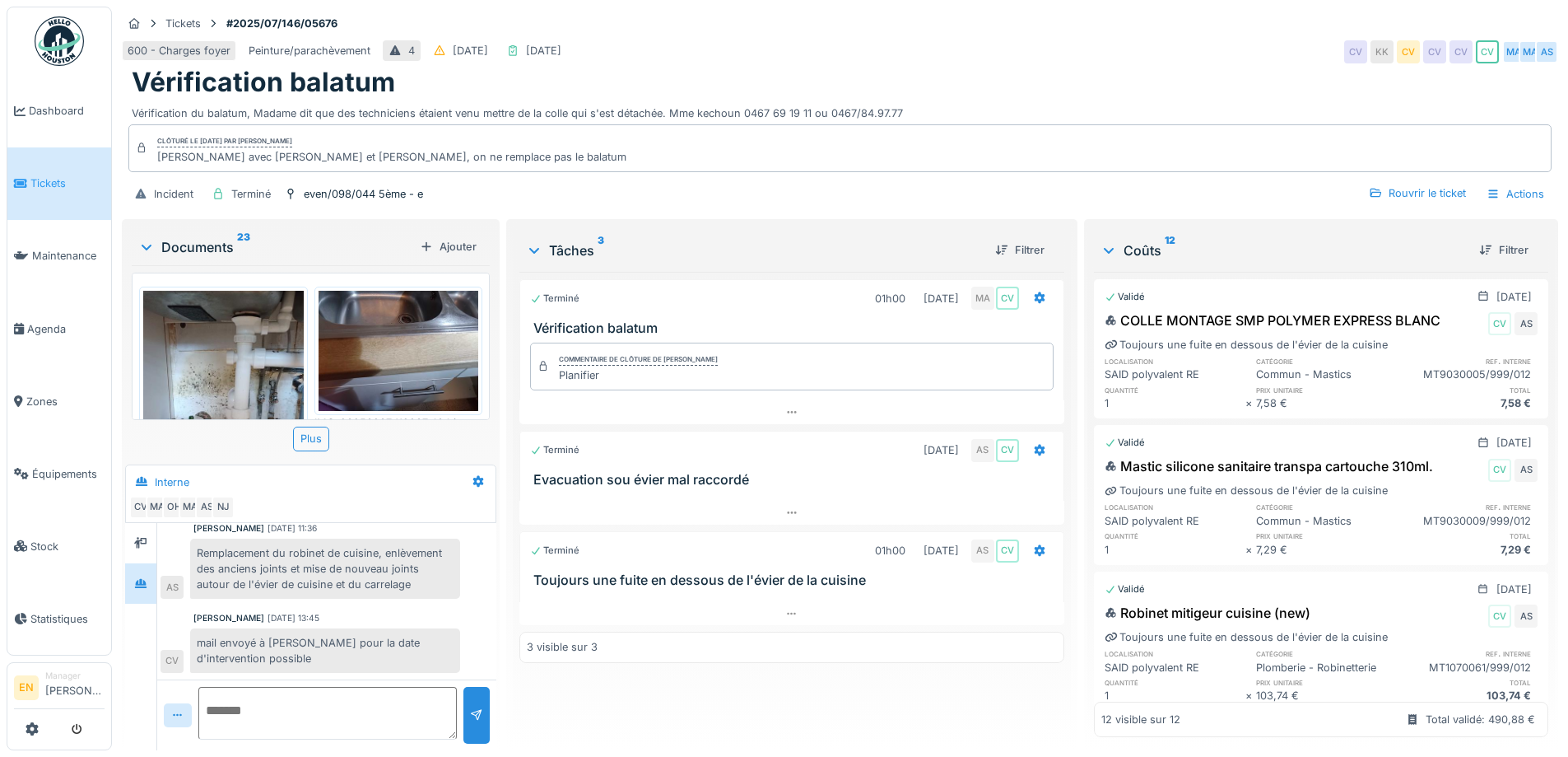
click at [800, 714] on div "Terminé 01h00 22/07/2025 MA CV Vérification balatum Commentaire de clôture de M…" at bounding box center [791, 504] width 544 height 466
drag, startPoint x: 769, startPoint y: 708, endPoint x: 768, endPoint y: 498, distance: 210.0
click at [770, 707] on div "Terminé 01h00 22/07/2025 MA CV Vérification balatum Commentaire de clôture de M…" at bounding box center [791, 504] width 544 height 466
click at [989, 70] on div "Vérification balatum" at bounding box center [839, 82] width 1416 height 31
click at [740, 693] on div "Terminé 01h00 22/07/2025 MA CV Vérification balatum Commentaire de clôture de M…" at bounding box center [791, 504] width 544 height 466
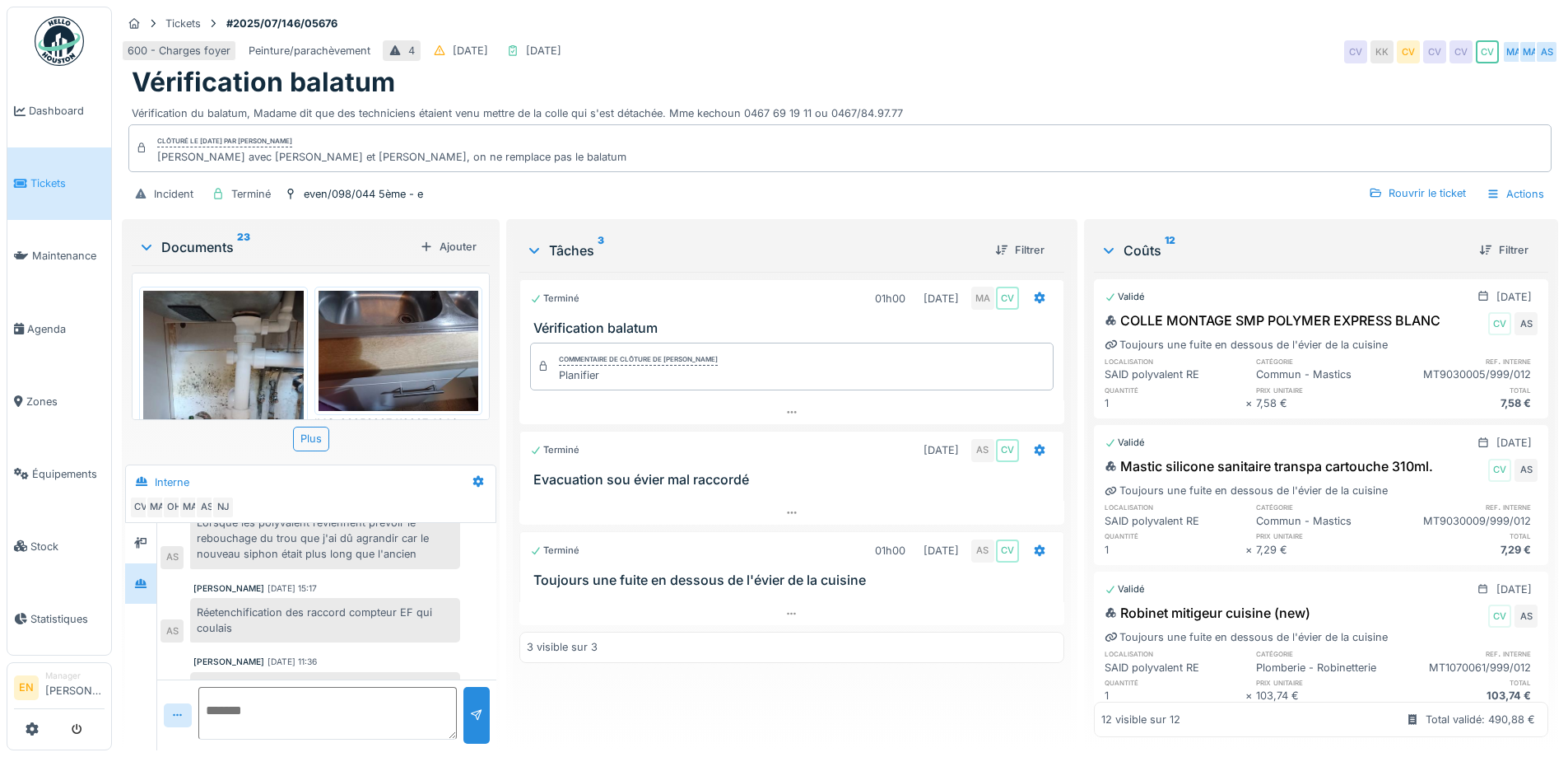
scroll to position [342, 0]
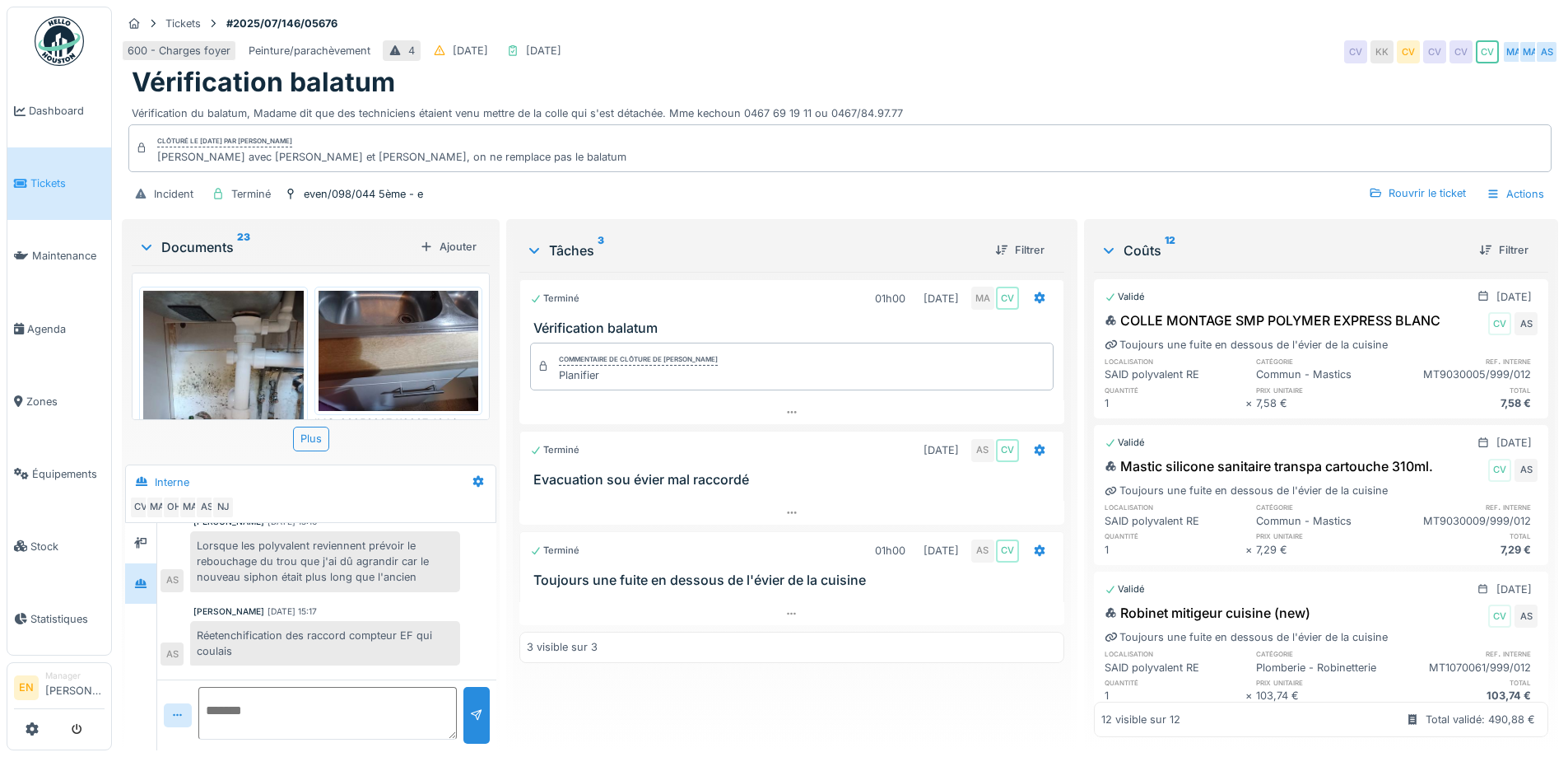
click at [1157, 43] on div "600 - Charges foyer Peinture/parachèvement 4 19/07/2025 07/08/2025 CV KK CV CV …" at bounding box center [839, 52] width 1436 height 30
click at [1204, 21] on div "Tickets #2025/07/146/05676" at bounding box center [839, 23] width 1436 height 21
click at [1197, 48] on div "600 - Charges foyer Peinture/parachèvement 4 19/07/2025 07/08/2025 CV KK CV CV …" at bounding box center [839, 52] width 1436 height 30
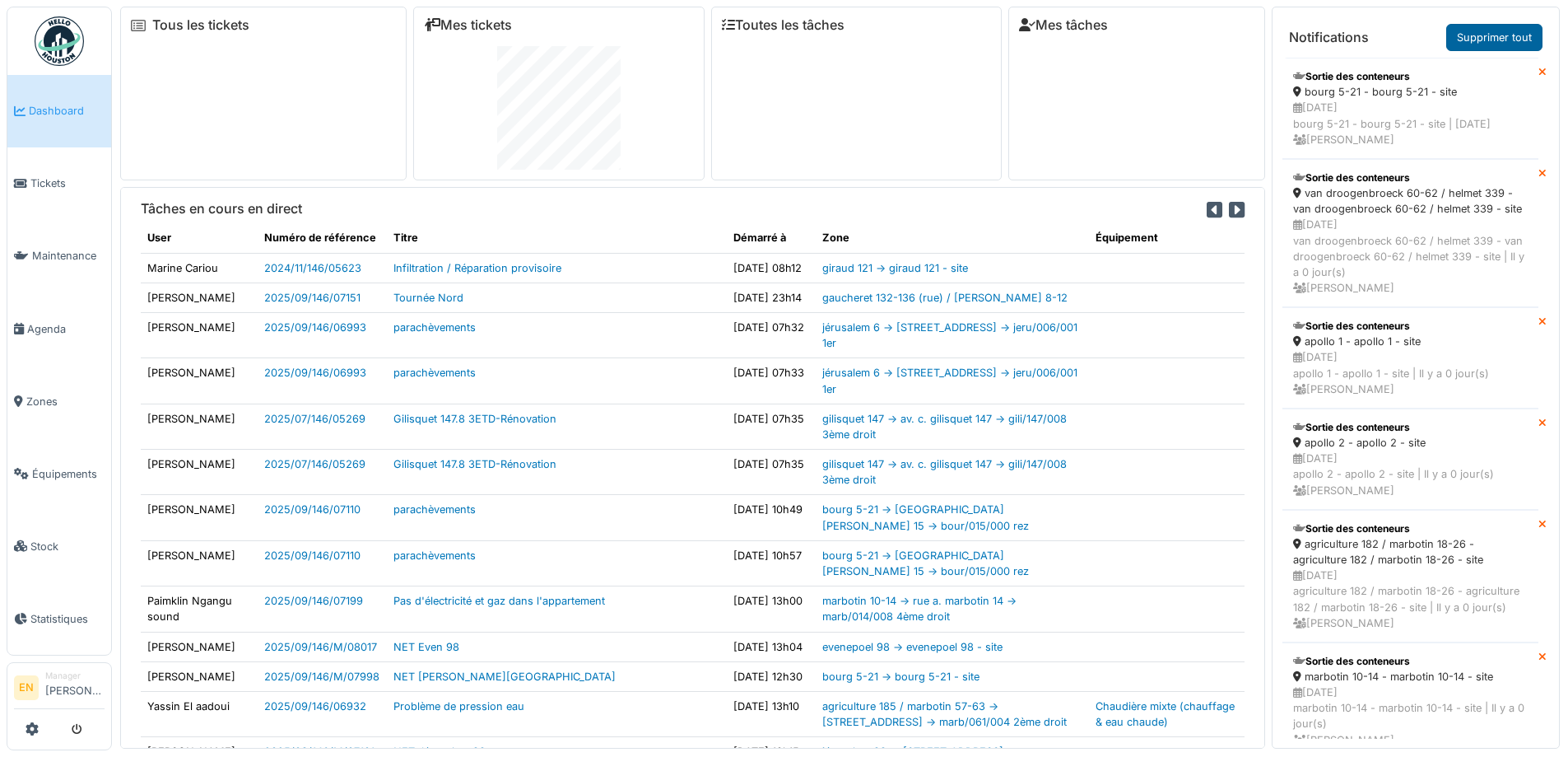
click at [1494, 32] on link "Supprimer tout" at bounding box center [1494, 37] width 97 height 27
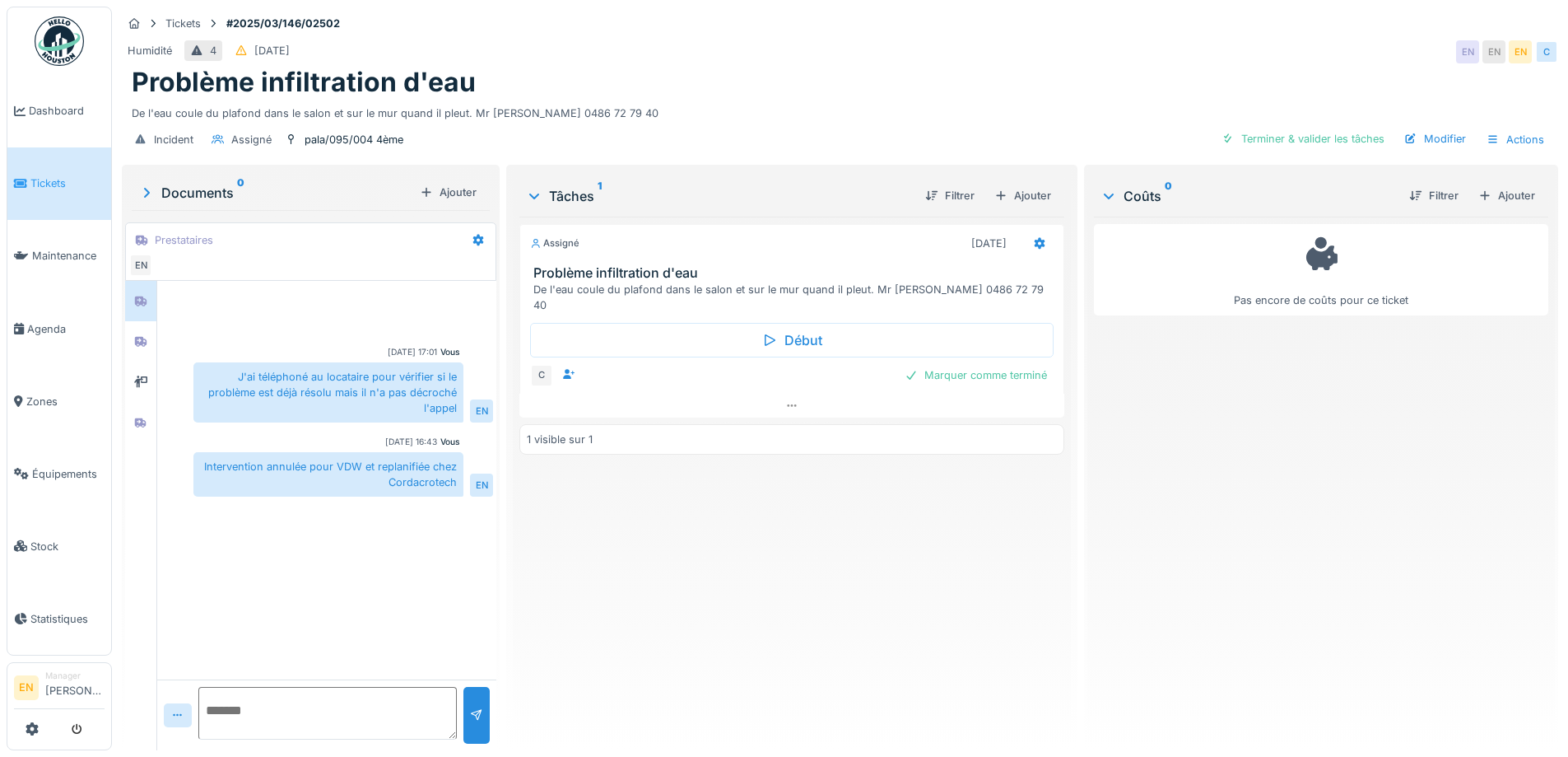
click at [635, 582] on div "Assigné [DATE] Problème infiltration d'eau De l'eau coule du plafond dans le sa…" at bounding box center [791, 477] width 544 height 521
click at [634, 576] on div "Assigné [DATE] Problème infiltration d'eau De l'eau coule du plafond dans le sa…" at bounding box center [791, 477] width 544 height 521
click at [359, 139] on div "pala/095/004 4ème" at bounding box center [354, 140] width 99 height 16
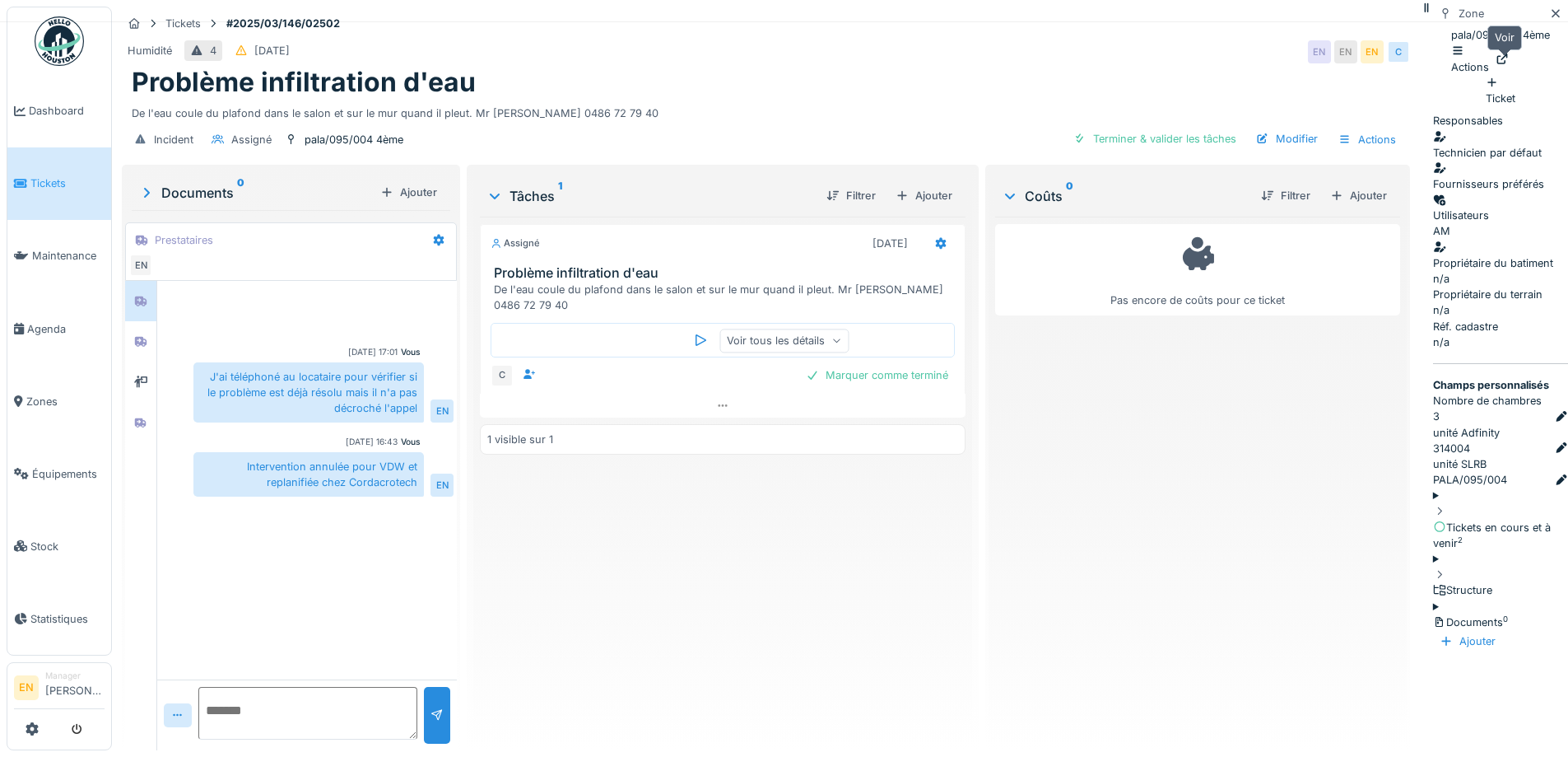
click at [1499, 62] on icon at bounding box center [1501, 59] width 13 height 11
click at [1551, 17] on icon at bounding box center [1555, 13] width 8 height 8
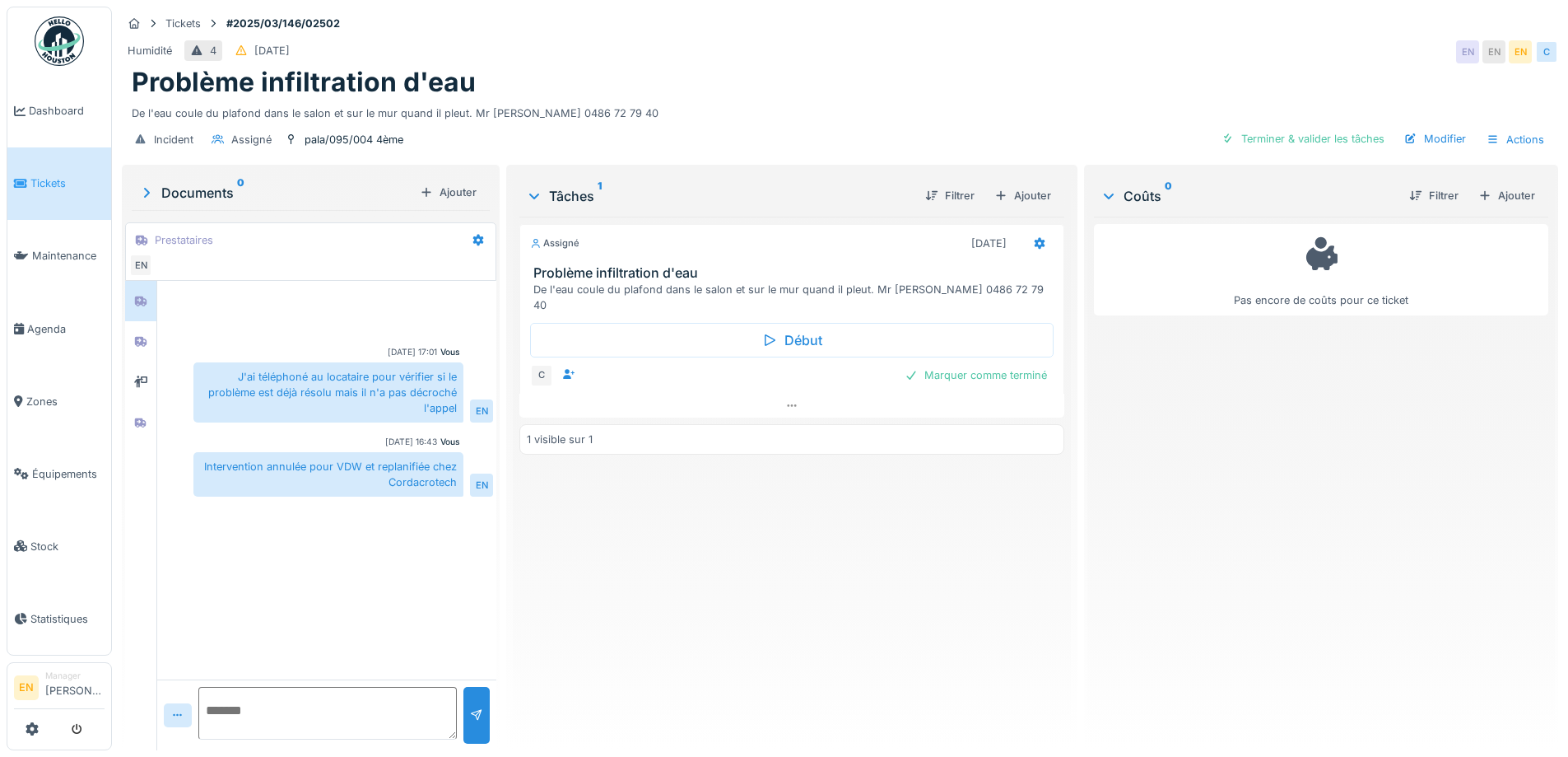
click at [902, 556] on div "Assigné 08/09/2025 Problème infiltration d'eau De l'eau coule du plafond dans l…" at bounding box center [791, 477] width 544 height 521
click at [918, 566] on div "Assigné [DATE] Problème infiltration d'eau De l'eau coule du plafond dans le sa…" at bounding box center [791, 477] width 544 height 521
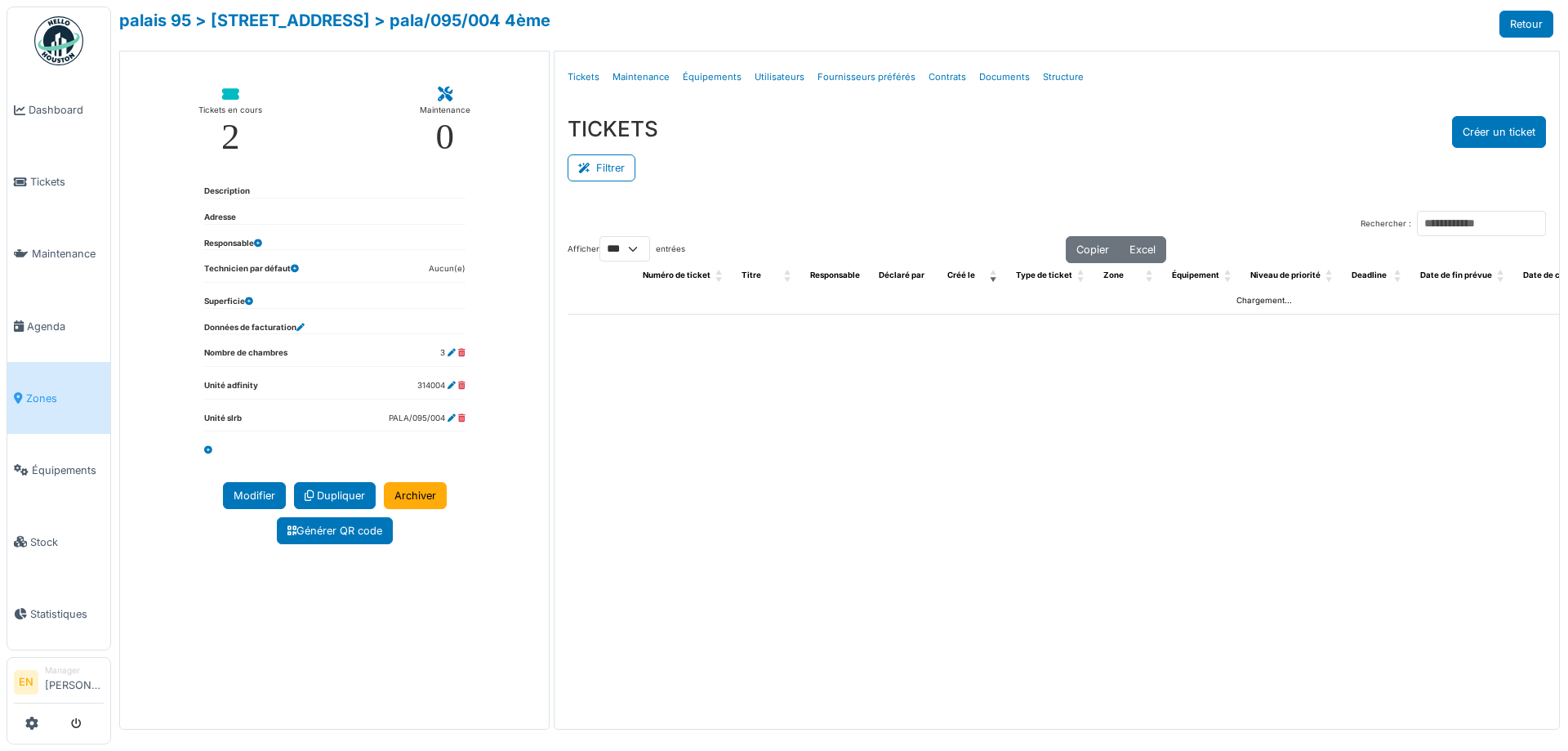
select select "***"
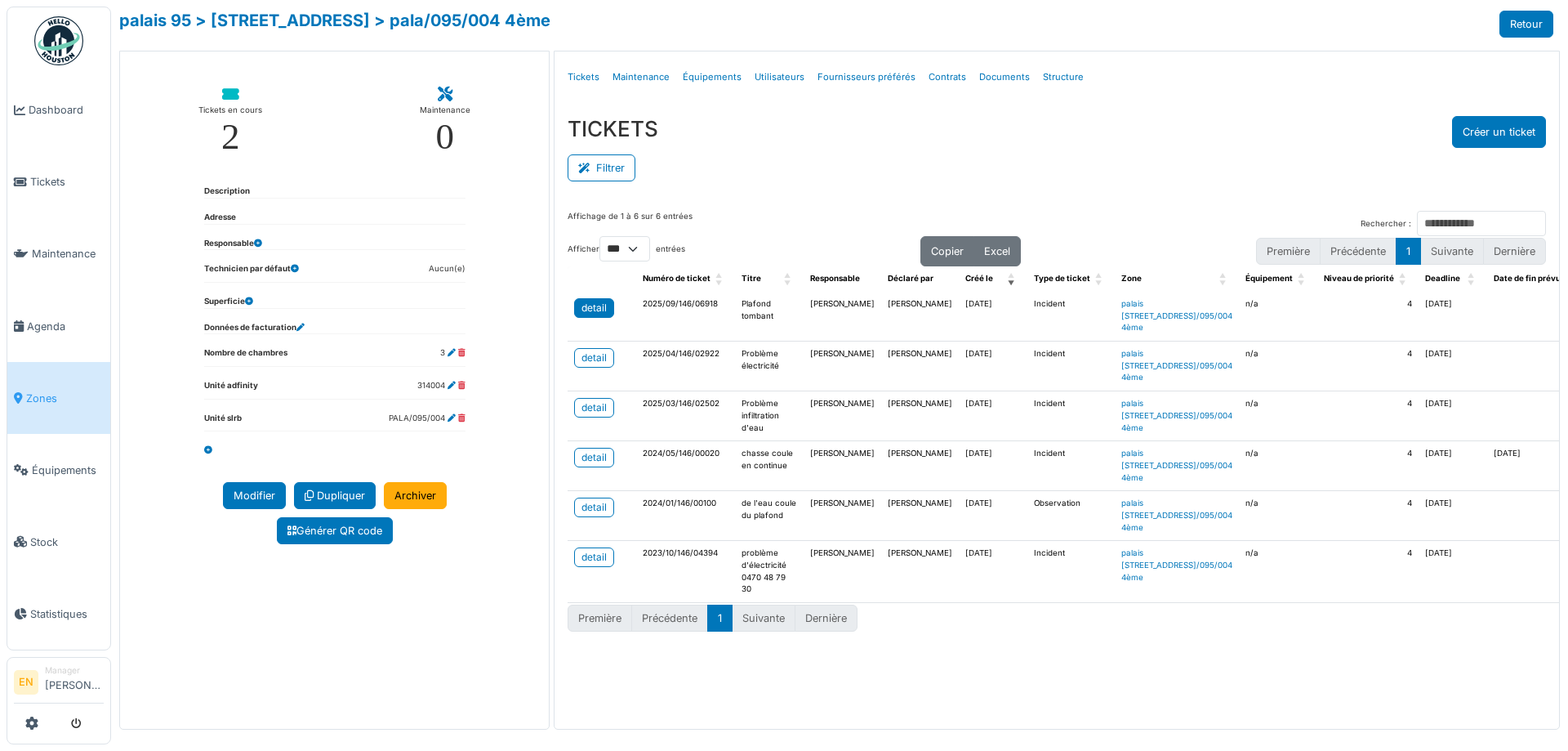
click at [582, 310] on div "detail" at bounding box center [595, 308] width 26 height 15
click at [587, 415] on div "detail" at bounding box center [595, 408] width 26 height 15
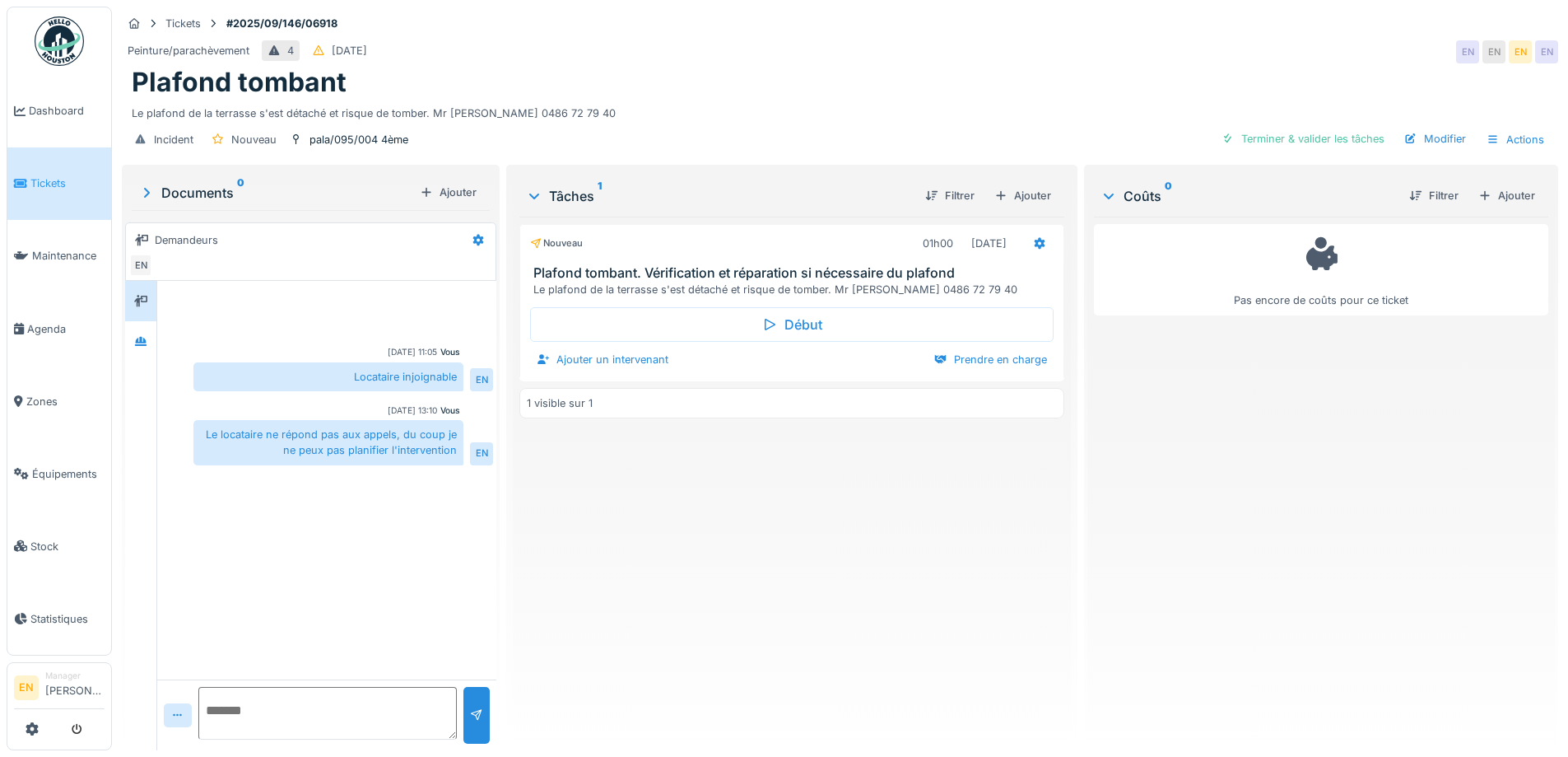
click at [668, 492] on div "Nouveau 01h00 [DATE] Plafond tombant. Vérification et réparation si nécessaire …" at bounding box center [791, 477] width 544 height 521
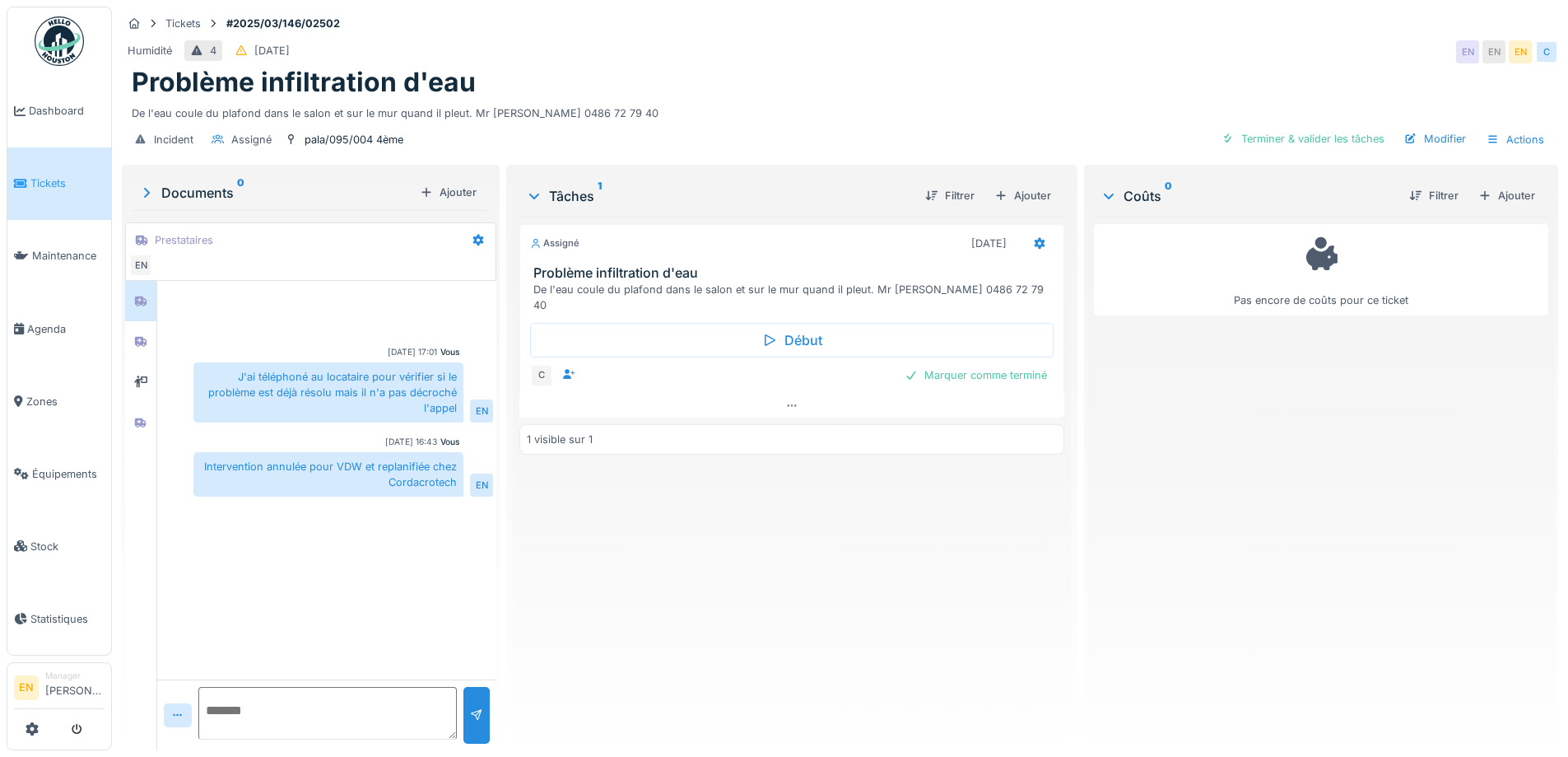
click at [689, 593] on div "Assigné [DATE] Problème infiltration d'eau De l'eau coule du plafond dans le sa…" at bounding box center [791, 477] width 544 height 521
click at [791, 400] on icon at bounding box center [791, 405] width 13 height 11
click at [727, 548] on div "Assigné 08/09/2025 Problème infiltration d'eau De l'eau coule du plafond dans l…" at bounding box center [791, 477] width 544 height 521
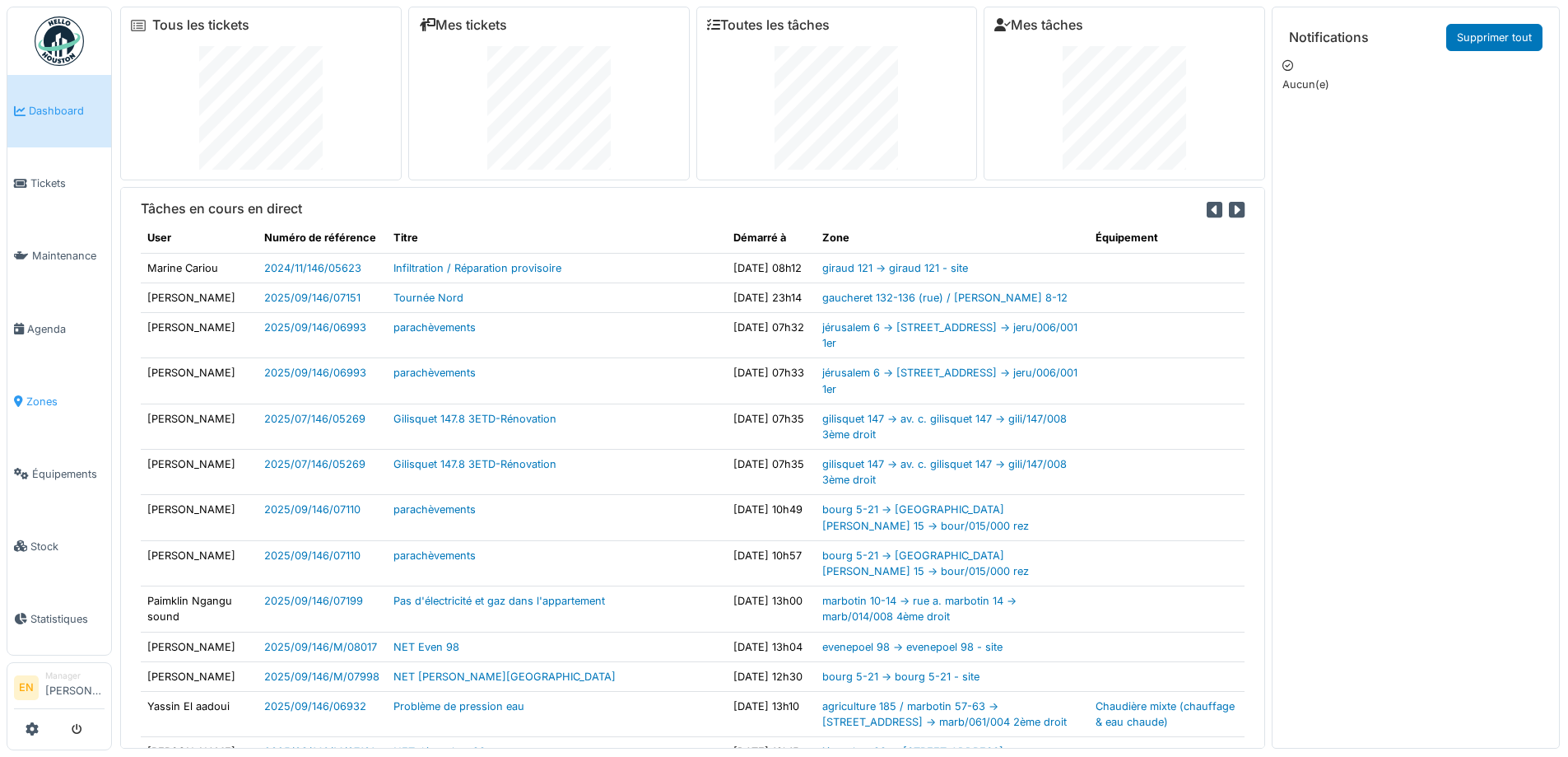
click at [35, 394] on span "Zones" at bounding box center [65, 402] width 78 height 16
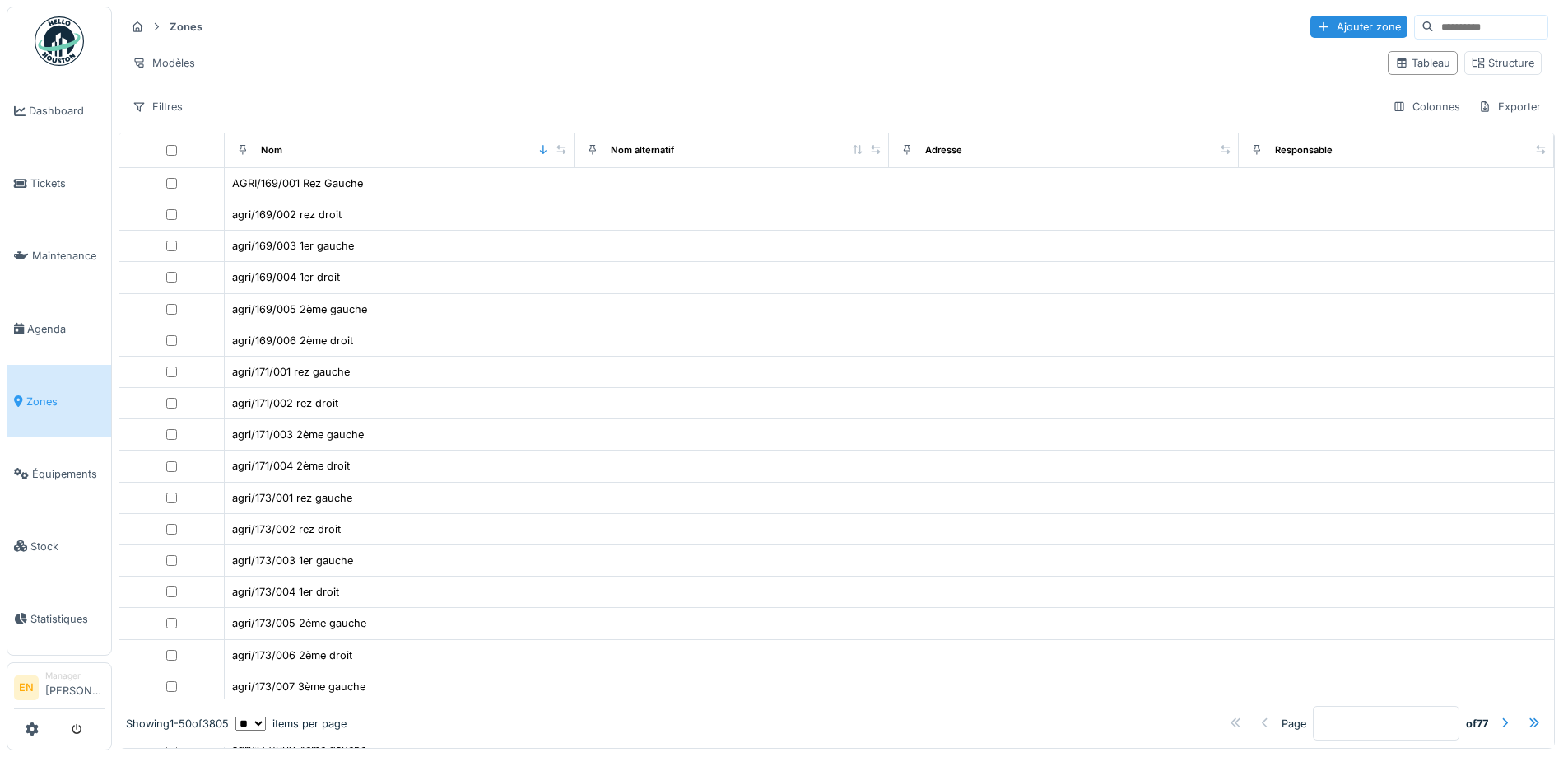
click at [1455, 33] on input at bounding box center [1490, 27] width 114 height 23
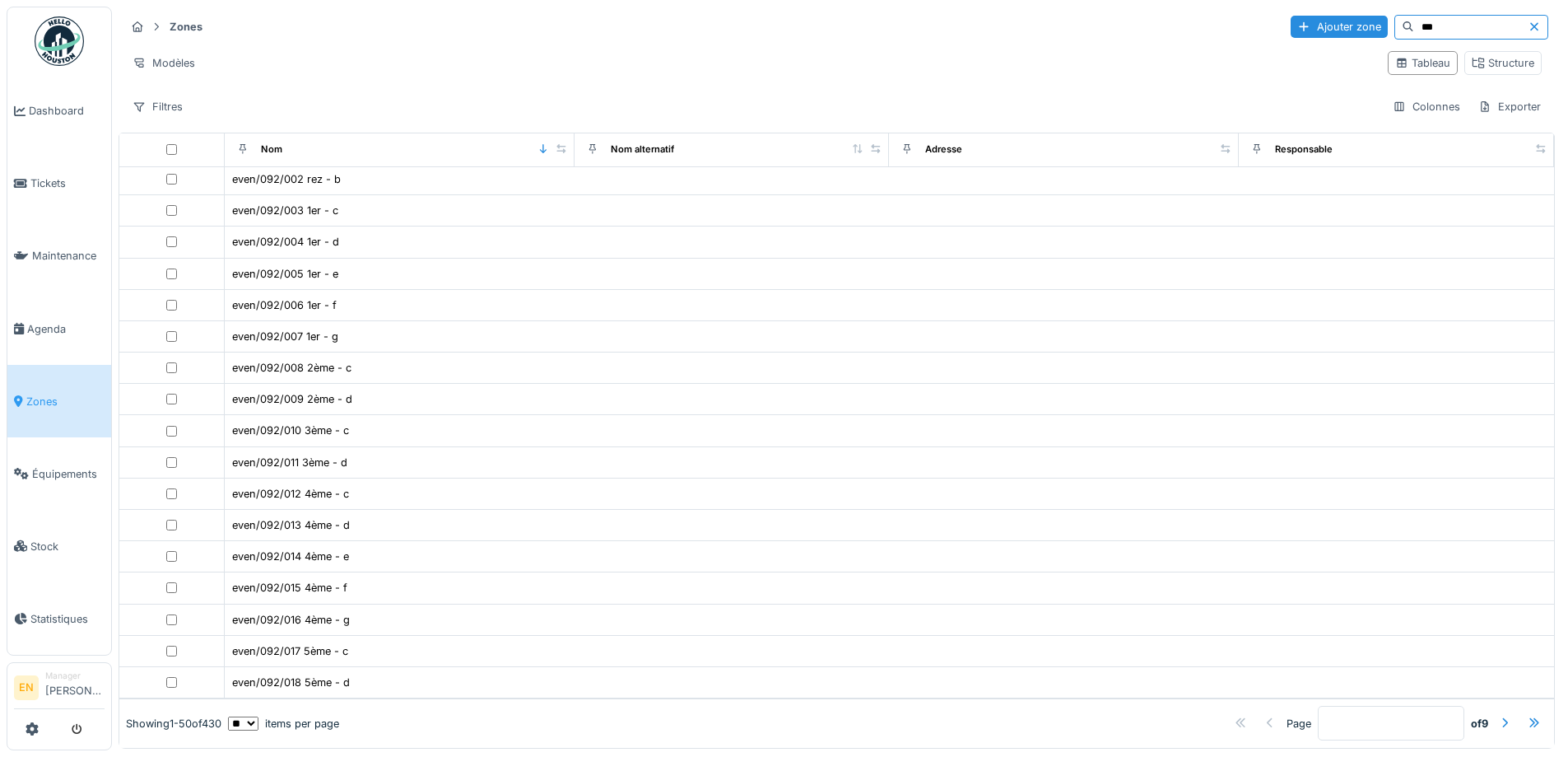
scroll to position [11, 0]
type input "***"
click at [1498, 716] on div at bounding box center [1504, 724] width 13 height 16
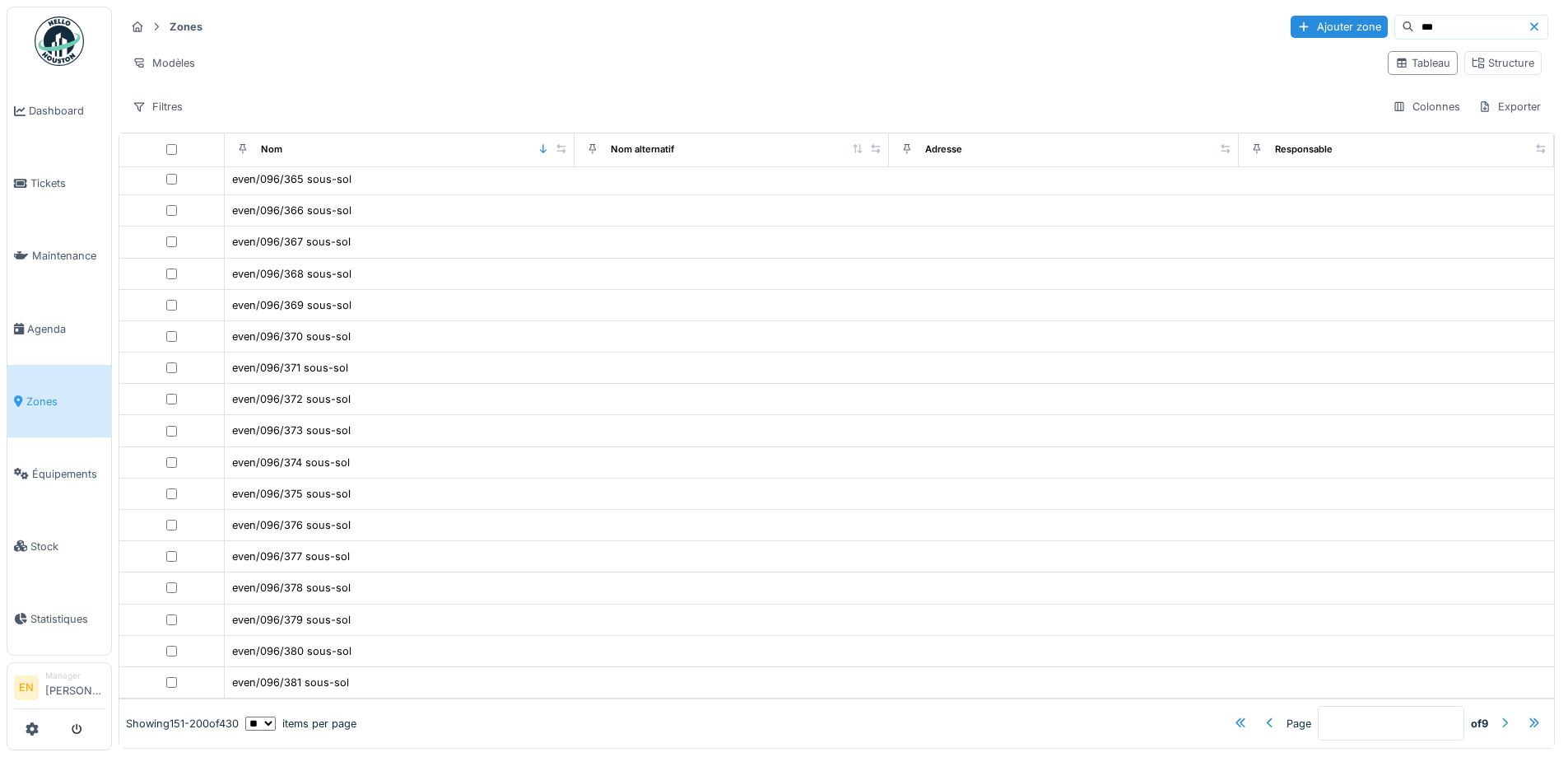
click at [1498, 716] on div at bounding box center [1504, 724] width 13 height 16
drag, startPoint x: 1468, startPoint y: 692, endPoint x: 1442, endPoint y: 762, distance: 74.7
click at [1442, 756] on html "Dashboard Tickets Maintenance [GEOGRAPHIC_DATA] Zones Équipements Stock Statist…" at bounding box center [784, 378] width 1568 height 757
click at [1498, 716] on div at bounding box center [1504, 724] width 13 height 16
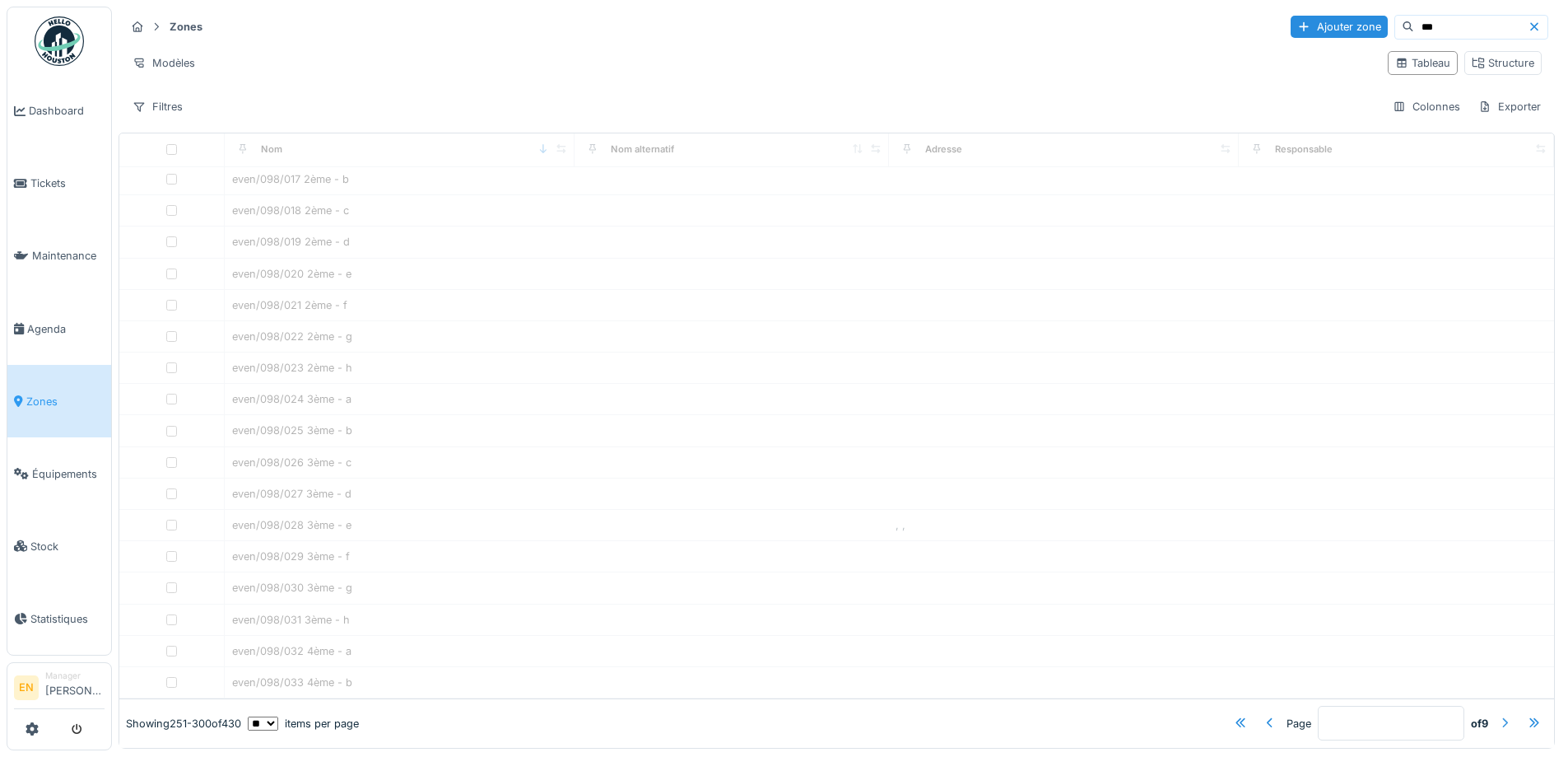
type input "*"
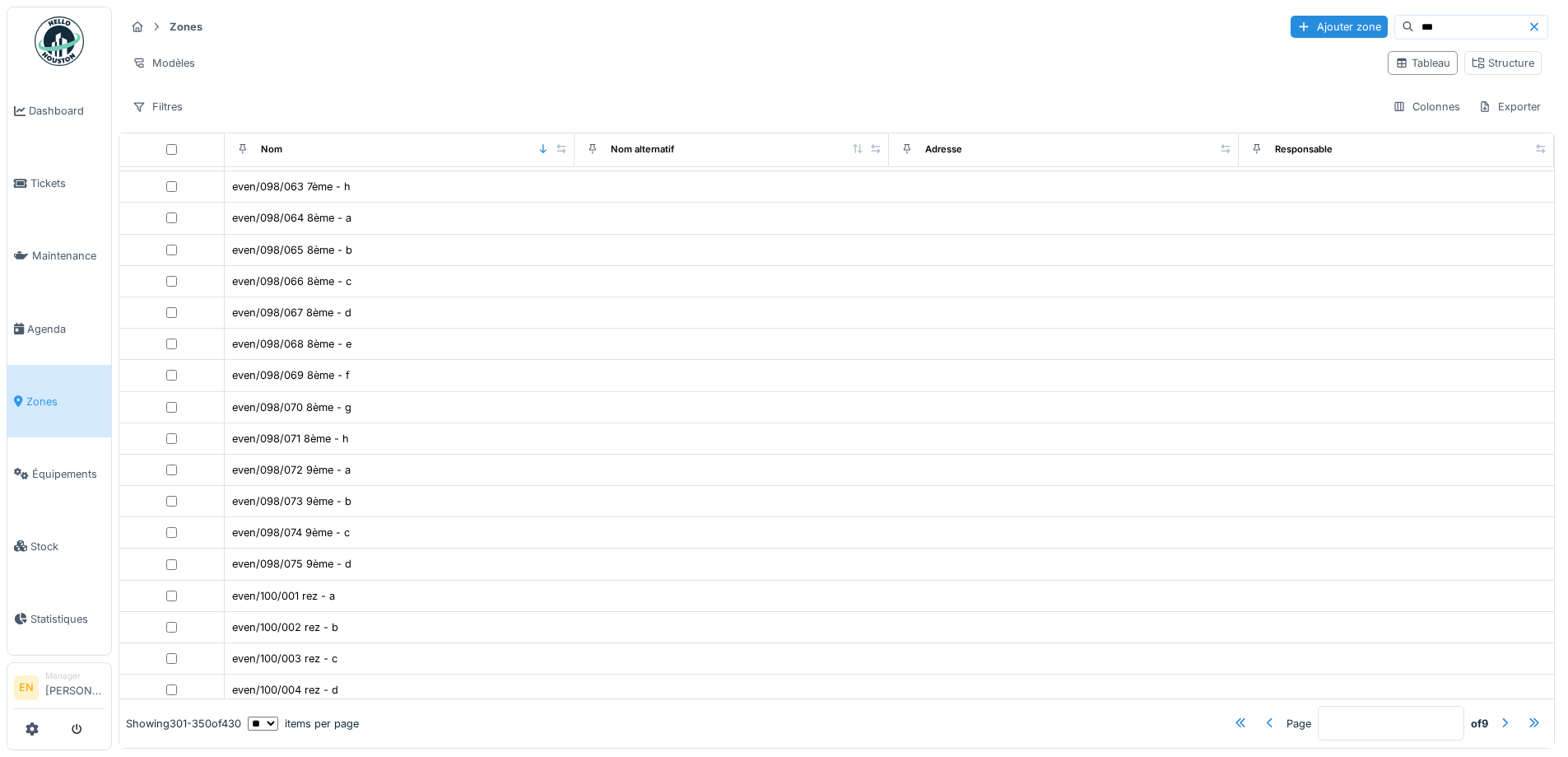
scroll to position [1065, 0]
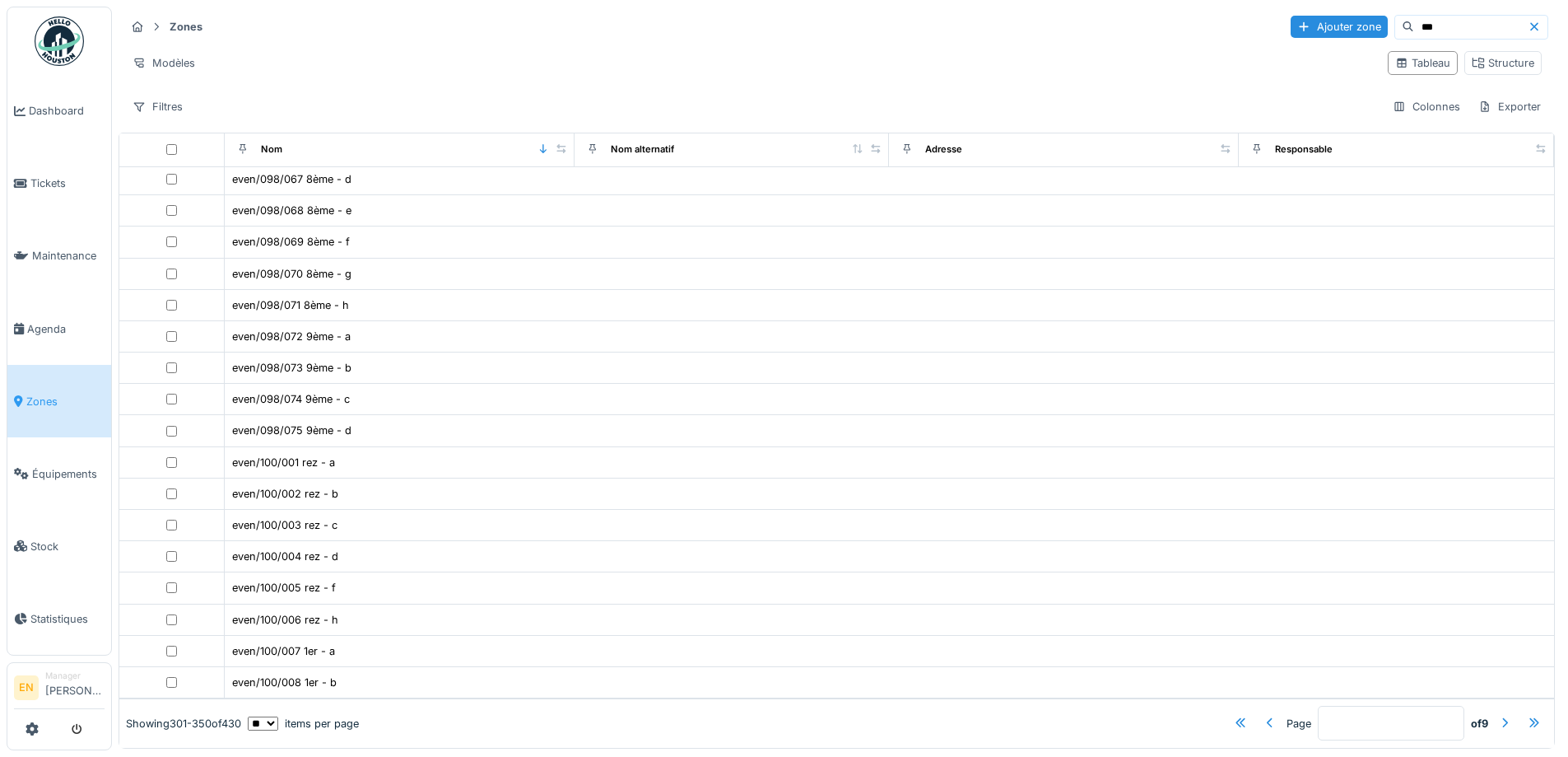
click at [683, 73] on div "Zones Ajouter zone *** Modèles Tableau Structure Filtres Colonnes Exporter" at bounding box center [836, 67] width 1436 height 120
